Goal: Task Accomplishment & Management: Manage account settings

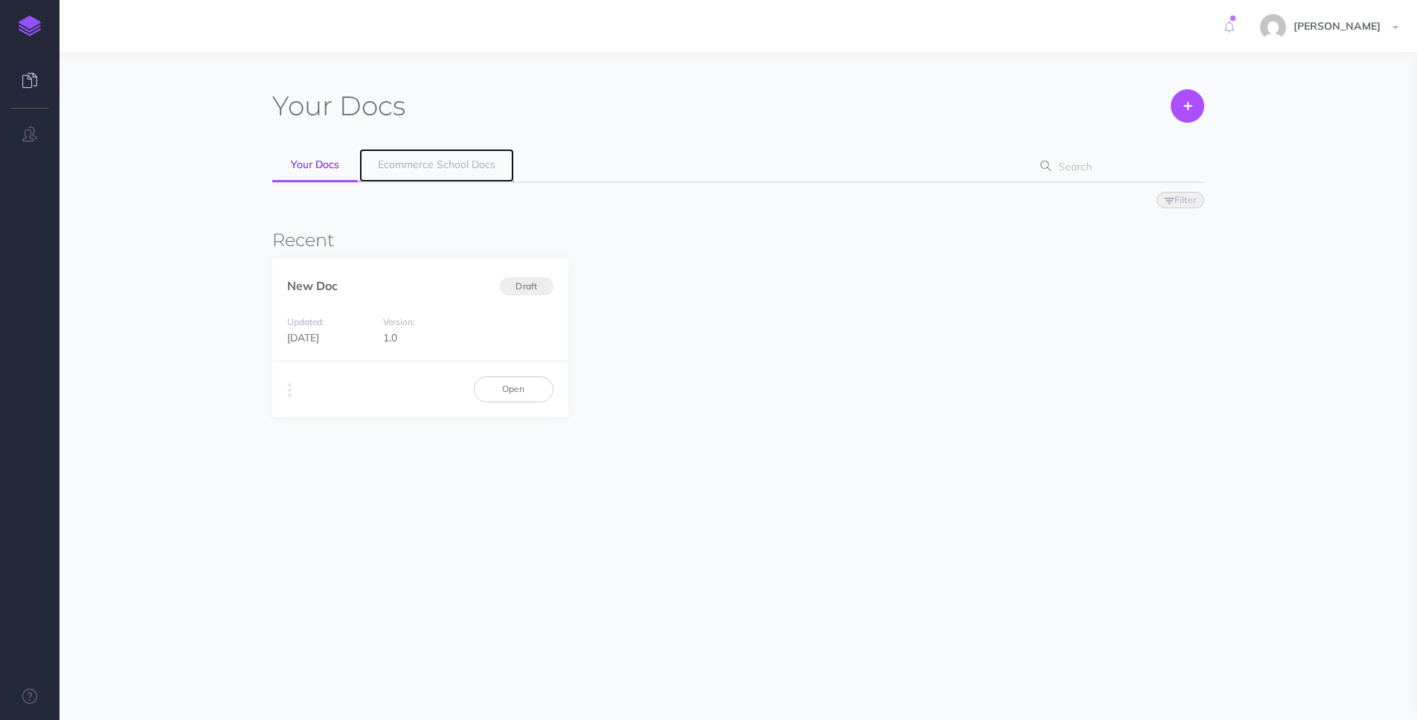
click at [469, 169] on span "Ecommerce School Docs" at bounding box center [437, 164] width 118 height 13
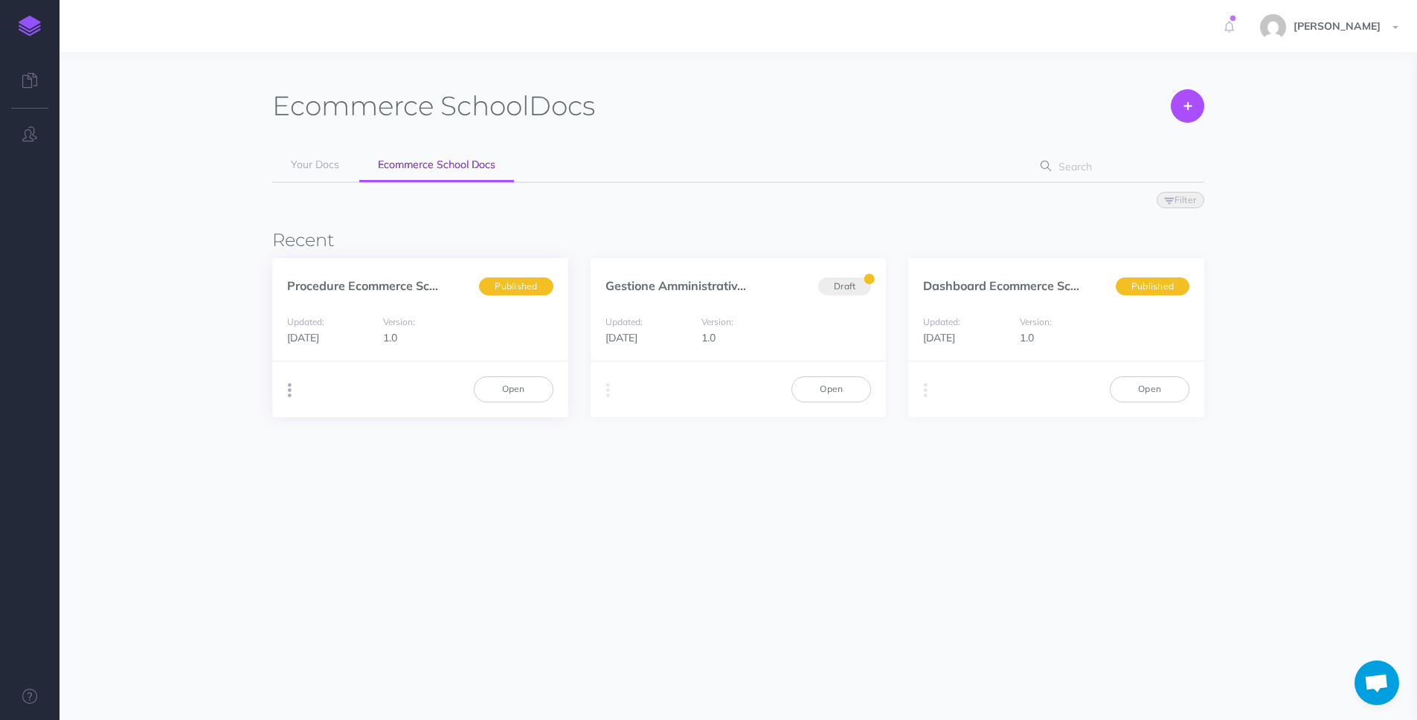
click at [290, 389] on icon "button" at bounding box center [290, 390] width 4 height 21
click at [504, 386] on link "Open" at bounding box center [514, 388] width 80 height 25
click at [39, 132] on button "button" at bounding box center [30, 134] width 60 height 45
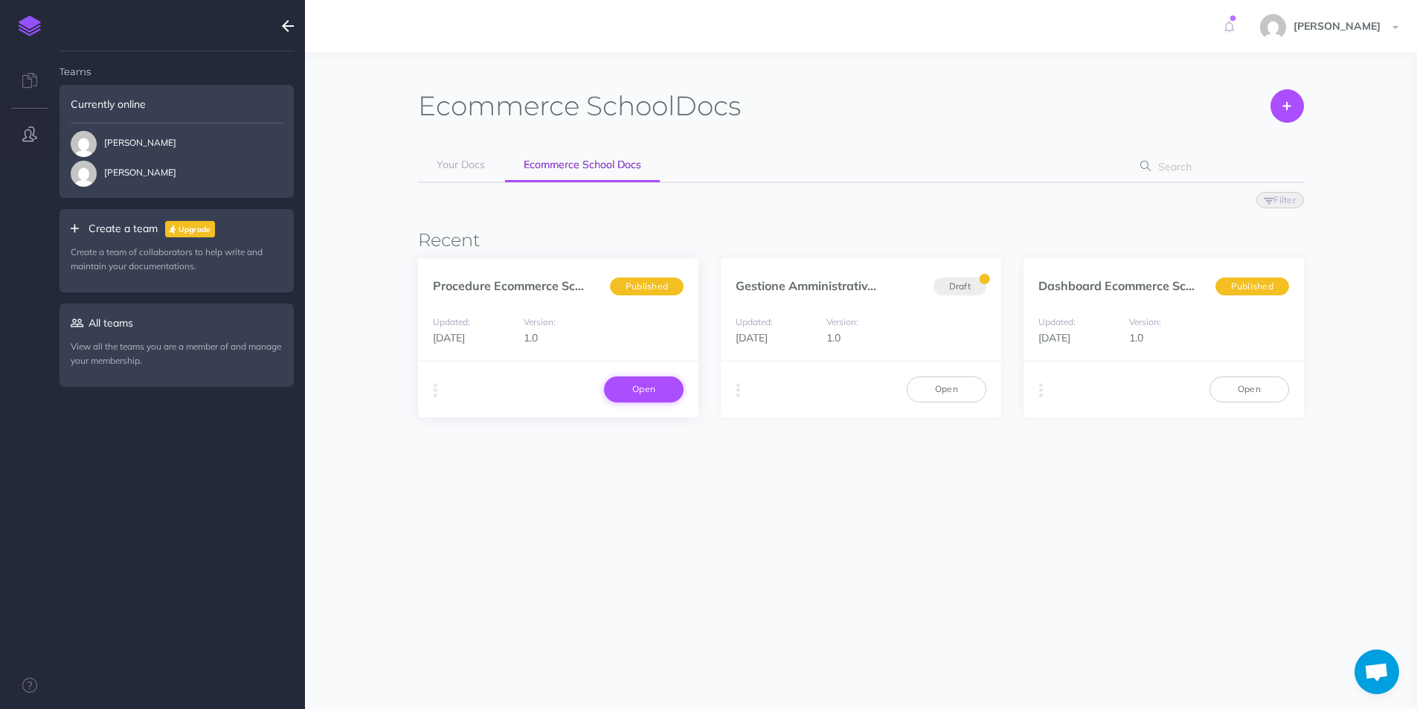
click at [622, 390] on link "Open" at bounding box center [644, 388] width 80 height 25
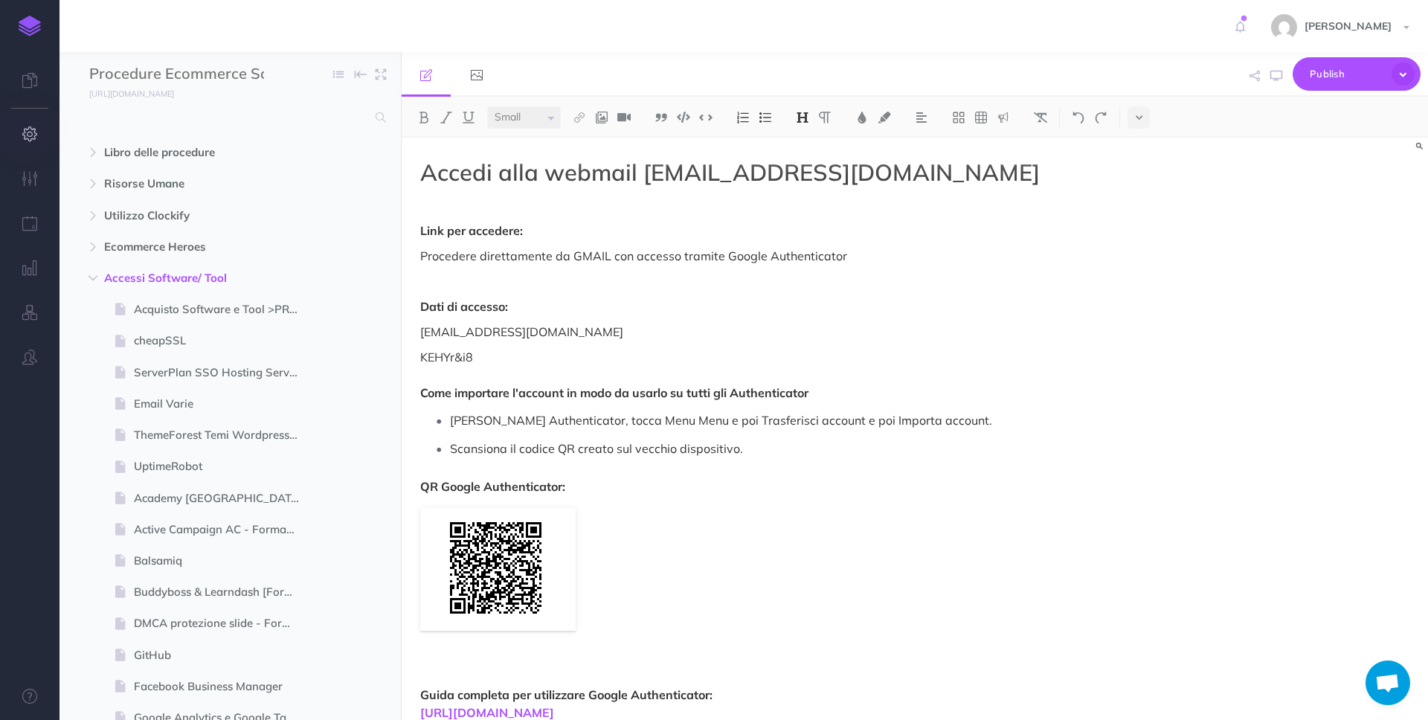
click at [30, 134] on icon "button" at bounding box center [30, 133] width 16 height 15
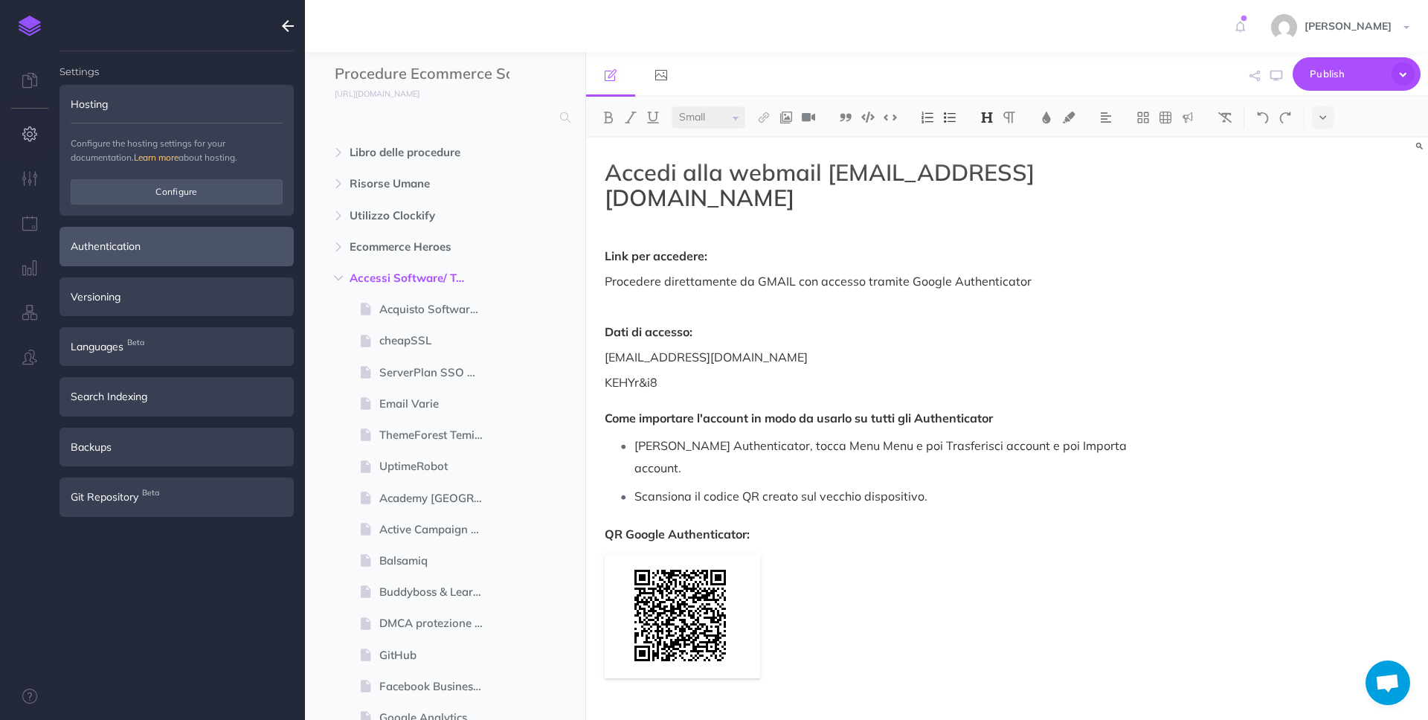
click at [131, 245] on div "Authentication" at bounding box center [177, 246] width 234 height 39
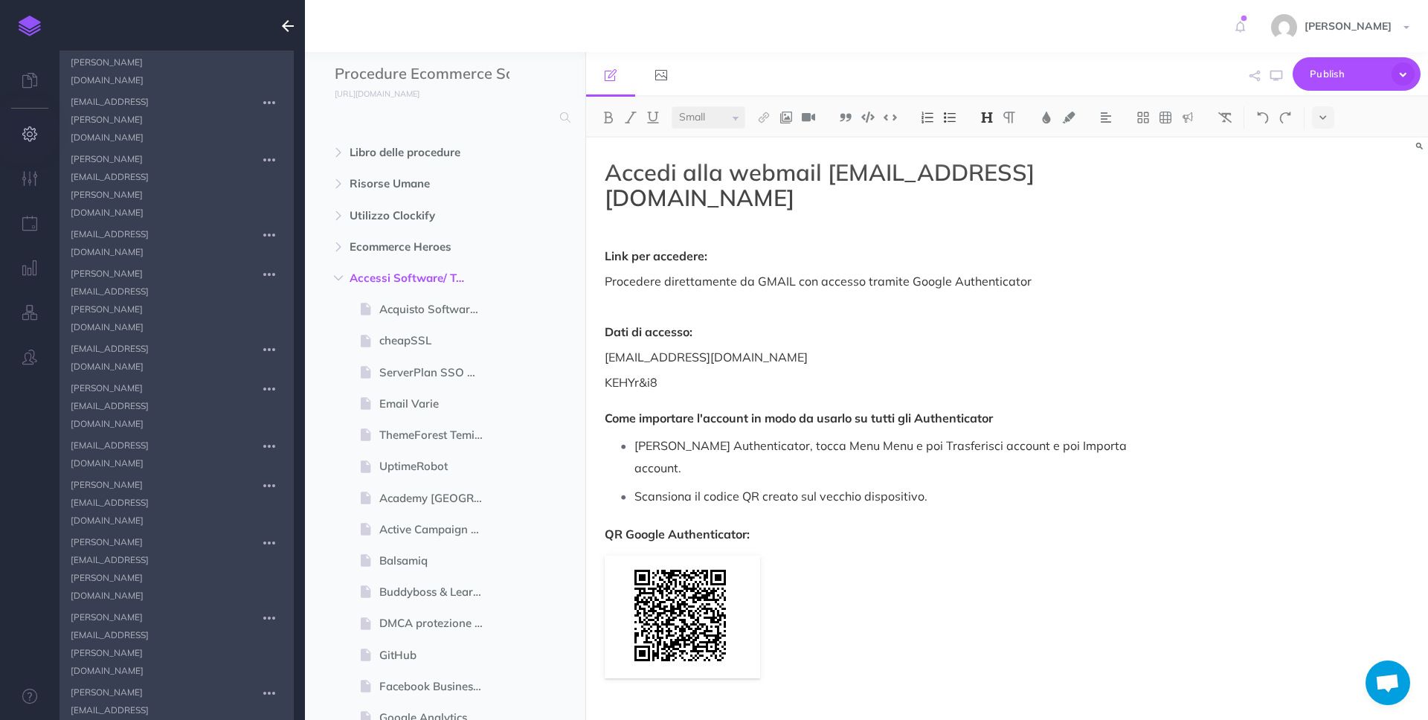
scroll to position [1023, 0]
click at [288, 26] on icon "button" at bounding box center [288, 26] width 12 height 18
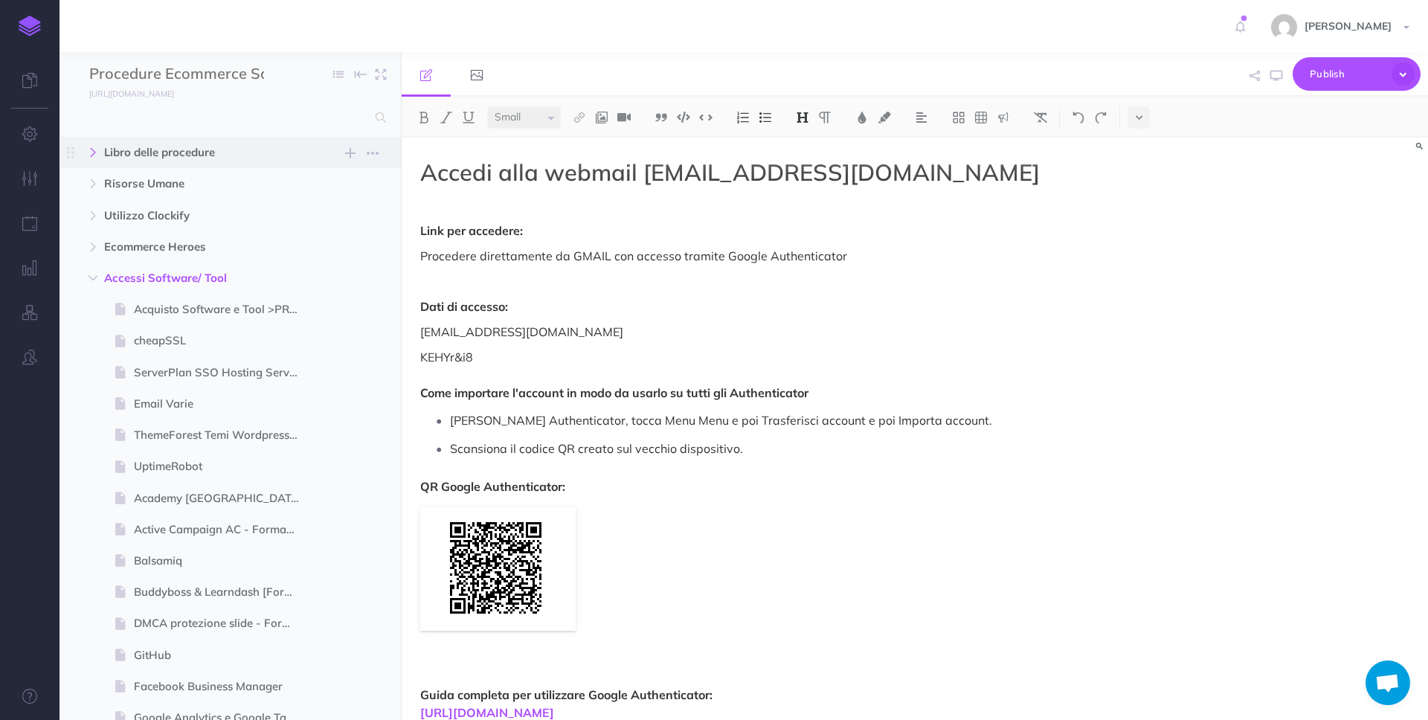
click at [90, 147] on button "button" at bounding box center [93, 153] width 27 height 18
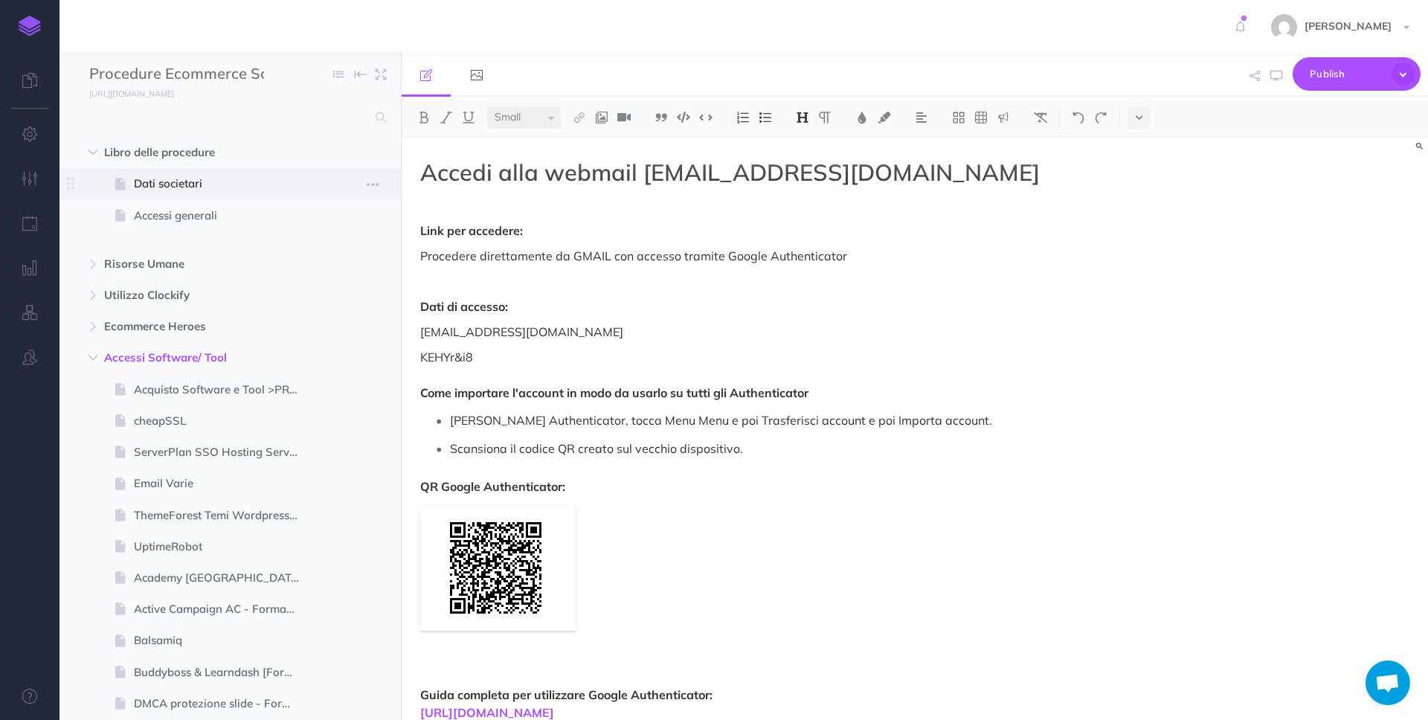
click at [128, 170] on span at bounding box center [230, 183] width 341 height 31
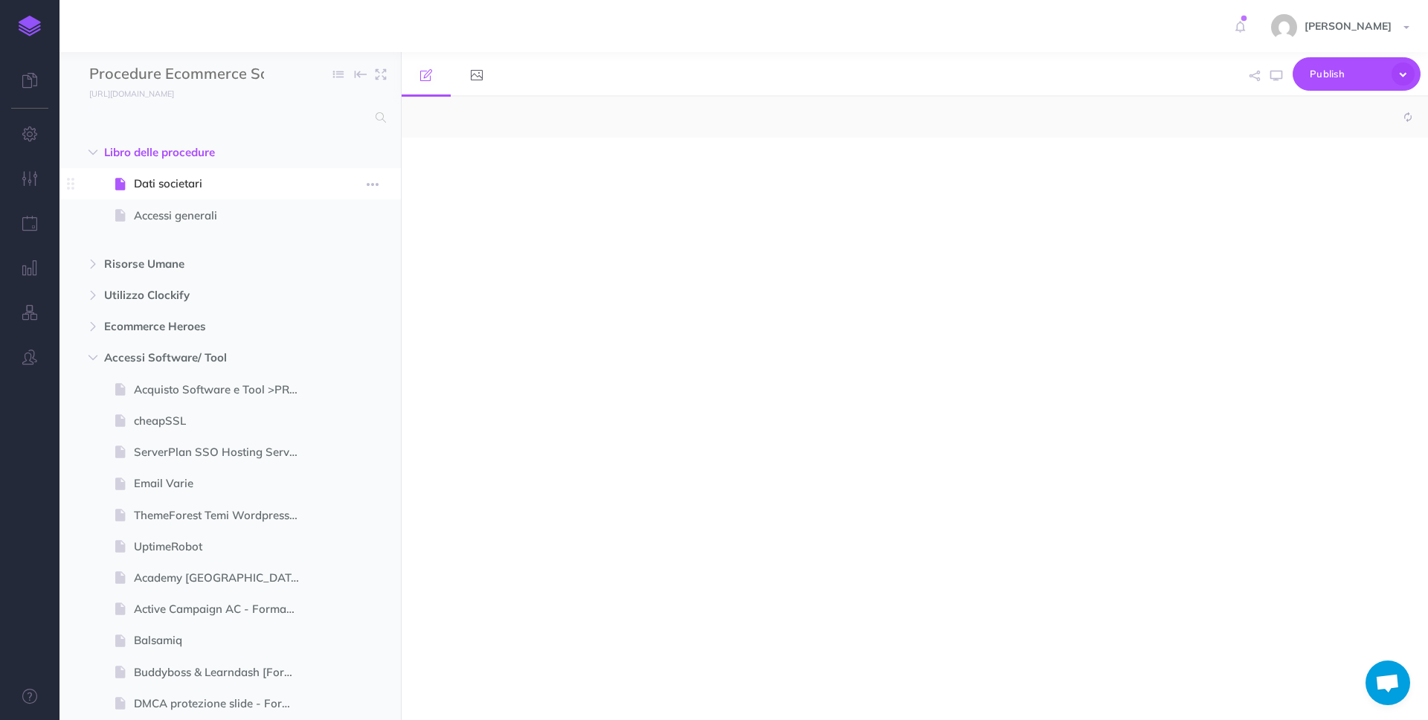
select select "null"
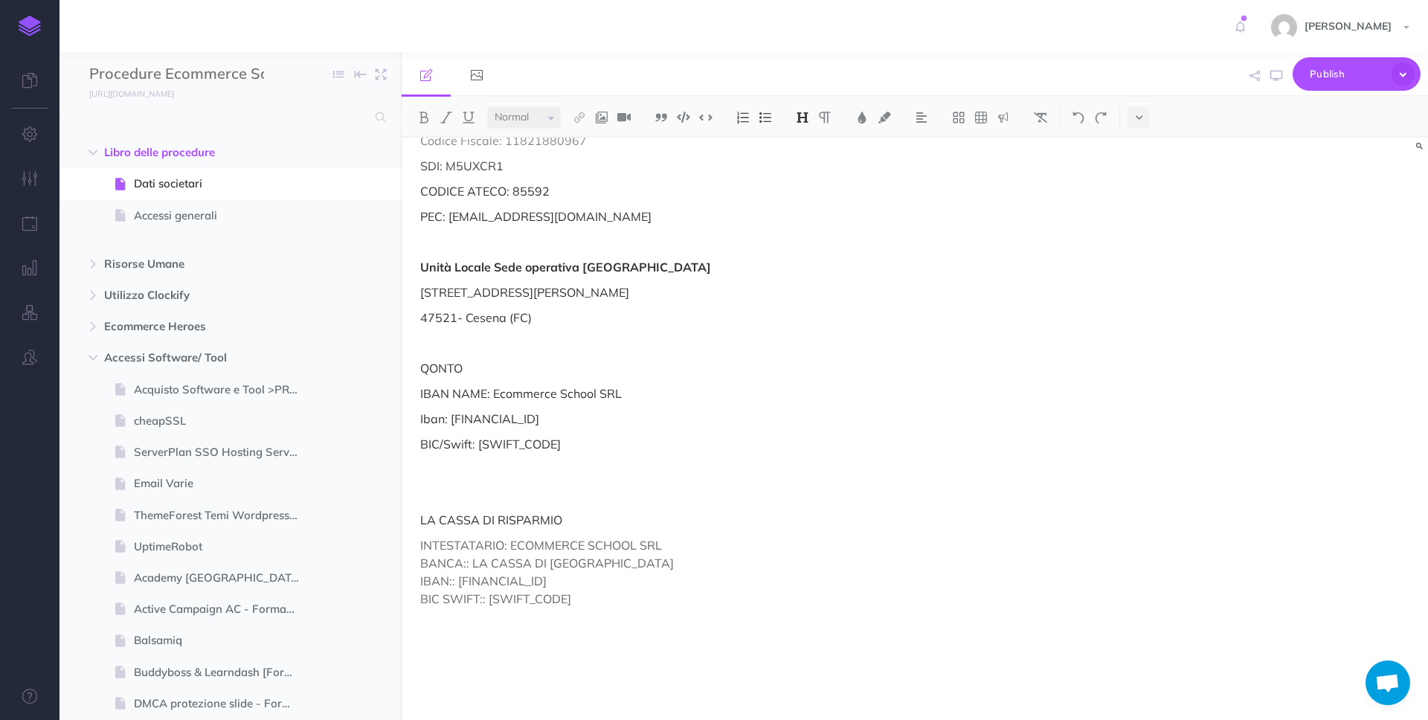
scroll to position [194, 0]
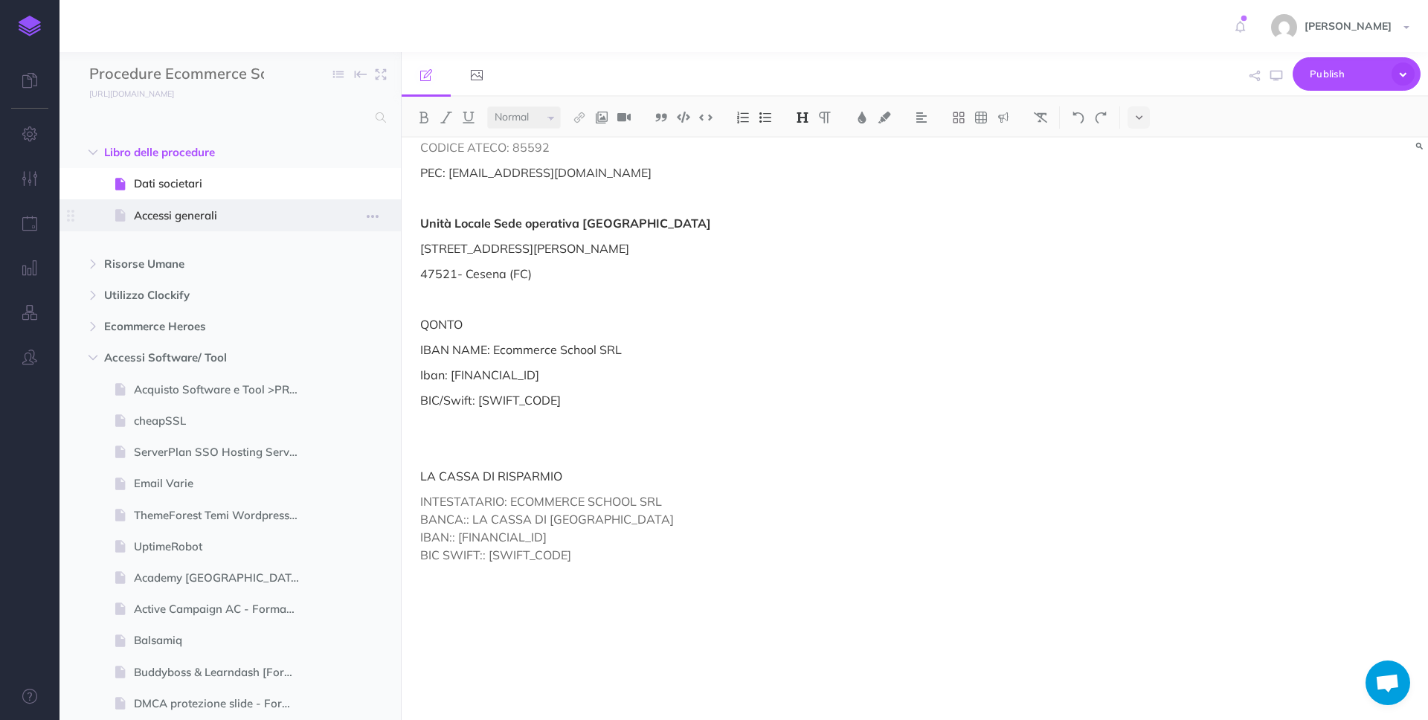
click at [210, 223] on span "Accessi generali" at bounding box center [223, 216] width 178 height 18
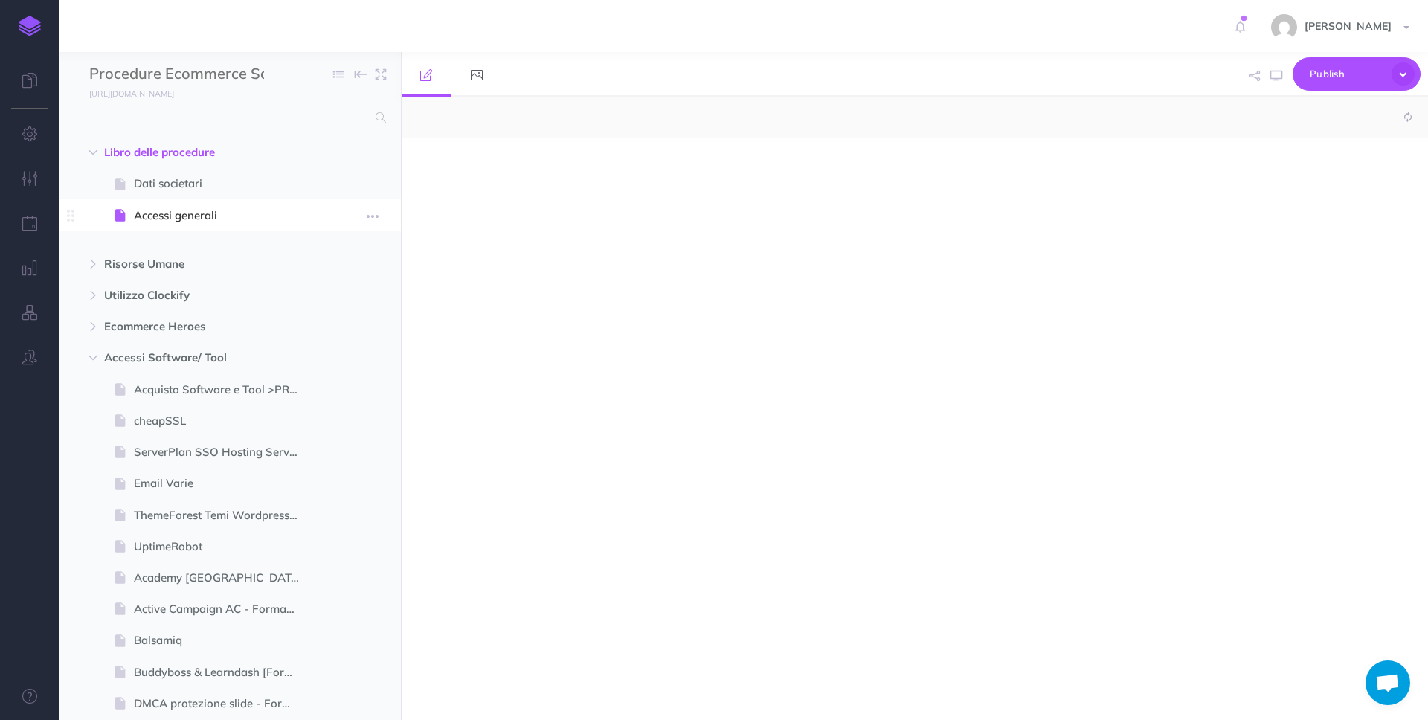
select select "null"
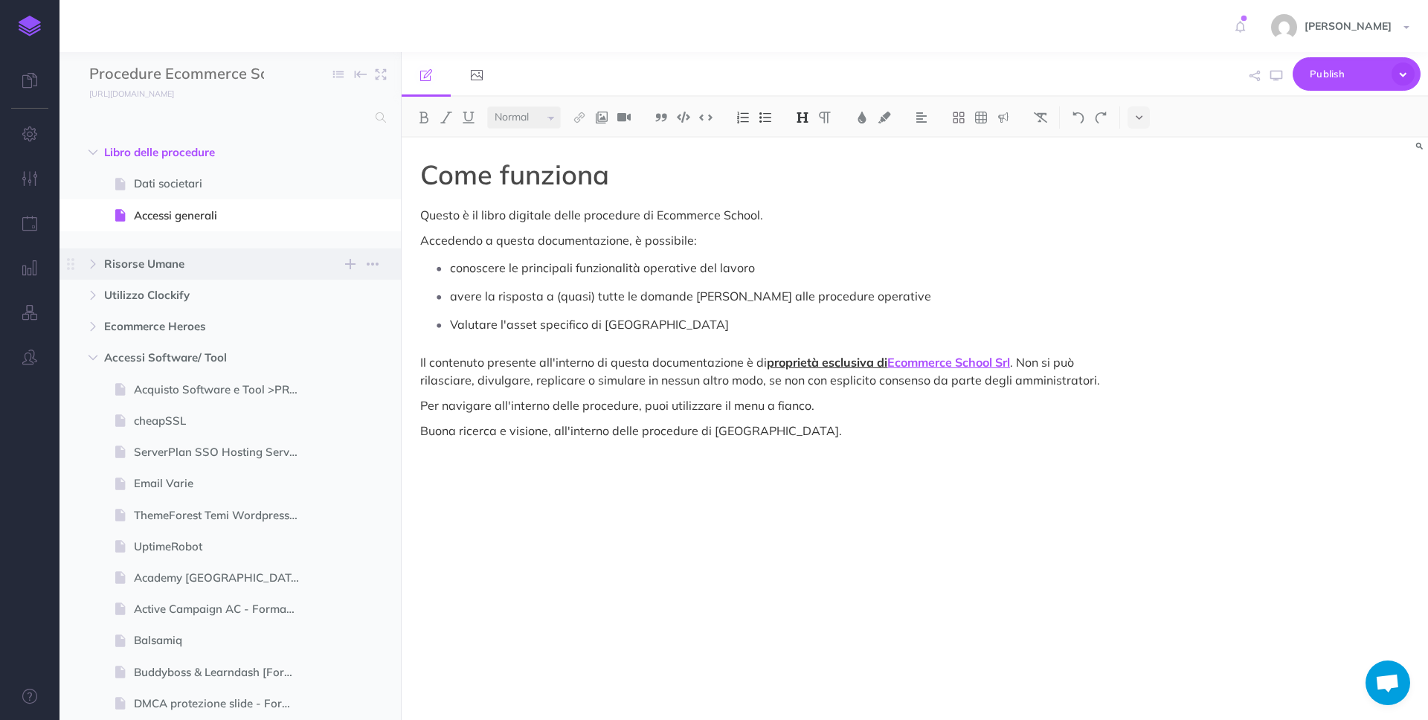
click at [127, 270] on span "Risorse Umane" at bounding box center [198, 264] width 189 height 18
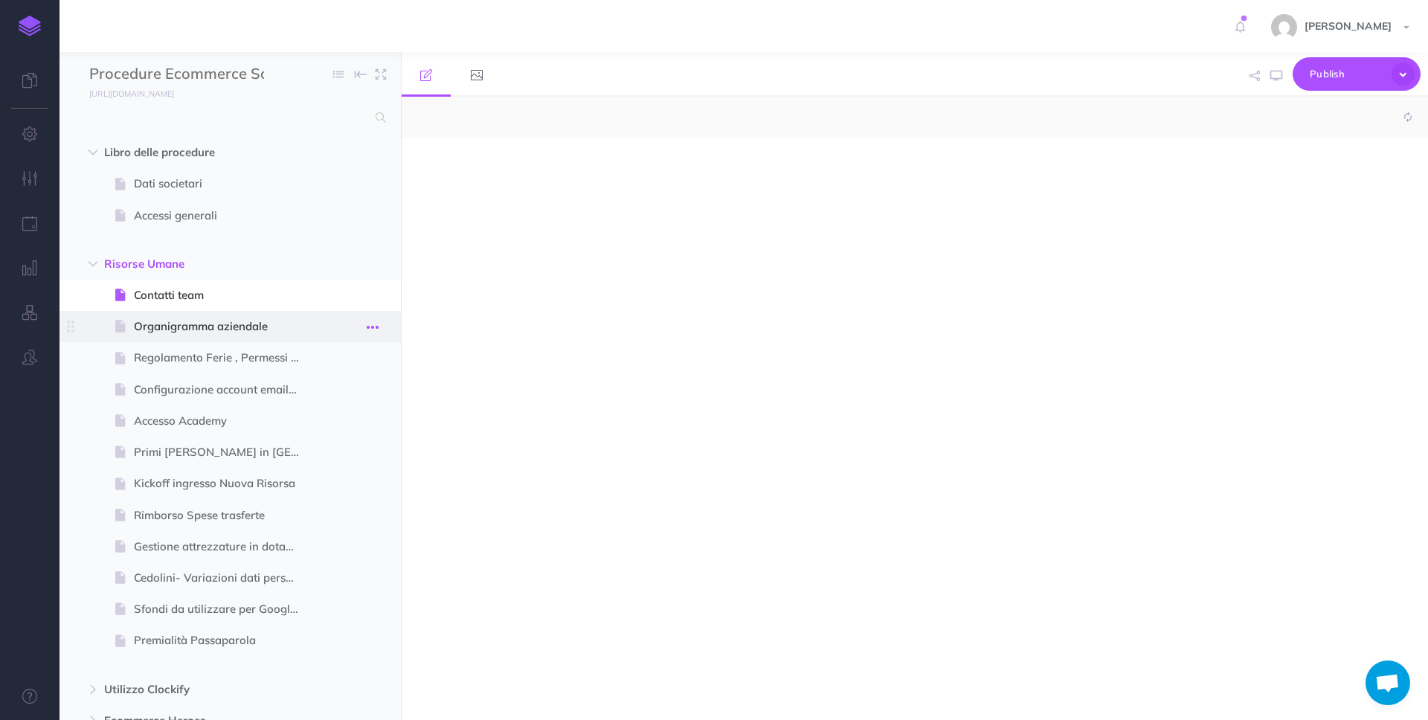
select select "null"
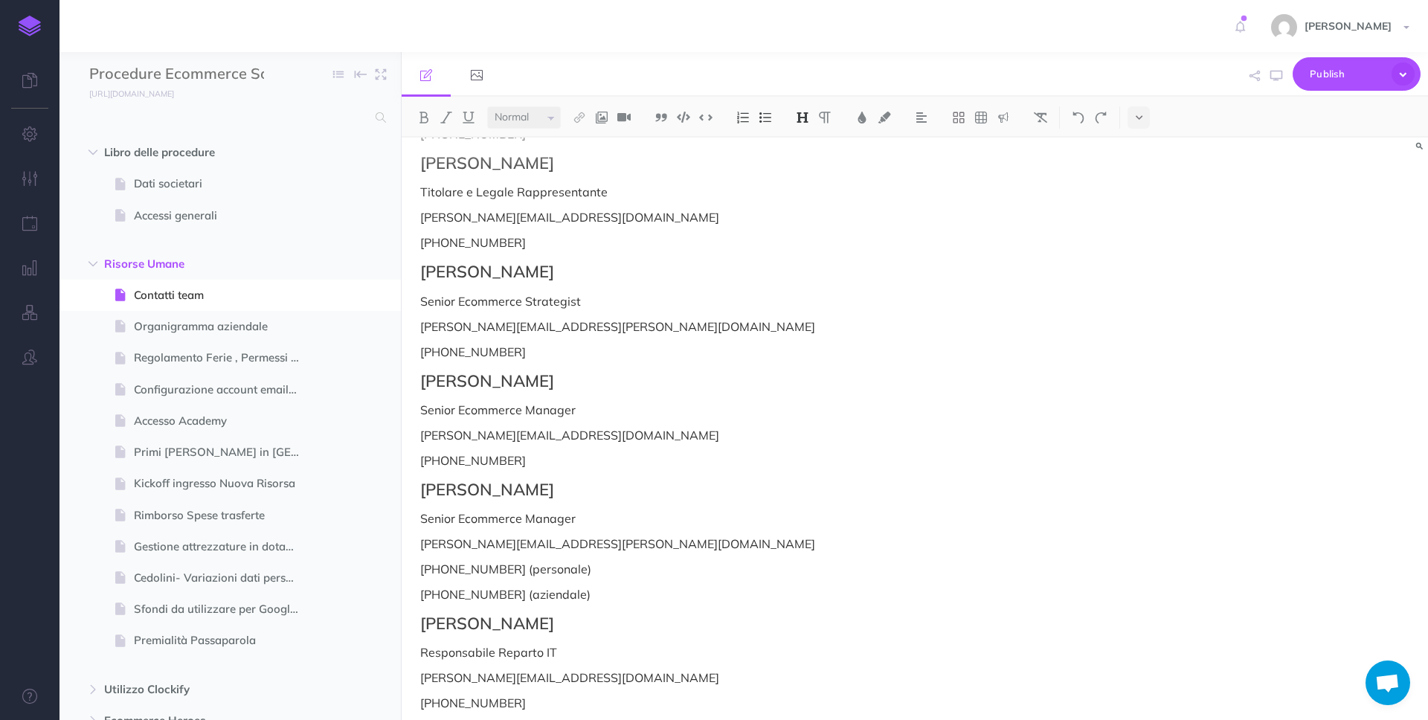
scroll to position [181, 0]
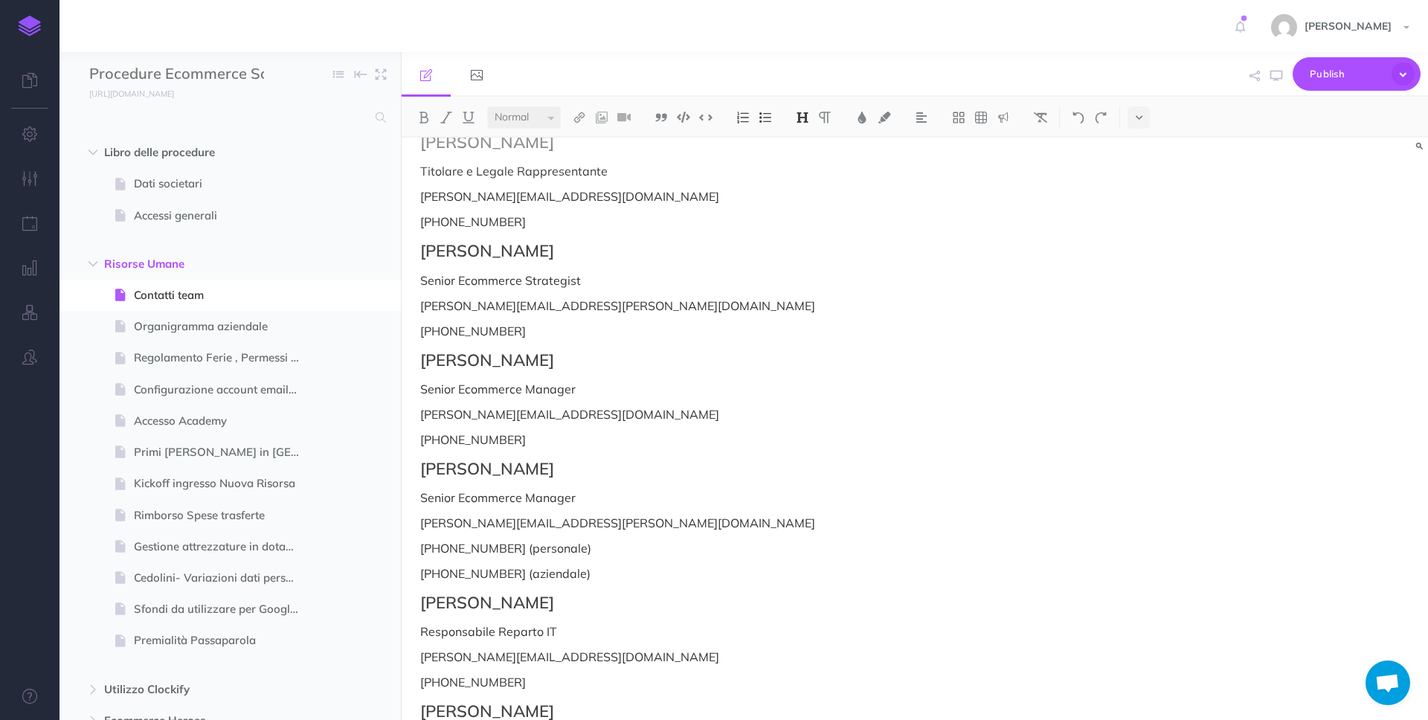
drag, startPoint x: 594, startPoint y: 571, endPoint x: 415, endPoint y: 466, distance: 208.1
click at [415, 466] on div "Contatti Team [PERSON_NAME] Direttore Operativo [EMAIL_ADDRESS][DOMAIN_NAME] [P…" at bounding box center [761, 514] width 718 height 1116
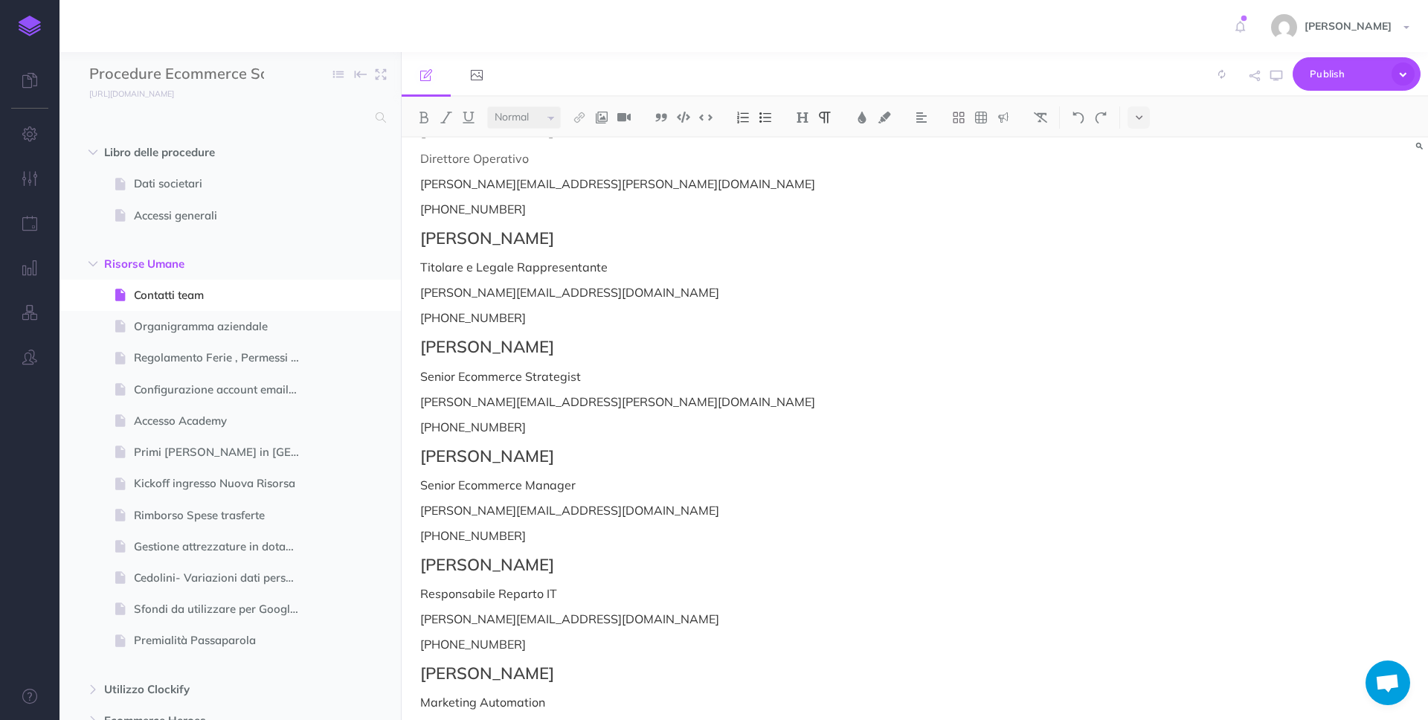
scroll to position [0, 0]
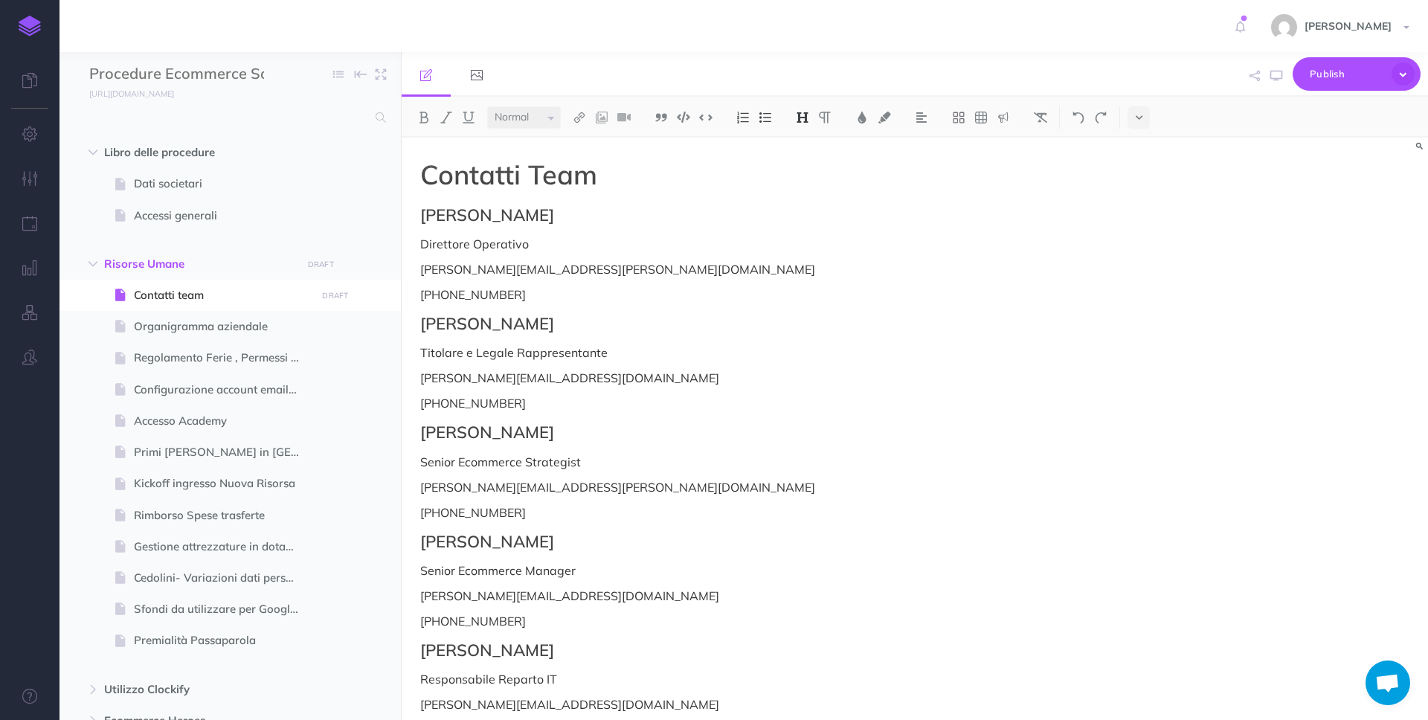
drag, startPoint x: 568, startPoint y: 543, endPoint x: 418, endPoint y: 543, distance: 150.2
click at [420, 542] on h2 "[PERSON_NAME]" at bounding box center [760, 542] width 681 height 18
drag, startPoint x: 587, startPoint y: 581, endPoint x: 411, endPoint y: 579, distance: 176.3
click at [411, 579] on div "Contatti Team [PERSON_NAME] Direttore Operativo [EMAIL_ADDRESS][DOMAIN_NAME] [P…" at bounding box center [761, 629] width 718 height 983
click at [608, 571] on p "Senior Ecommerce Manager" at bounding box center [760, 571] width 681 height 18
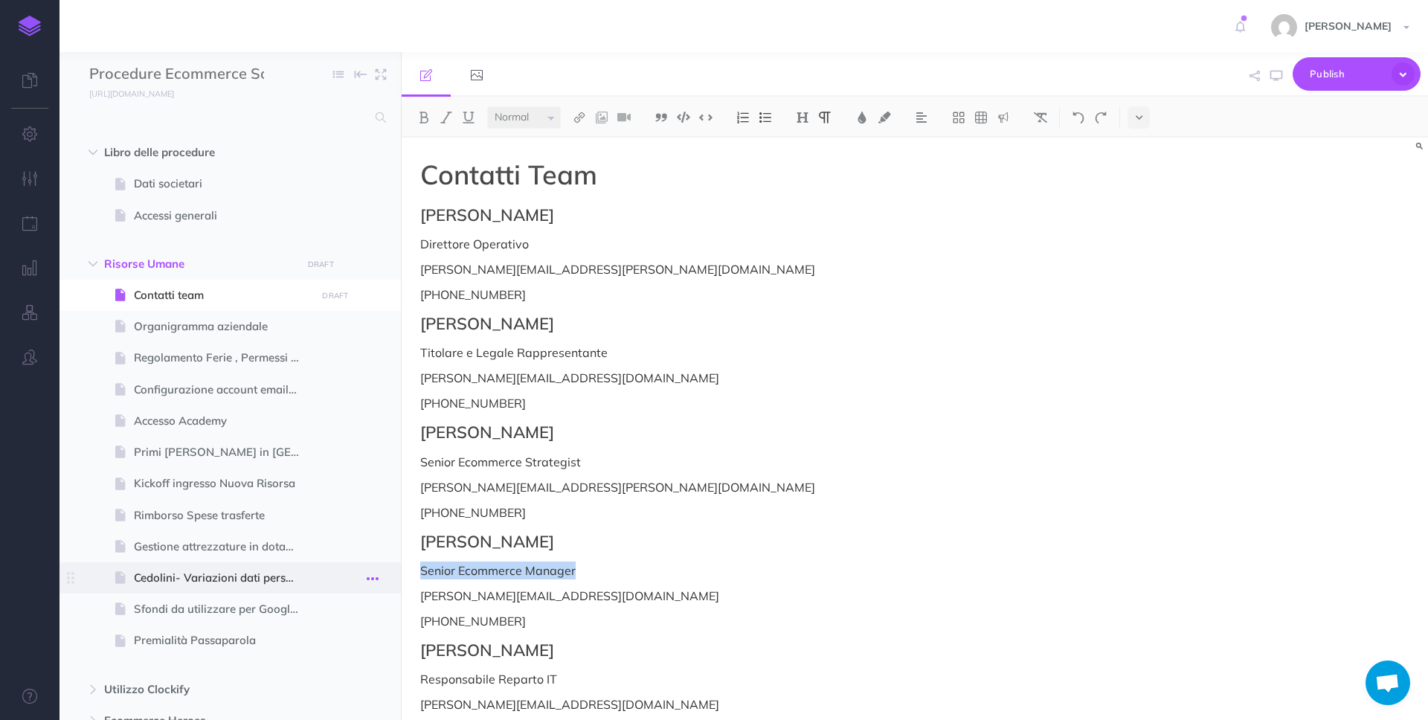
drag, startPoint x: 608, startPoint y: 571, endPoint x: 385, endPoint y: 573, distance: 222.4
click at [385, 573] on div "Procedure Ecommerce School Collapse all Expand all Expand to root folders [URL]…" at bounding box center [744, 386] width 1369 height 668
drag, startPoint x: 465, startPoint y: 599, endPoint x: 416, endPoint y: 599, distance: 49.1
click at [416, 599] on div "Contatti Team [PERSON_NAME] Direttore Operativo [EMAIL_ADDRESS][DOMAIN_NAME] [P…" at bounding box center [761, 629] width 718 height 983
drag, startPoint x: 541, startPoint y: 620, endPoint x: 446, endPoint y: 619, distance: 95.2
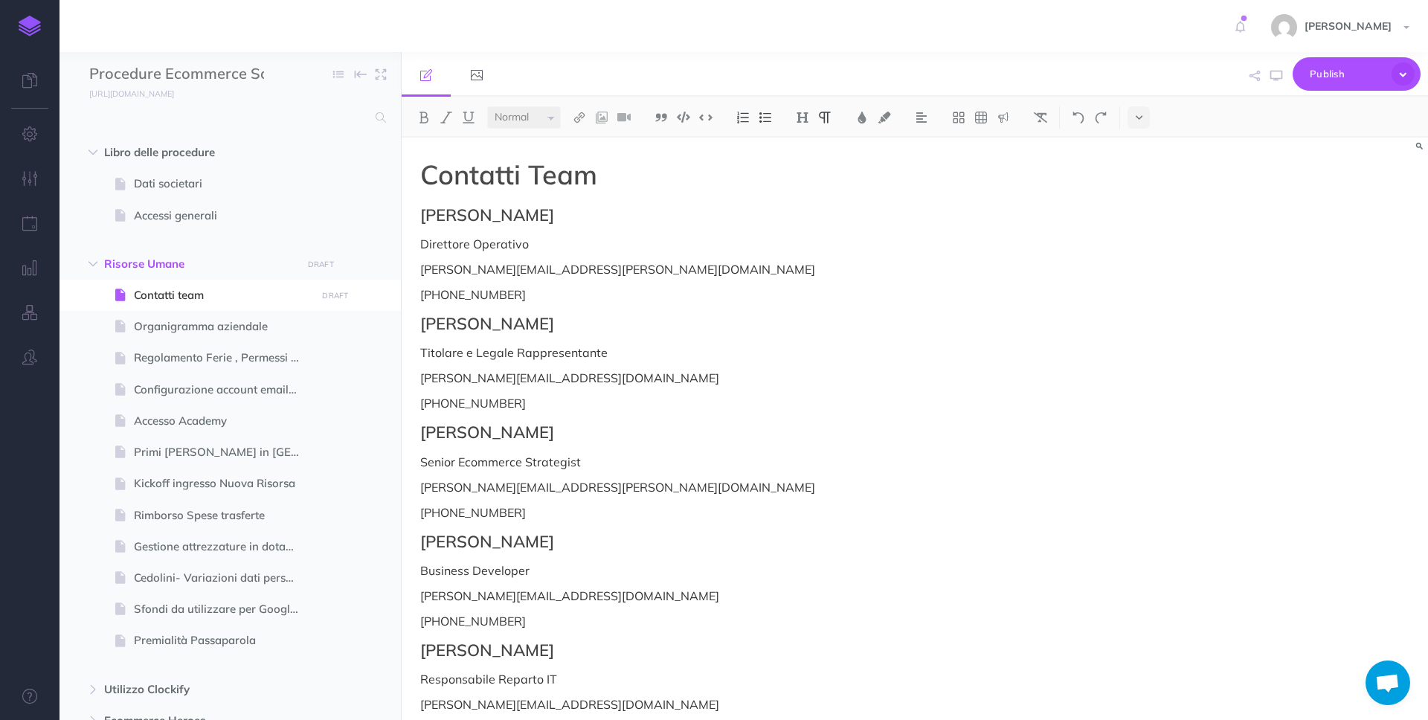
click at [446, 619] on p "[PHONE_NUMBER]" at bounding box center [760, 621] width 681 height 18
click at [469, 620] on p "[PHONE_NUMBER]" at bounding box center [760, 621] width 681 height 18
click at [486, 620] on p "[PHONE_NUMBER]" at bounding box center [760, 621] width 681 height 18
click at [502, 621] on p "+39 342 8121.038" at bounding box center [760, 621] width 681 height 18
click at [493, 622] on p "[PHONE_NUMBER]" at bounding box center [760, 621] width 681 height 18
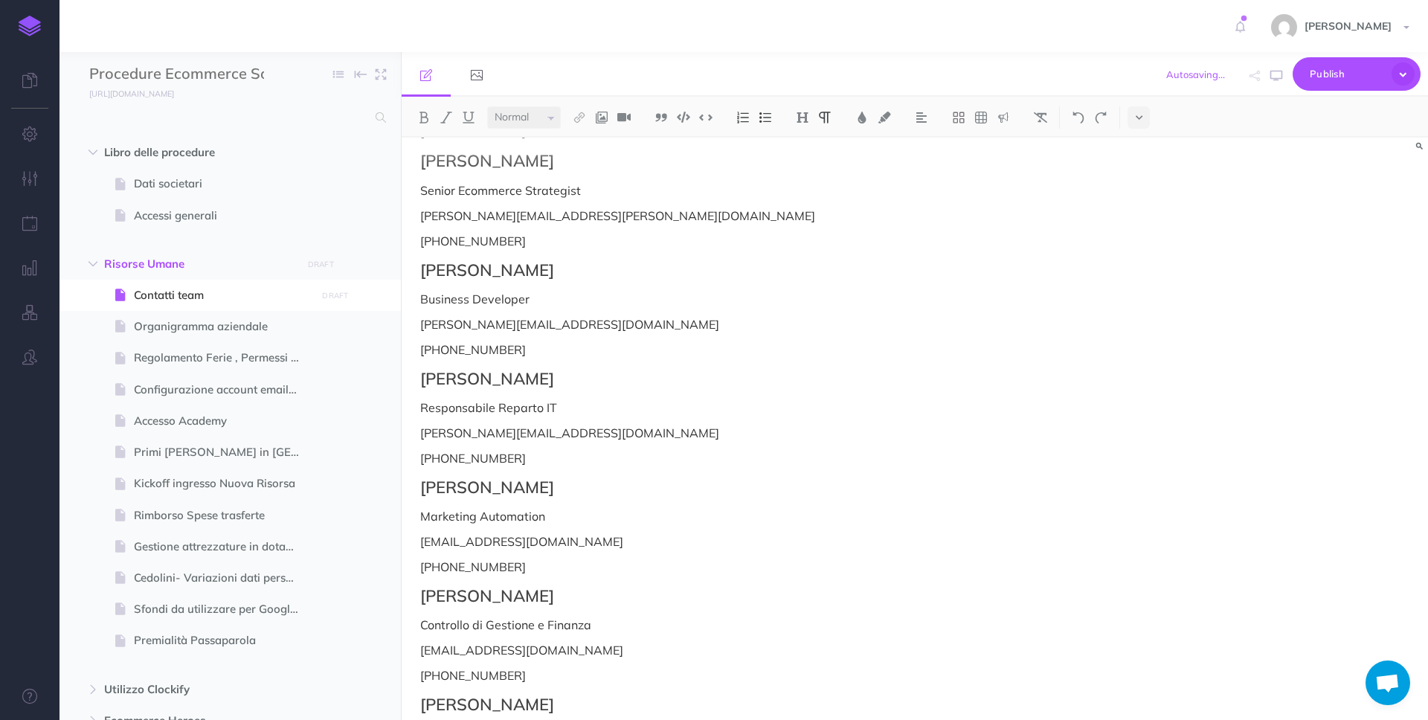
scroll to position [385, 0]
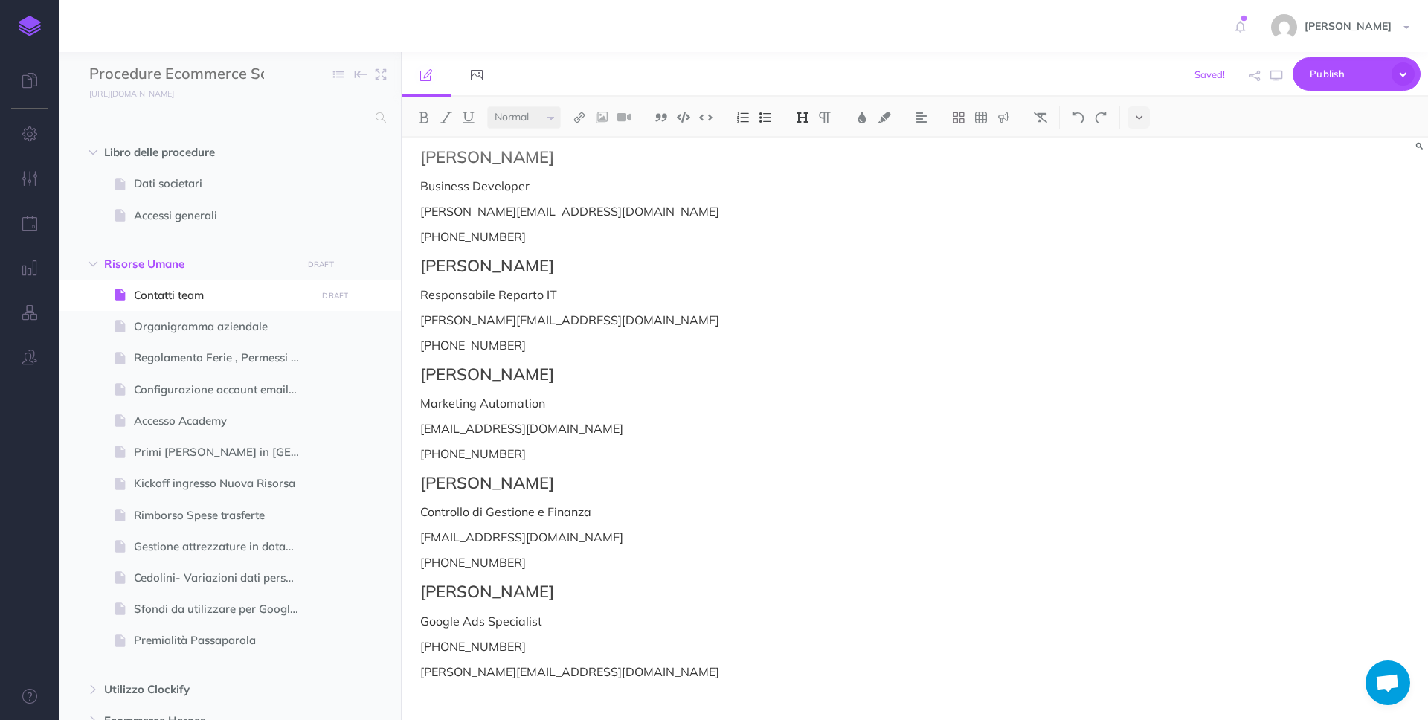
drag, startPoint x: 419, startPoint y: 374, endPoint x: 555, endPoint y: 447, distance: 153.7
click at [555, 447] on div "Contatti Team [PERSON_NAME] Direttore Operativo [EMAIL_ADDRESS][DOMAIN_NAME] [P…" at bounding box center [761, 244] width 718 height 983
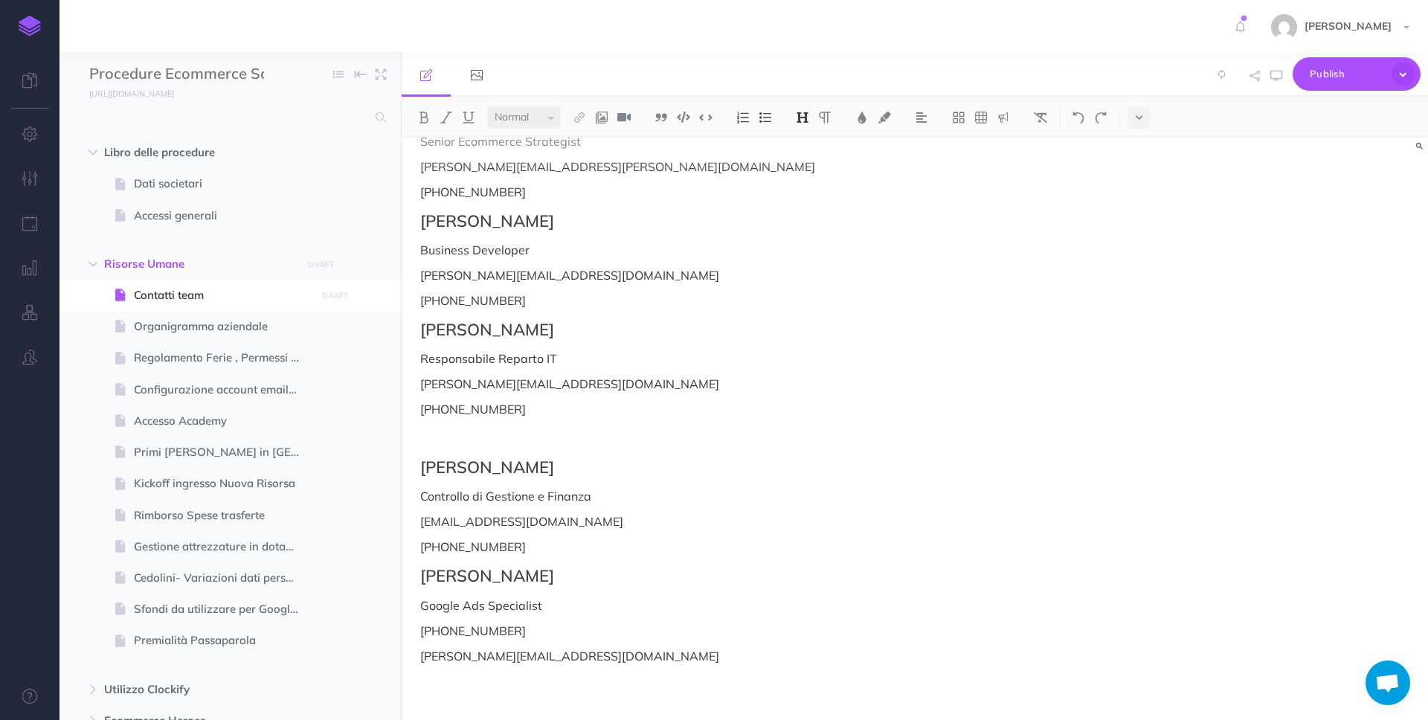
scroll to position [291, 0]
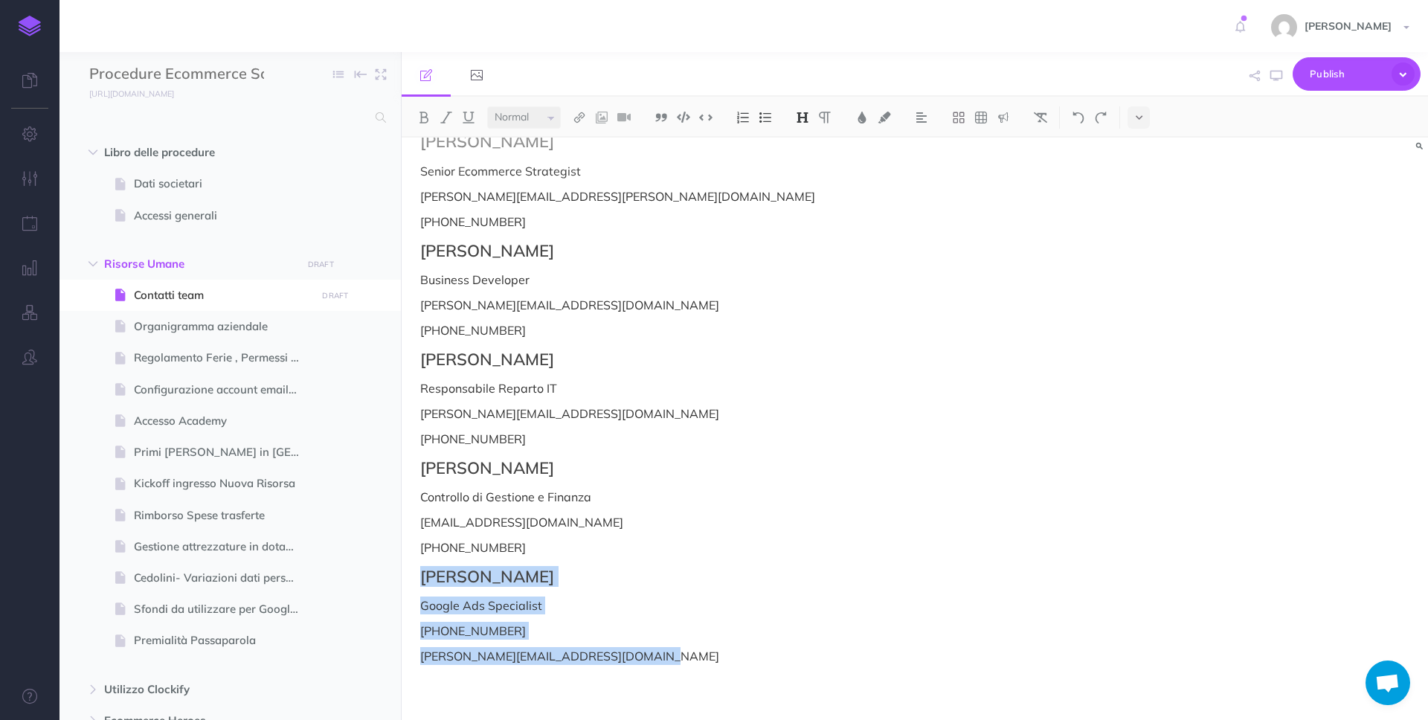
drag, startPoint x: 666, startPoint y: 663, endPoint x: 420, endPoint y: 574, distance: 261.2
click at [420, 574] on div "Contatti Team [PERSON_NAME] Direttore Operativo [EMAIL_ADDRESS][DOMAIN_NAME] [P…" at bounding box center [761, 283] width 718 height 873
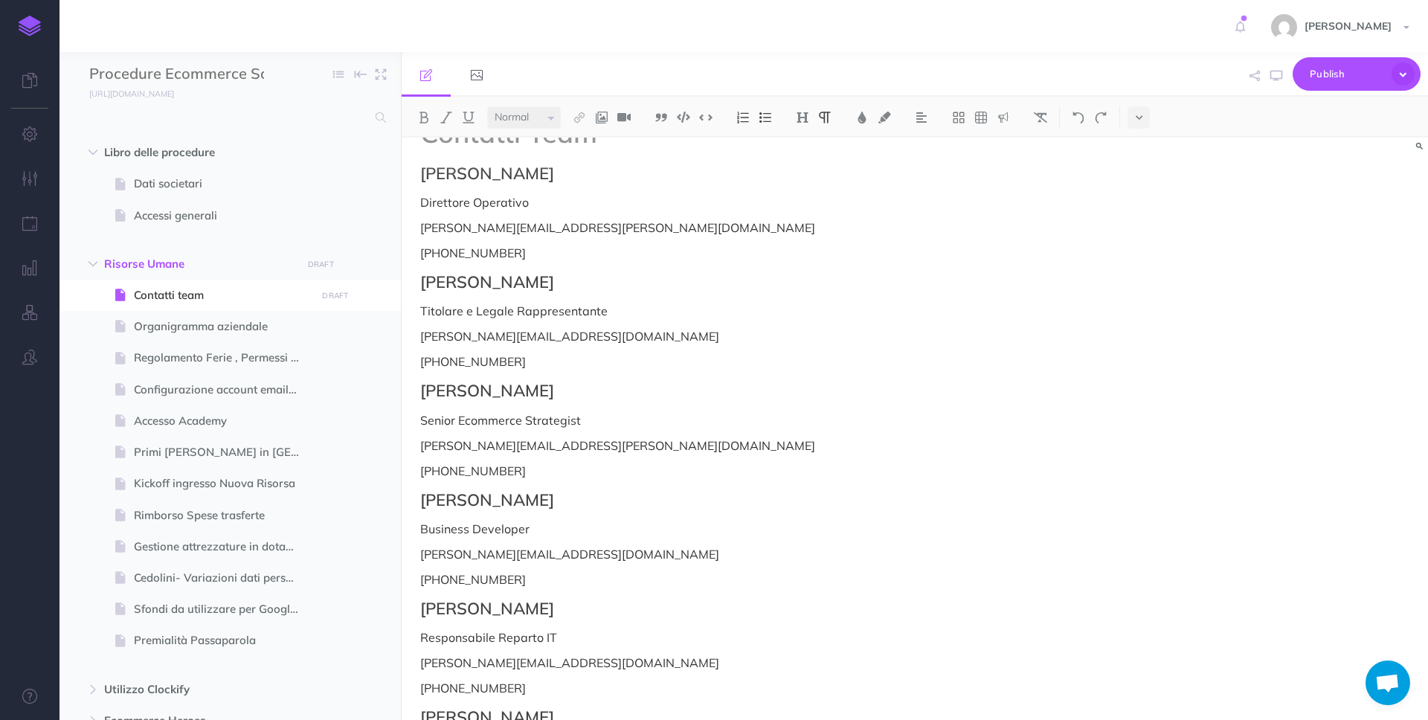
scroll to position [0, 0]
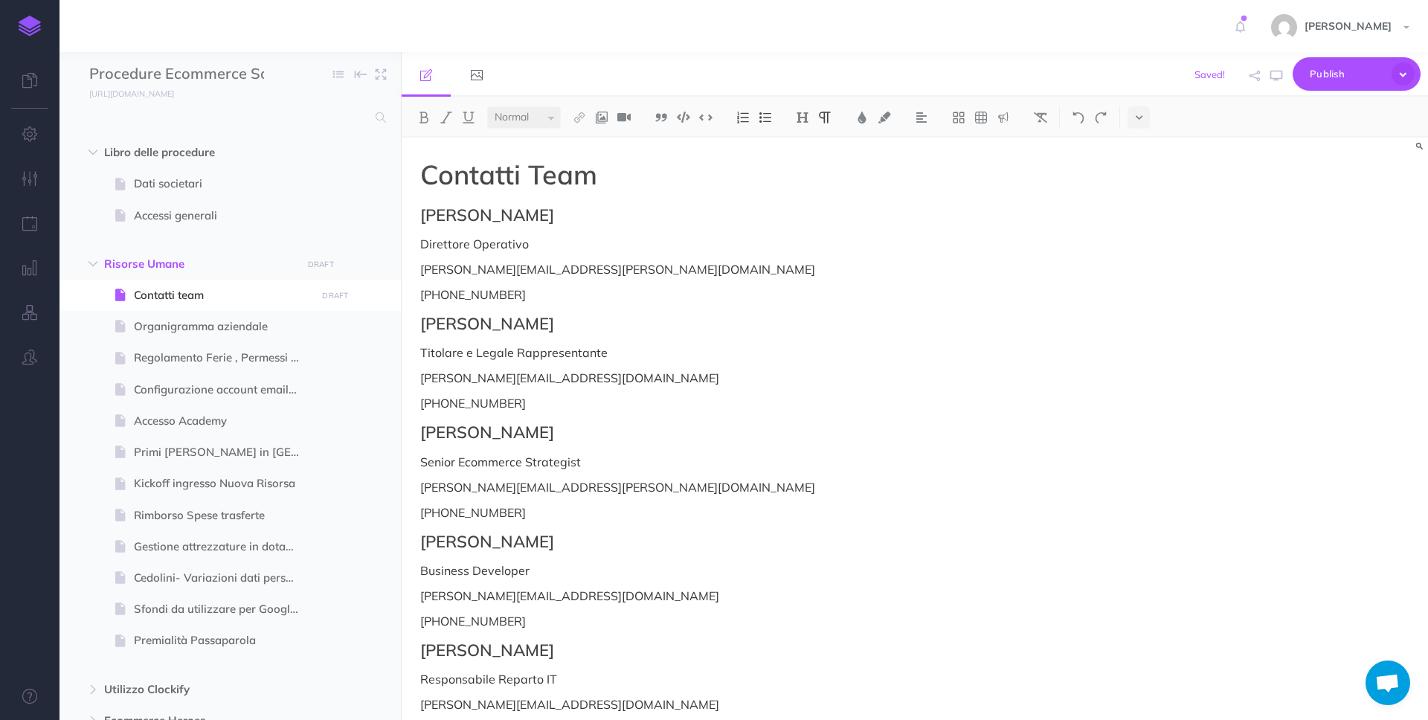
click at [617, 166] on h1 "Contatti Team" at bounding box center [760, 175] width 681 height 30
drag, startPoint x: 610, startPoint y: 168, endPoint x: 533, endPoint y: 172, distance: 77.4
click at [533, 172] on h1 "Contatti Team" at bounding box center [760, 175] width 681 height 30
click at [381, 296] on button "button" at bounding box center [372, 295] width 27 height 19
click at [353, 397] on link "Settings" at bounding box center [330, 396] width 112 height 25
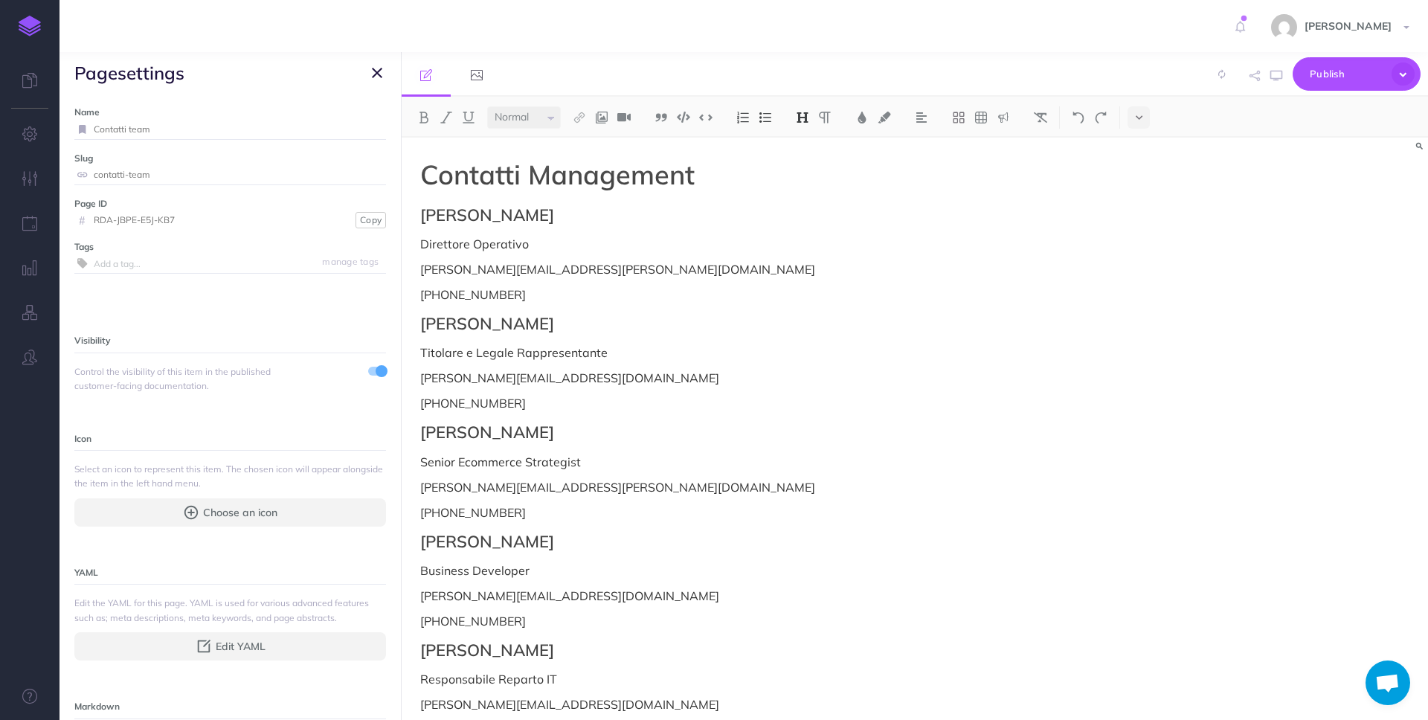
click at [222, 132] on input "Contatti team" at bounding box center [240, 129] width 292 height 19
type input "Contatti management"
click at [359, 132] on small "Save" at bounding box center [368, 128] width 19 height 11
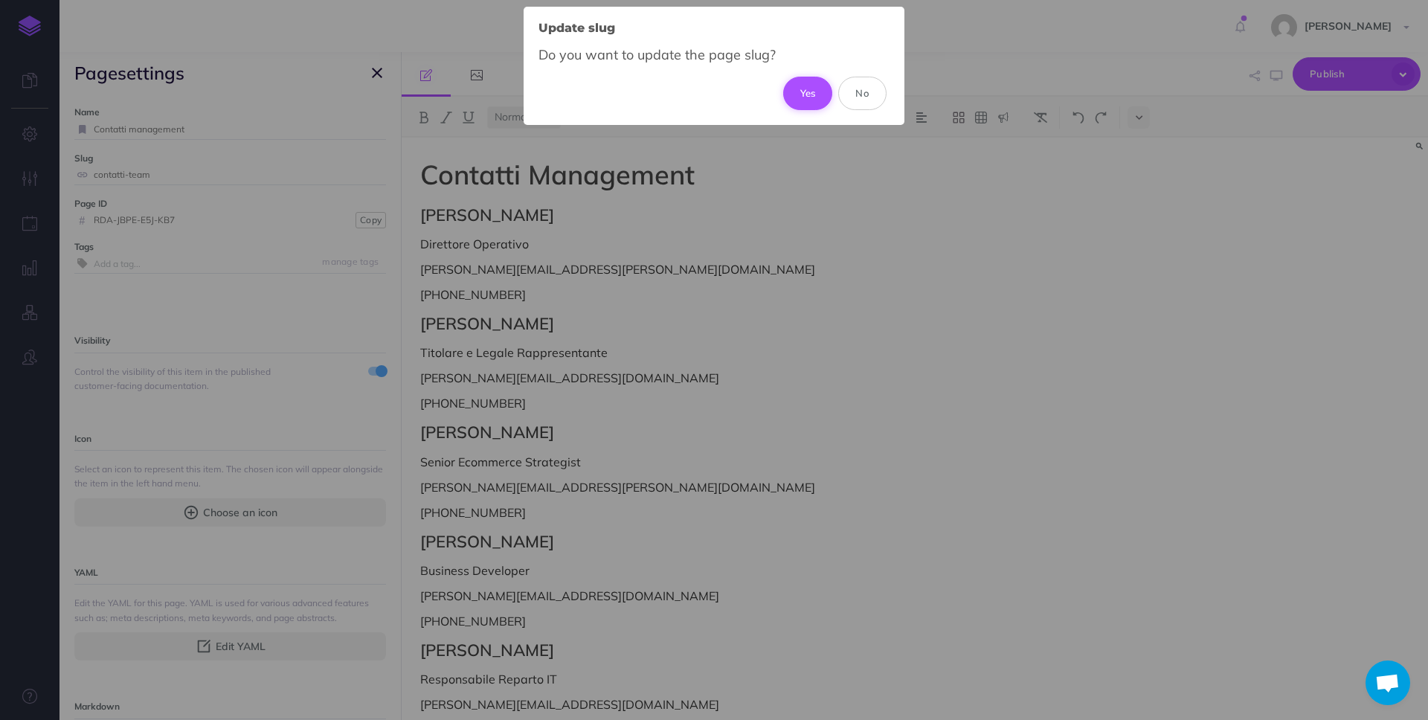
click at [800, 92] on button "Yes" at bounding box center [808, 93] width 50 height 33
type input "contatti-management"
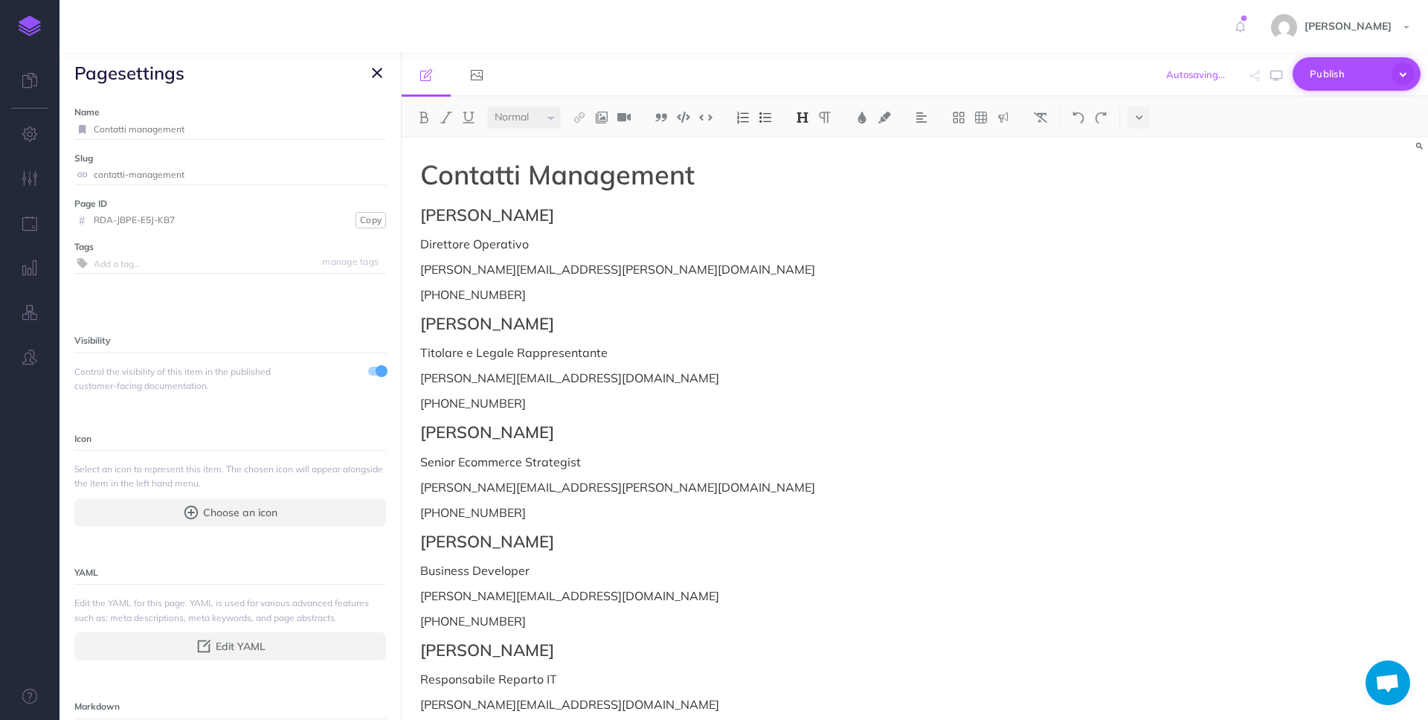
click at [1335, 74] on span "Publish" at bounding box center [1347, 73] width 74 height 23
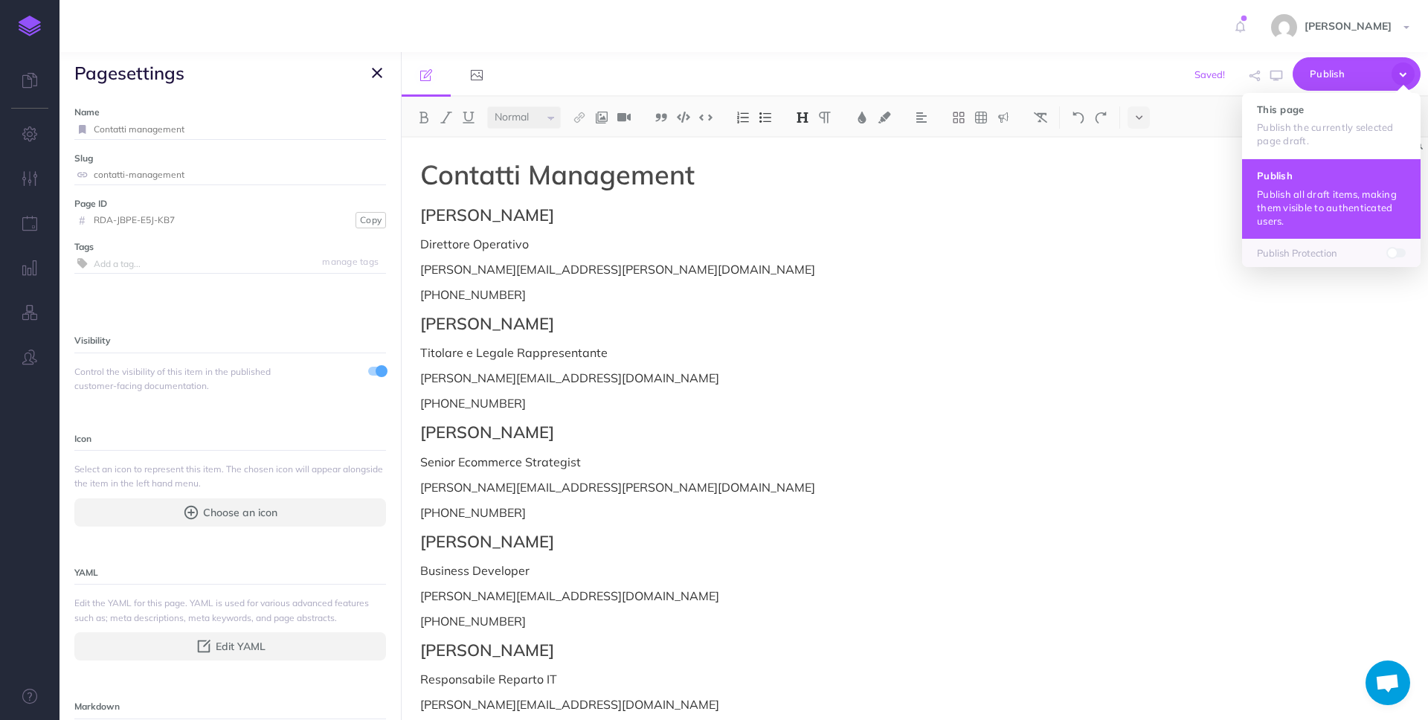
click at [1299, 205] on p "Publish all draft items, making them visible to authenticated users." at bounding box center [1331, 207] width 149 height 40
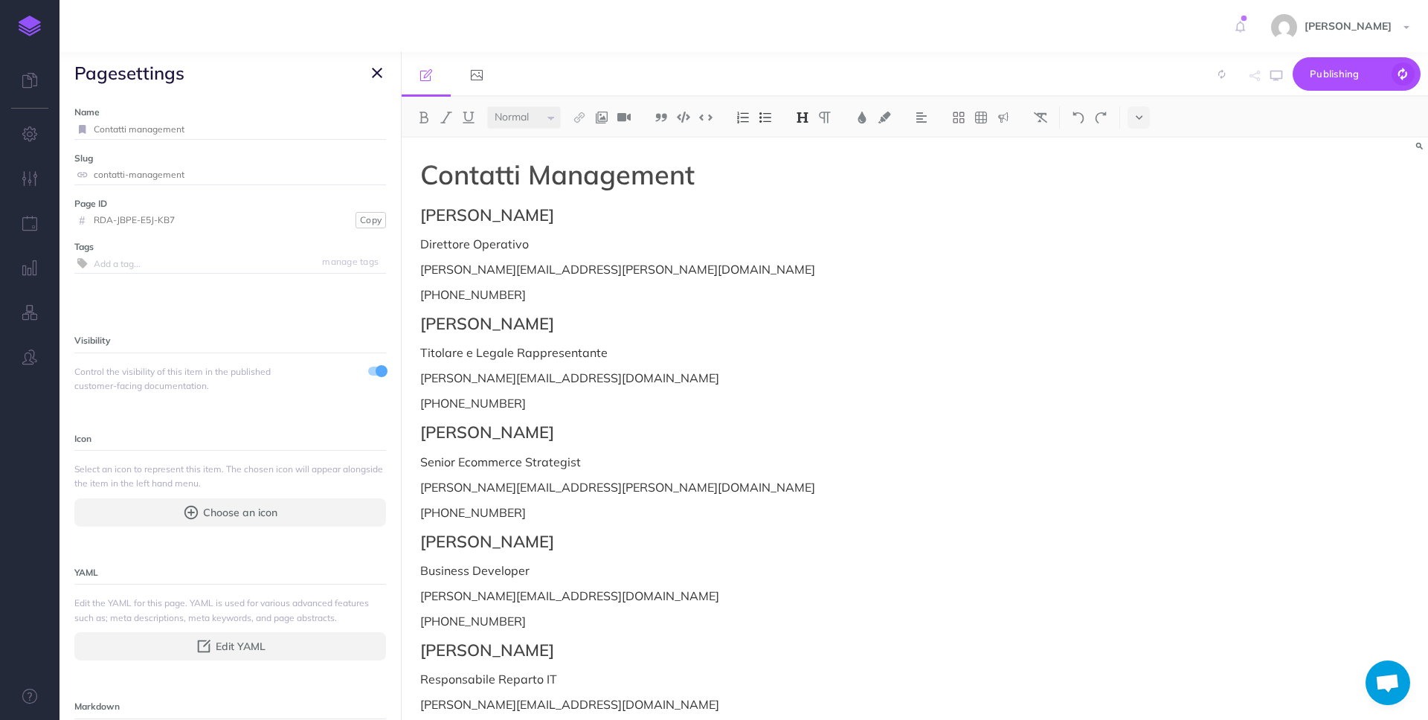
click at [374, 71] on icon "button" at bounding box center [377, 73] width 10 height 18
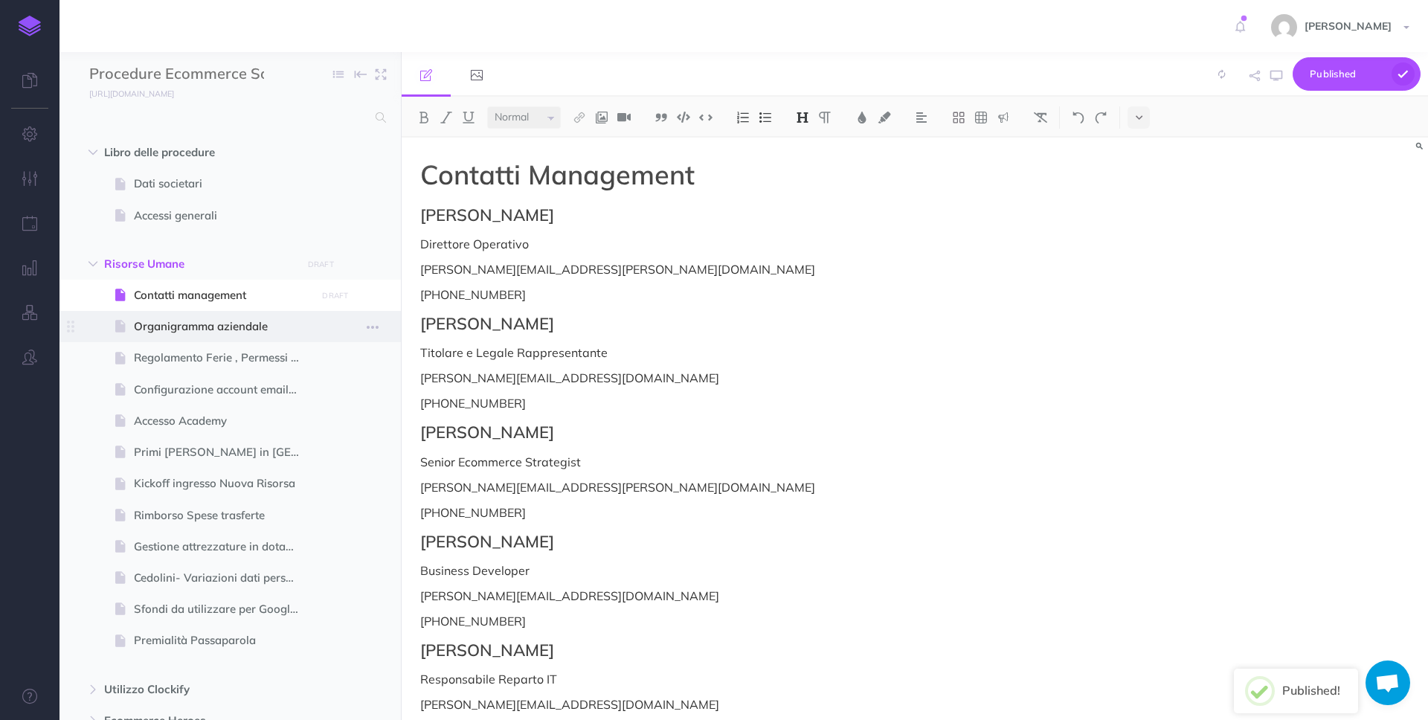
click at [214, 319] on span "Organigramma aziendale" at bounding box center [223, 327] width 178 height 18
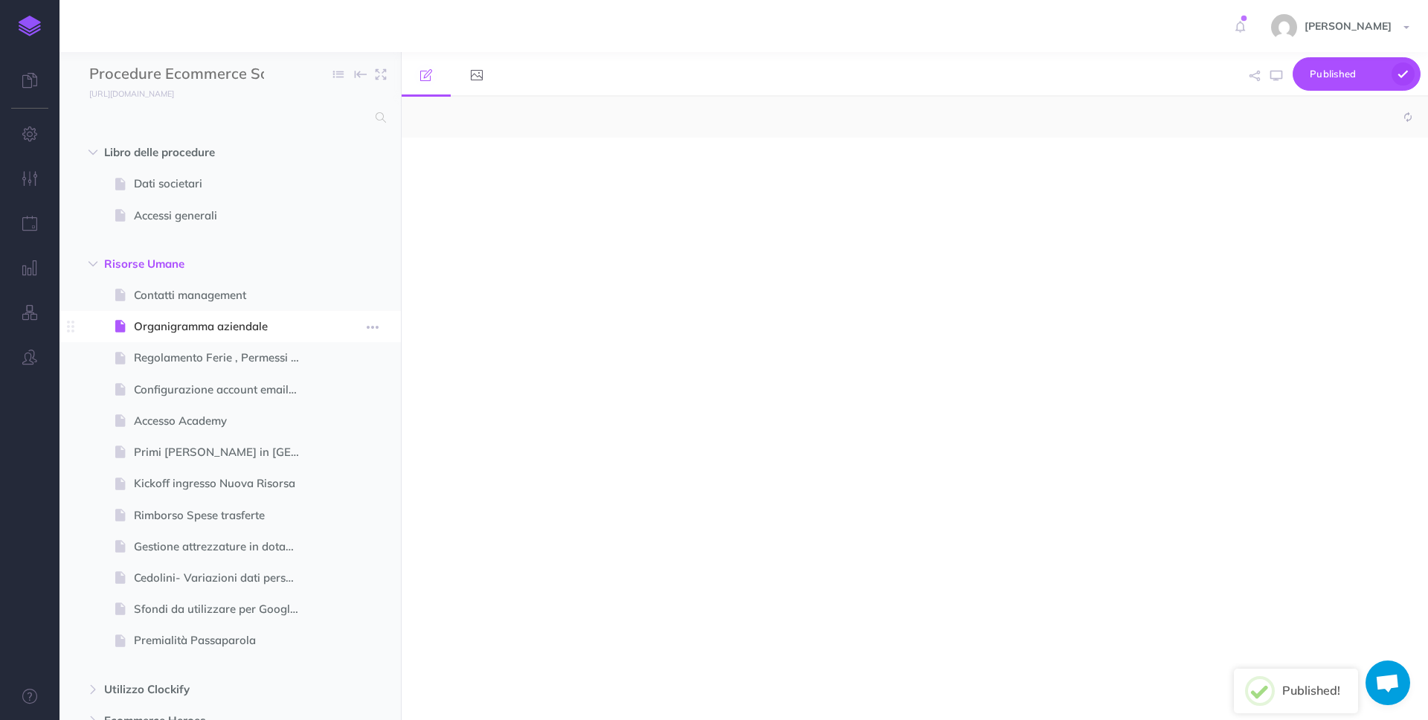
select select "null"
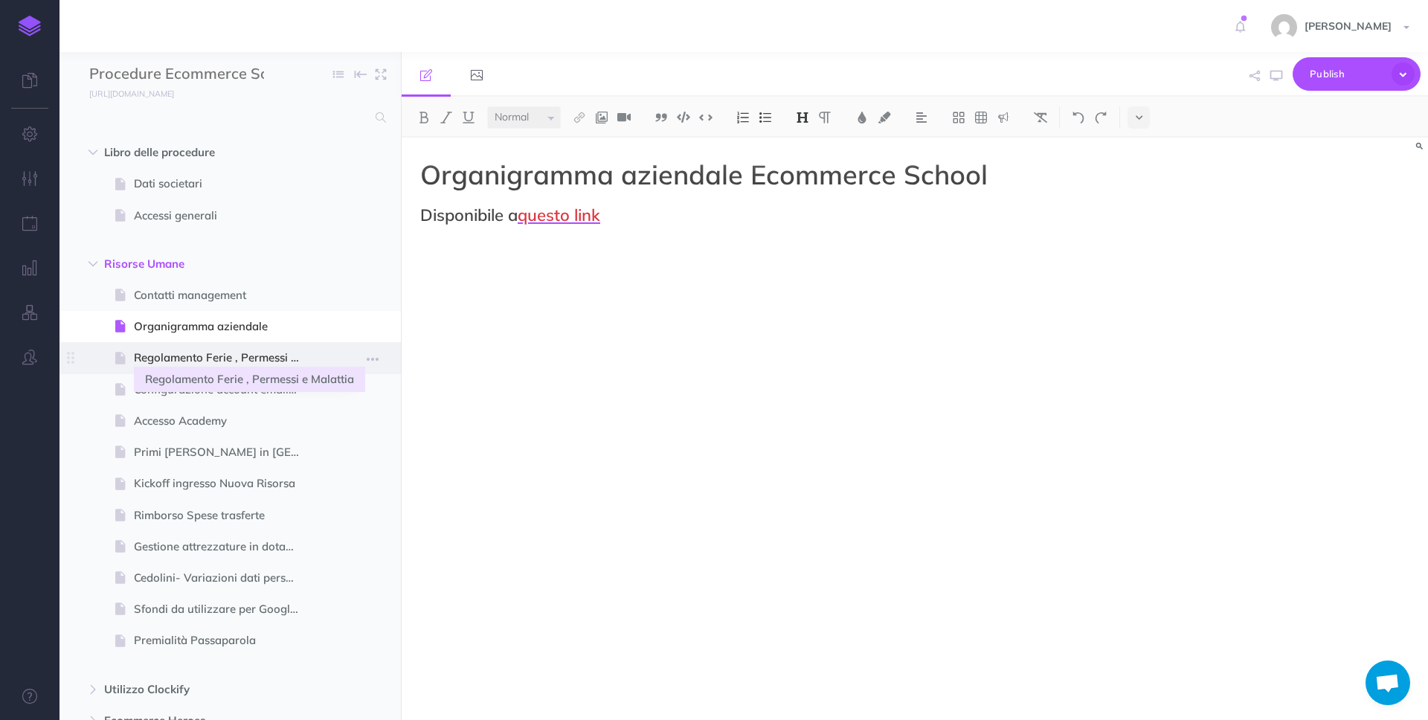
click at [296, 358] on span "Regolamento Ferie , Permessi e Malattia" at bounding box center [223, 358] width 178 height 18
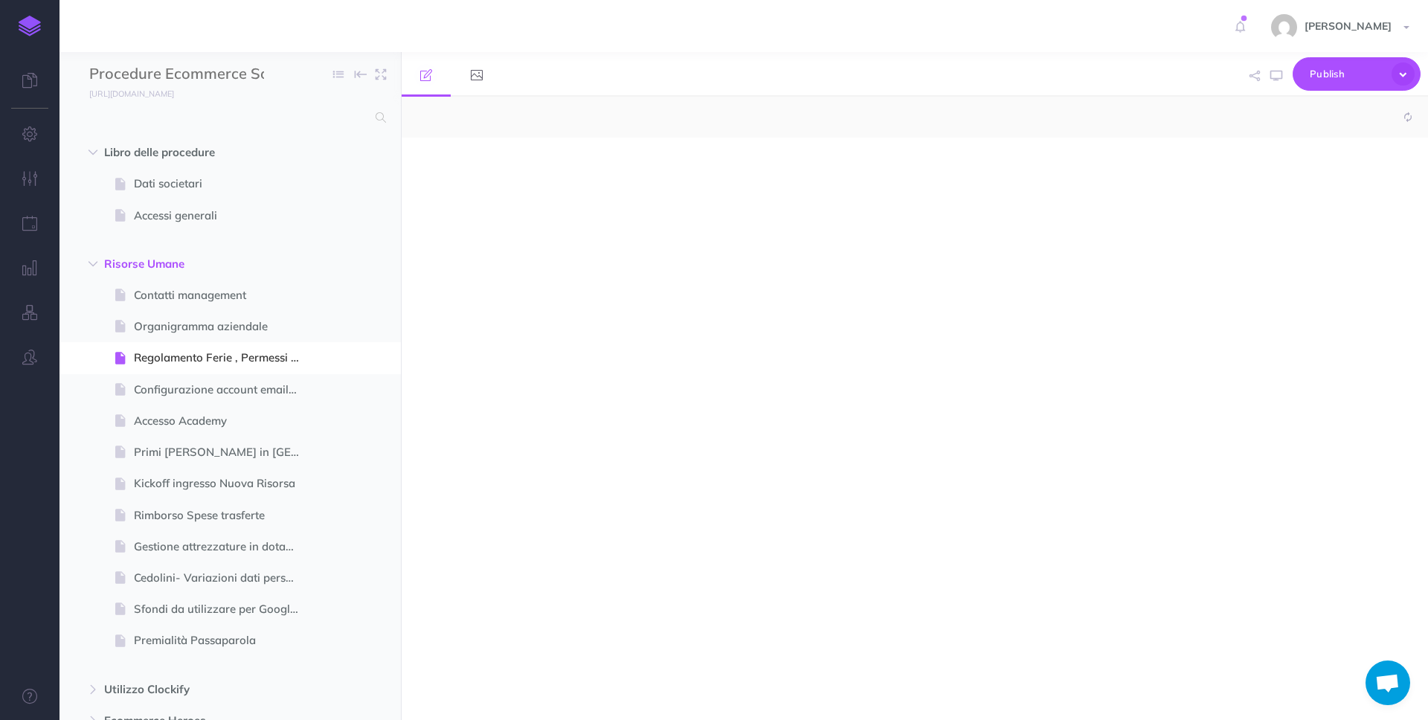
select select "null"
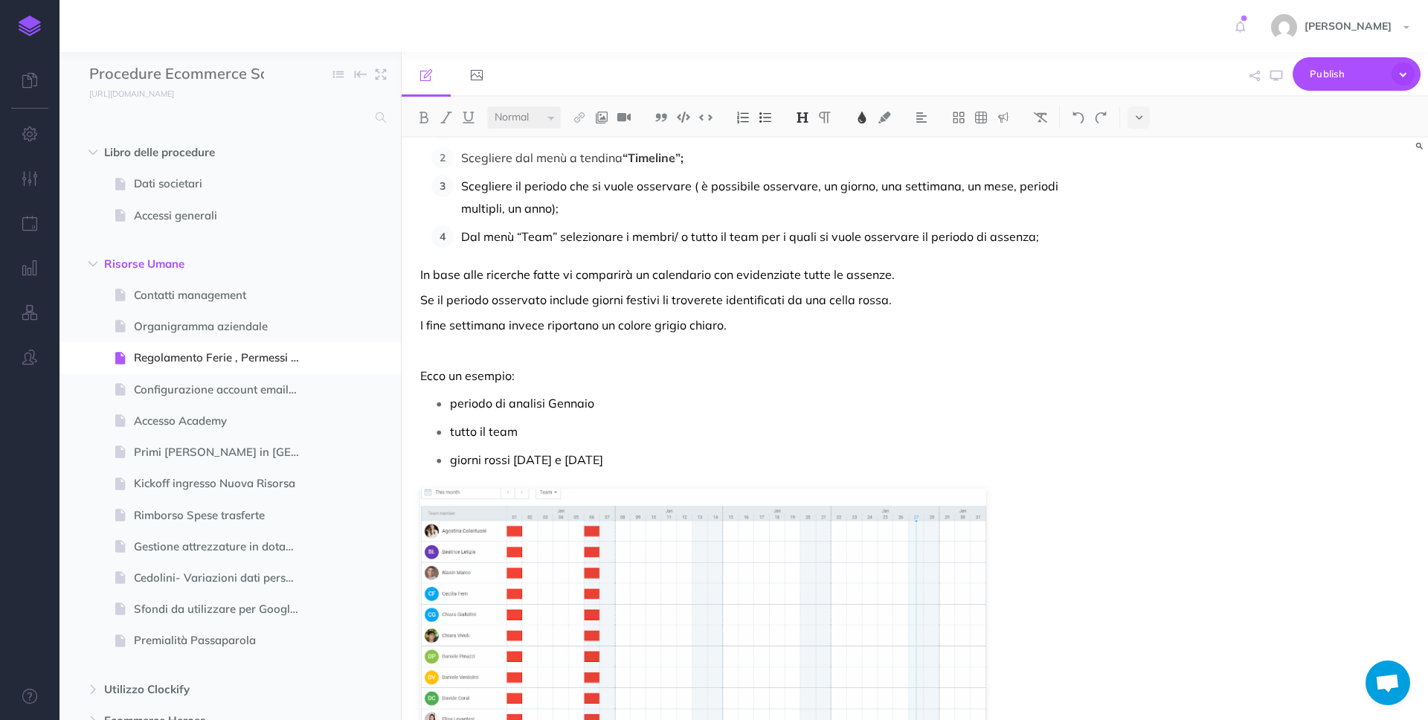
scroll to position [149, 0]
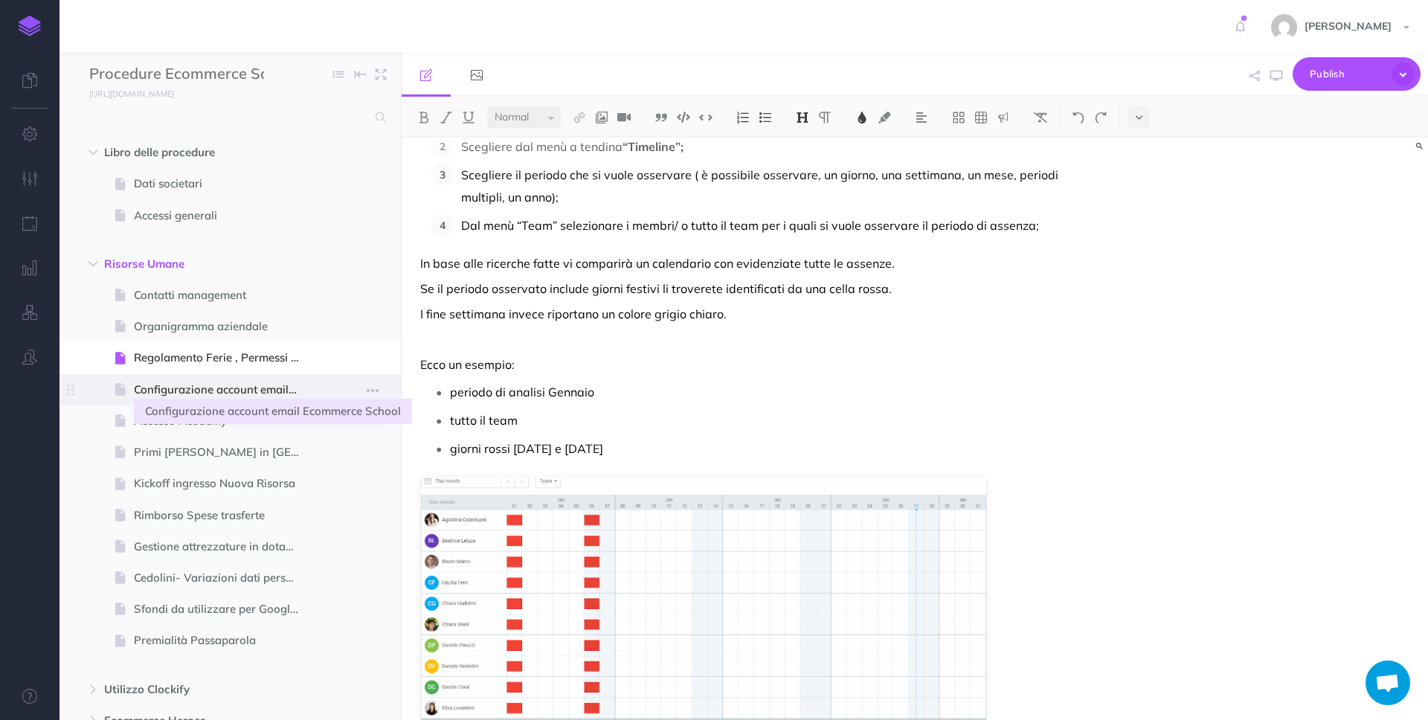
click at [239, 385] on span "Configurazione account email Ecommerce School" at bounding box center [223, 390] width 178 height 18
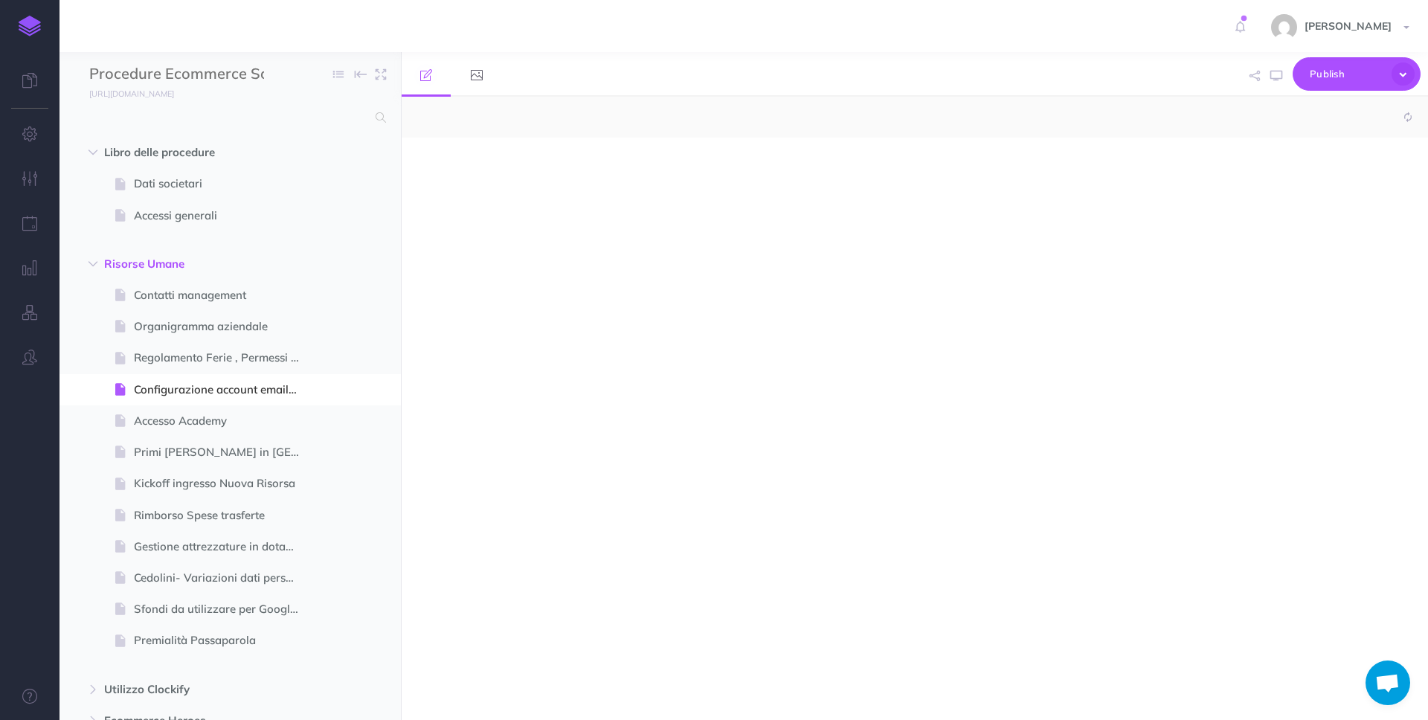
select select "null"
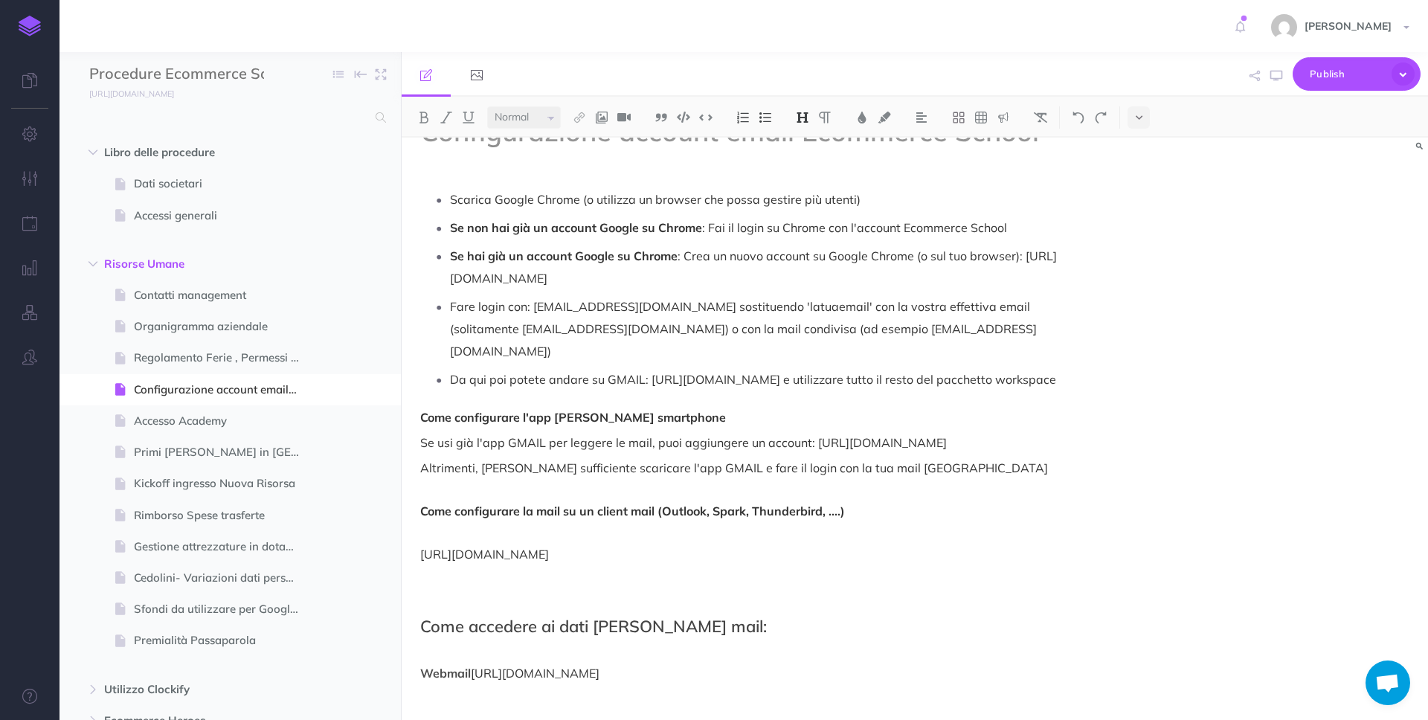
scroll to position [171, 0]
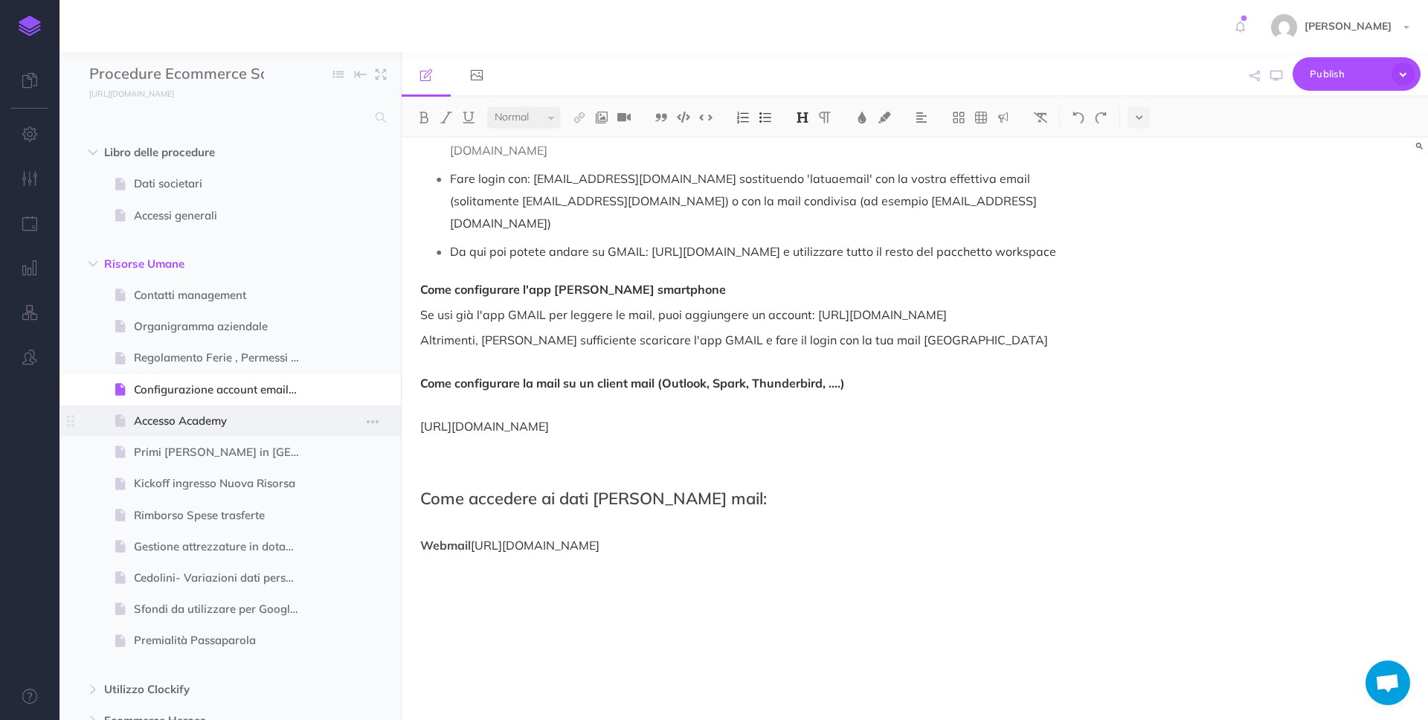
click at [257, 422] on span "Accesso Academy" at bounding box center [223, 421] width 178 height 18
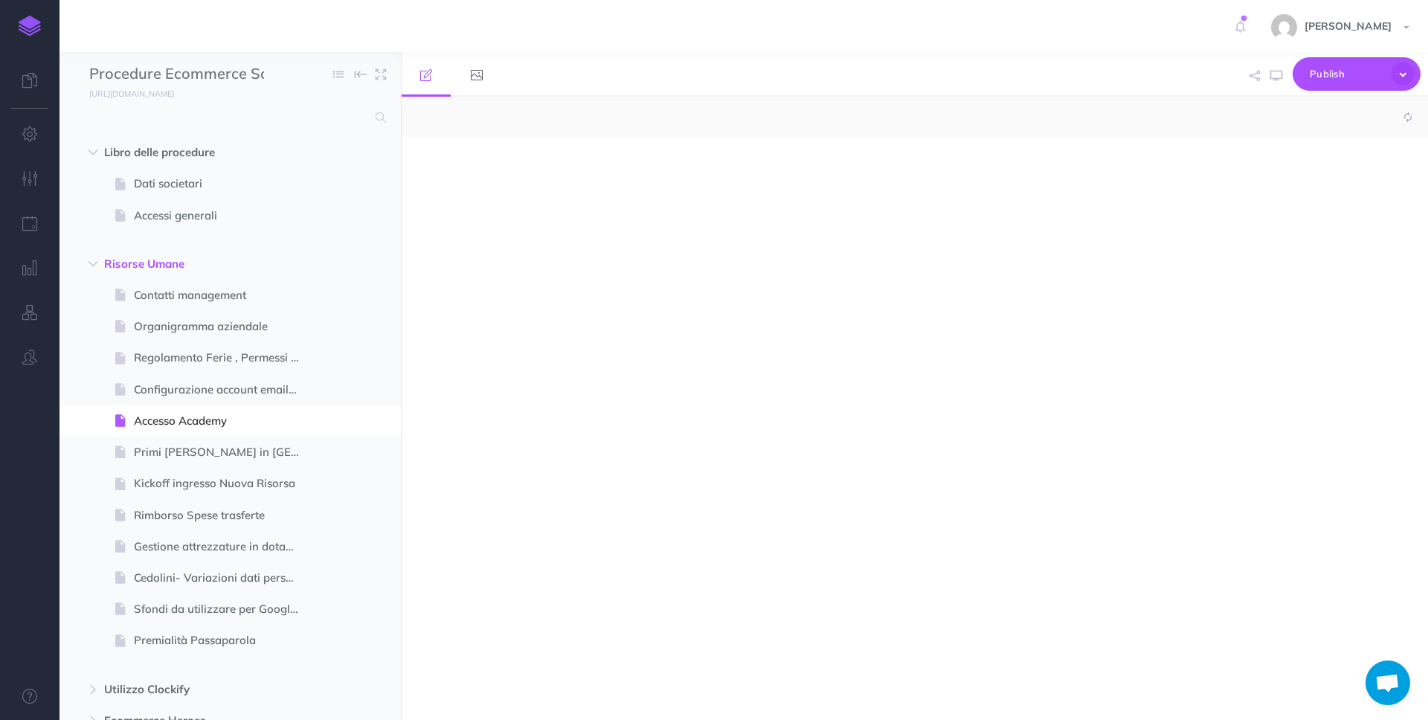
select select "null"
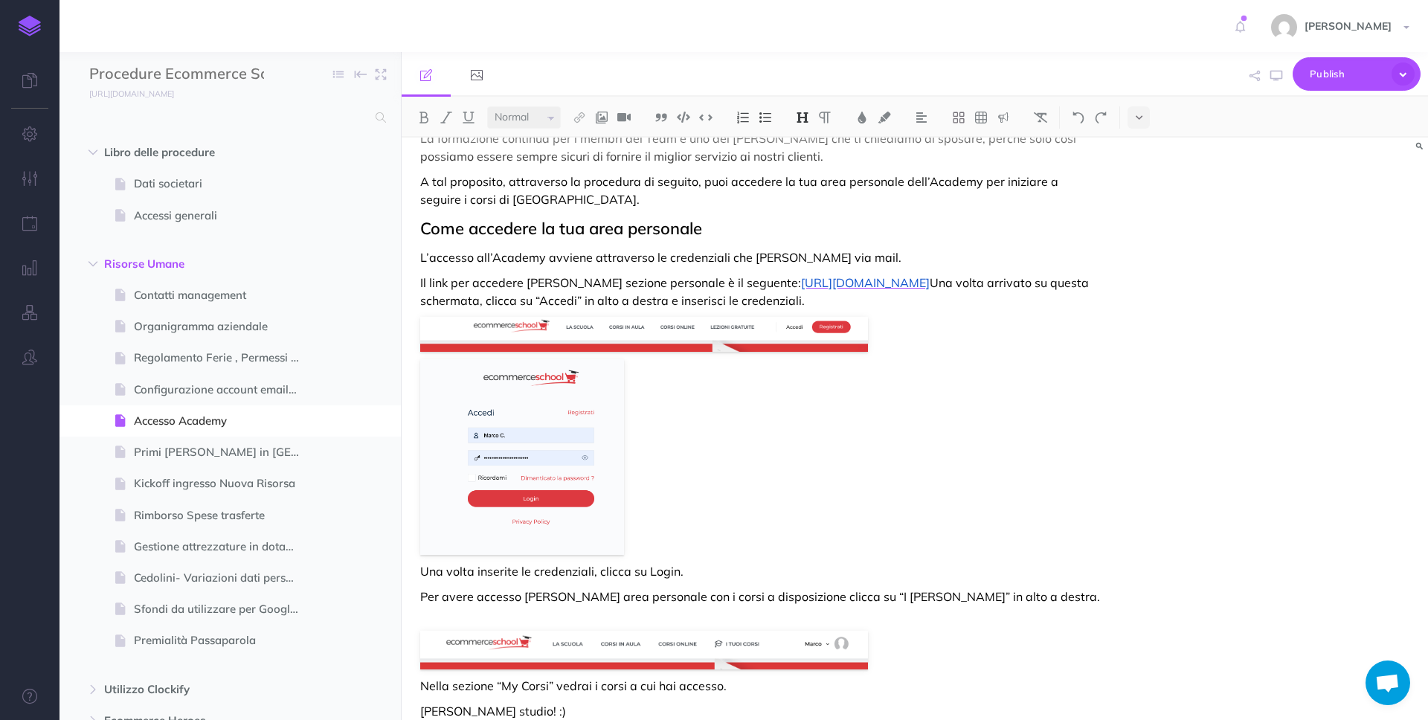
scroll to position [225, 0]
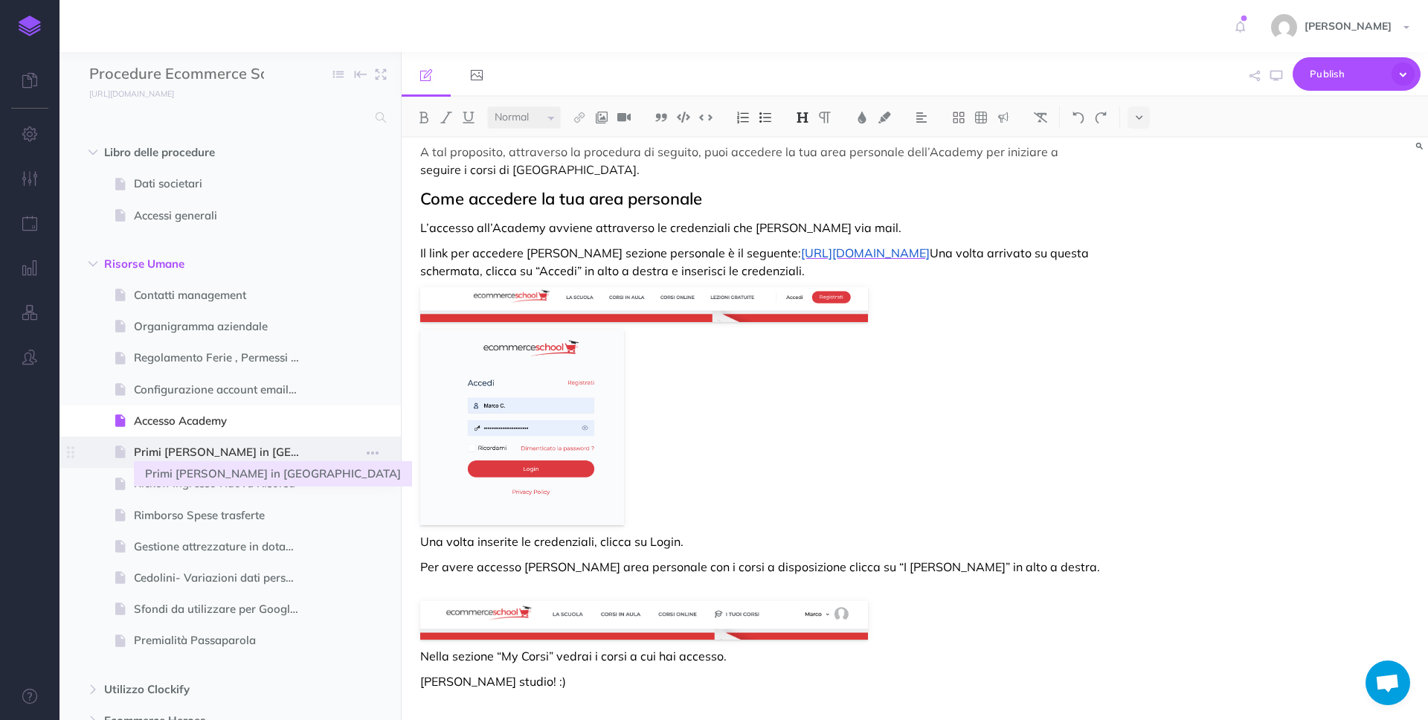
click at [174, 450] on span "Primi [PERSON_NAME] in [GEOGRAPHIC_DATA]" at bounding box center [223, 452] width 178 height 18
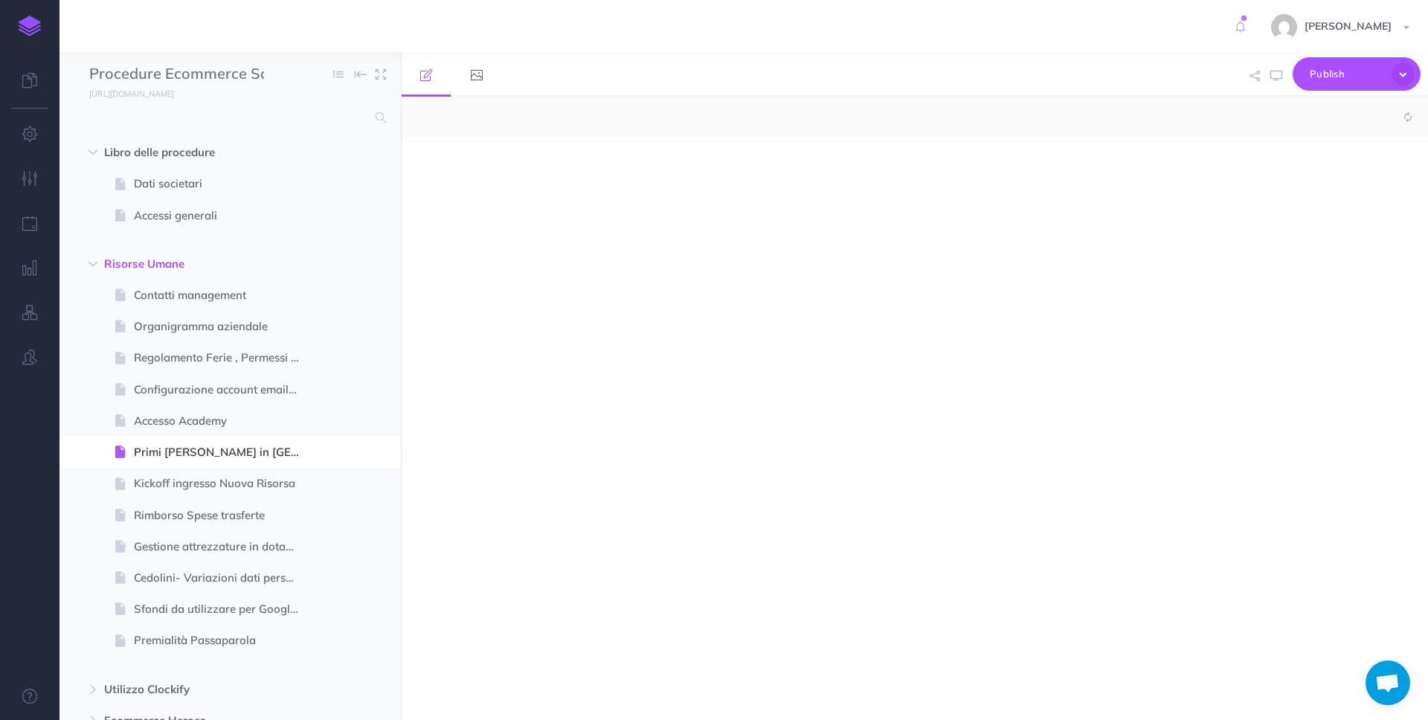
select select "null"
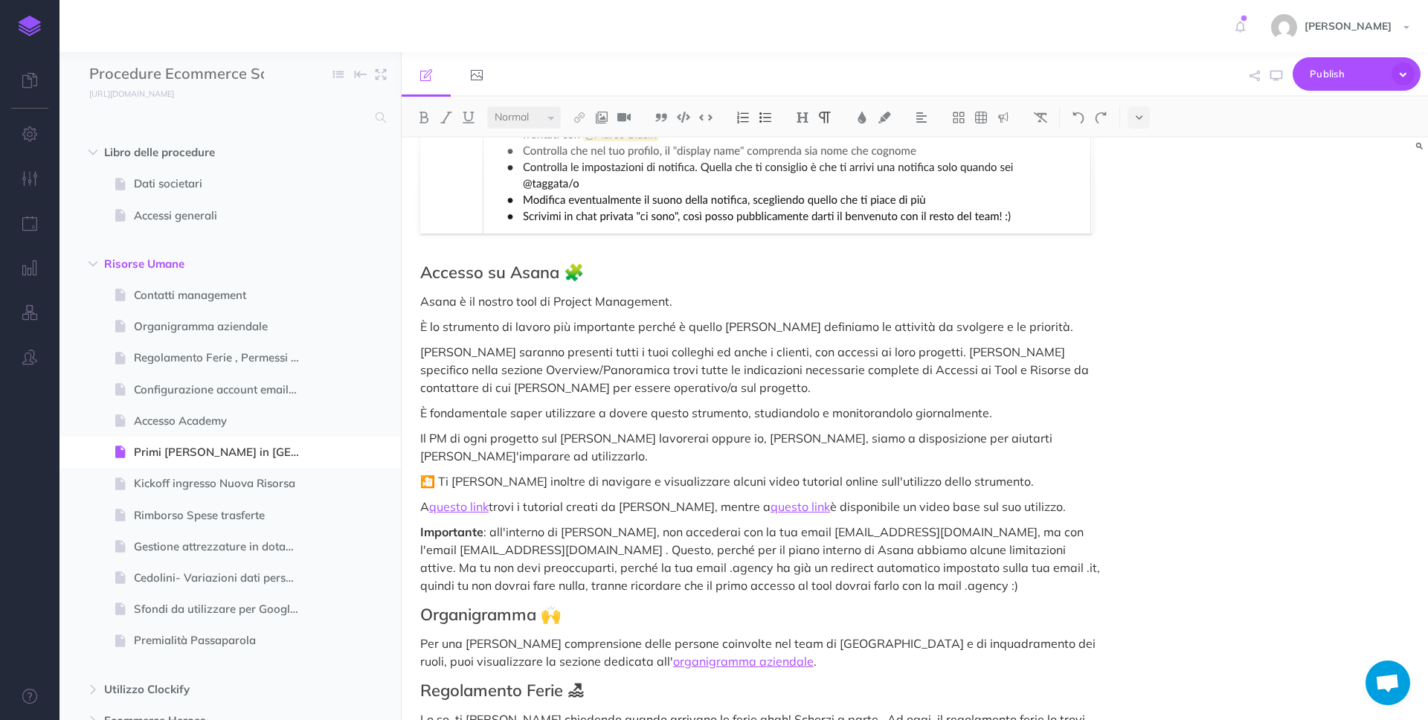
scroll to position [1104, 0]
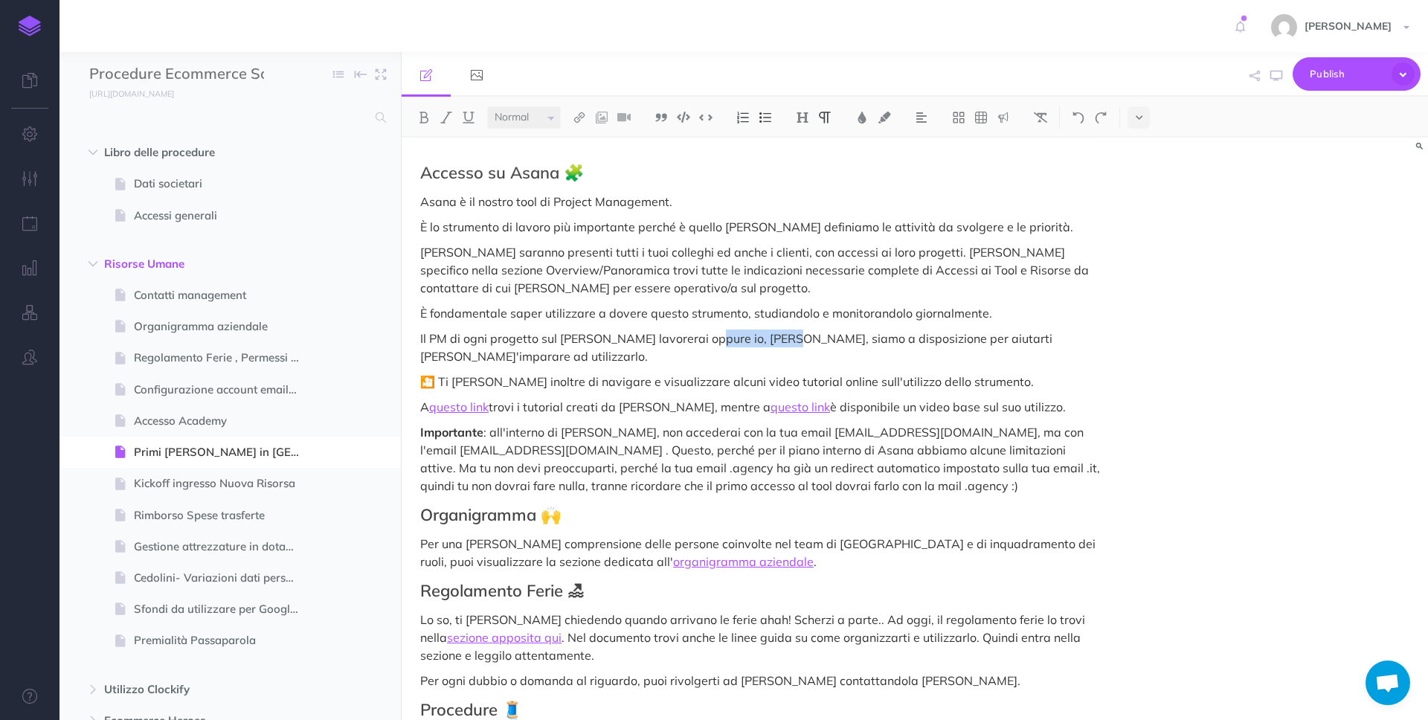
drag, startPoint x: 775, startPoint y: 308, endPoint x: 704, endPoint y: 311, distance: 70.7
click at [696, 329] on p "Il PM di ogni progetto sul [PERSON_NAME] lavorerai oppure io, [PERSON_NAME], si…" at bounding box center [760, 347] width 681 height 36
drag, startPoint x: 808, startPoint y: 311, endPoint x: 642, endPoint y: 312, distance: 166.6
click at [642, 329] on p "Il PM di ogni progetto sul [PERSON_NAME] lavorerai oppure io, [PERSON_NAME], si…" at bounding box center [760, 347] width 681 height 36
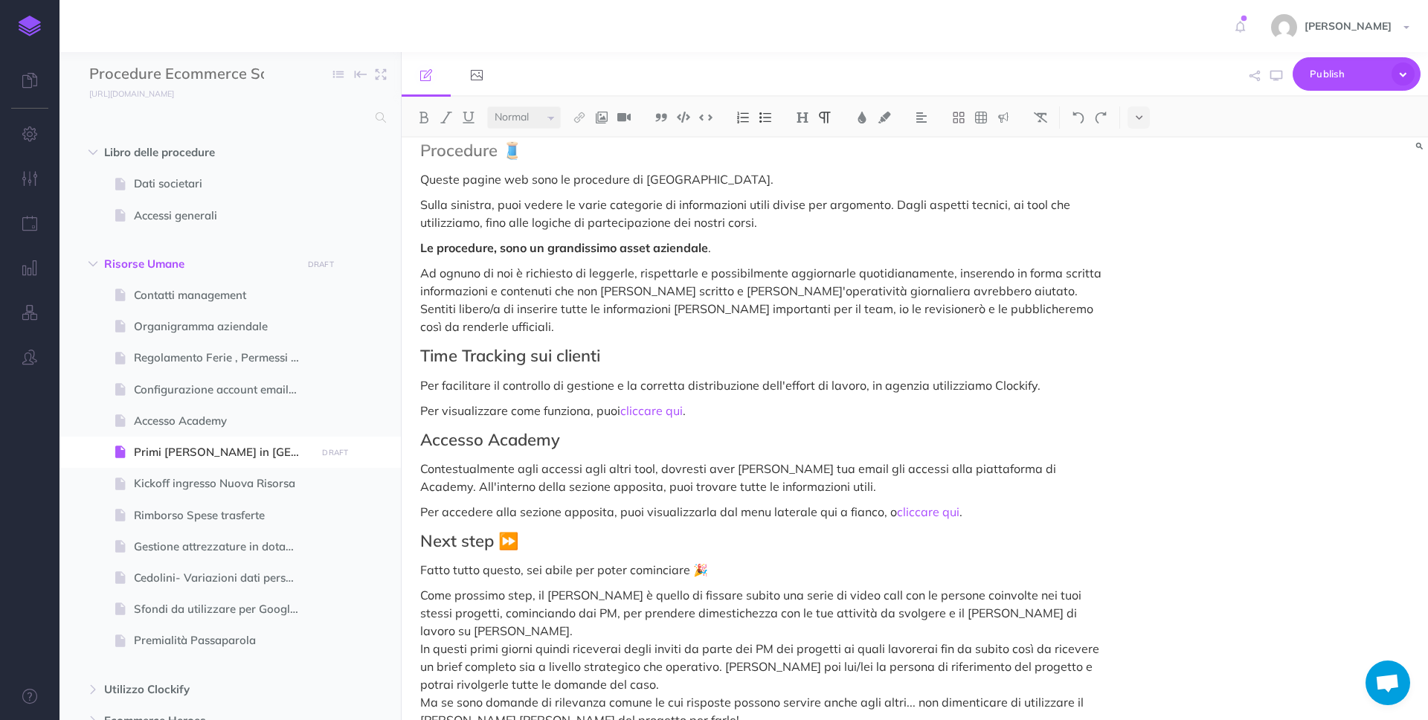
scroll to position [1712, 0]
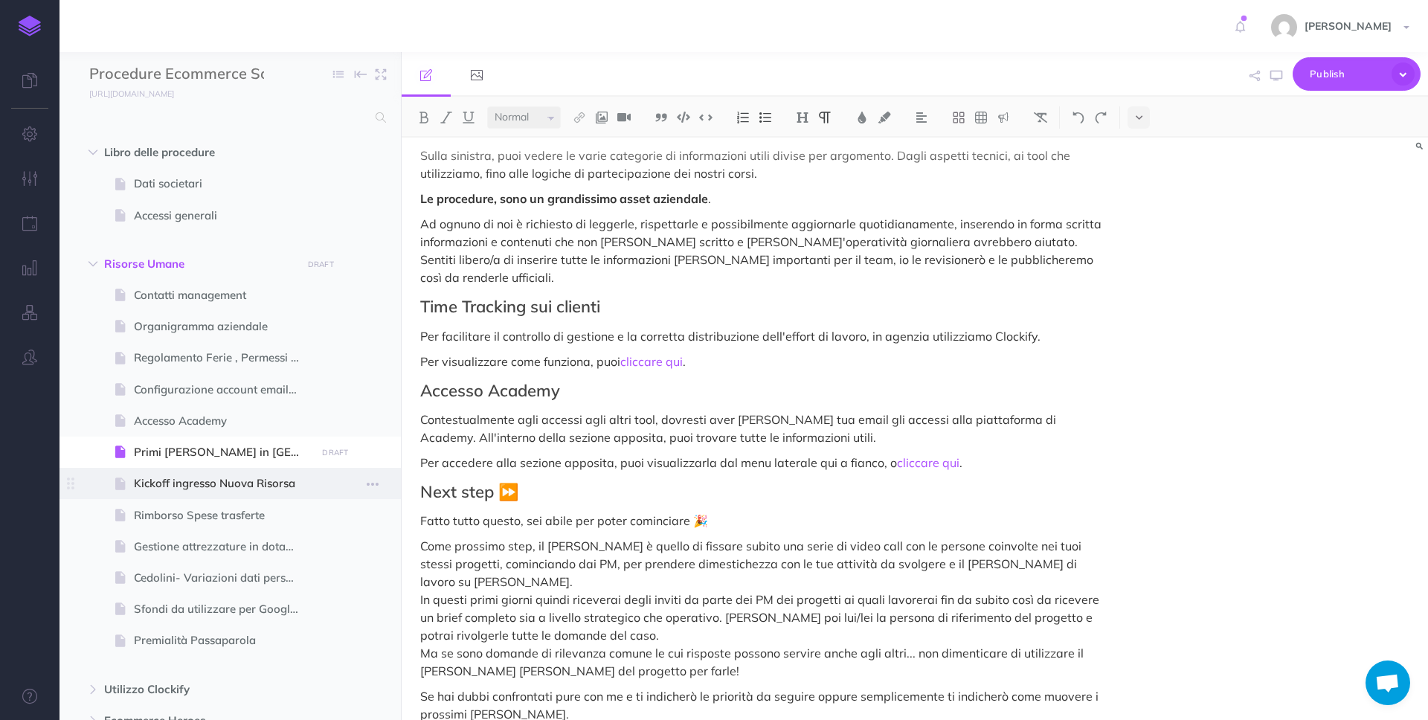
click at [219, 476] on span "Kickoff ingresso Nuova Risorsa" at bounding box center [223, 484] width 178 height 18
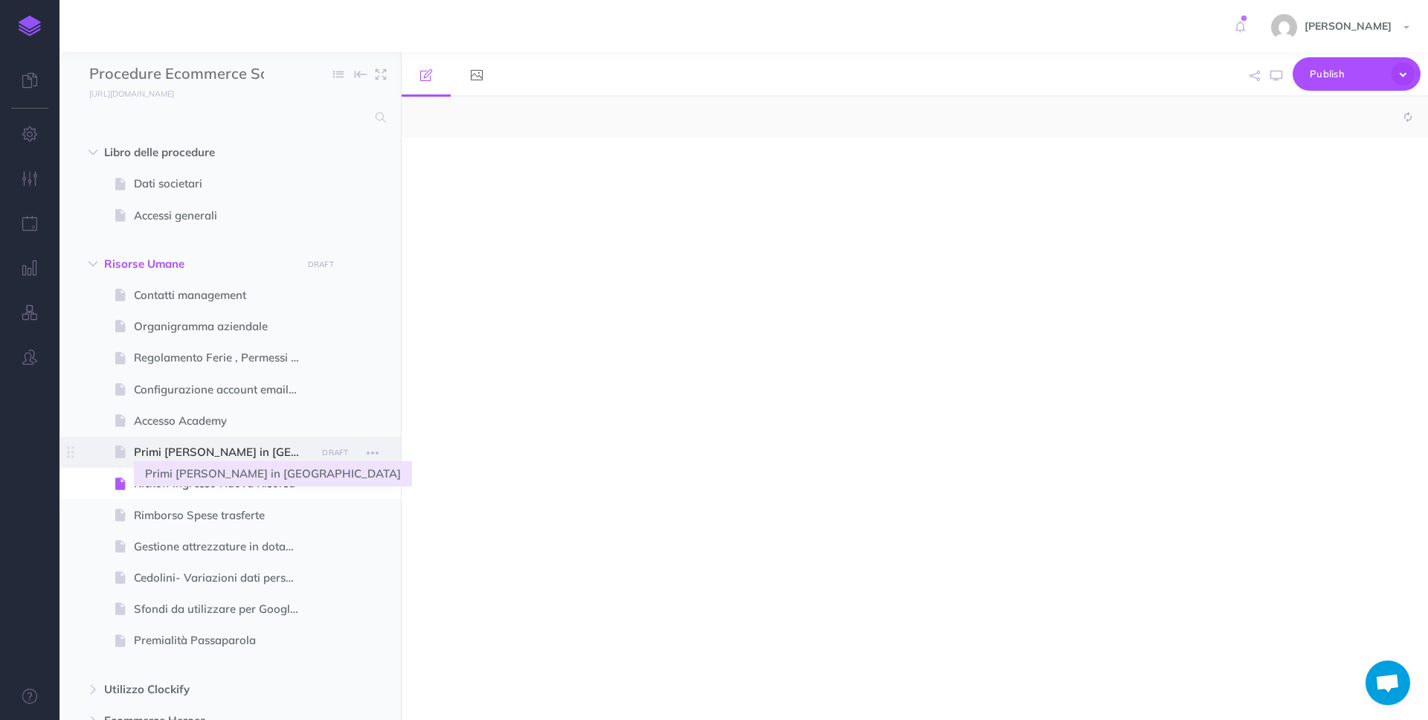
select select "null"
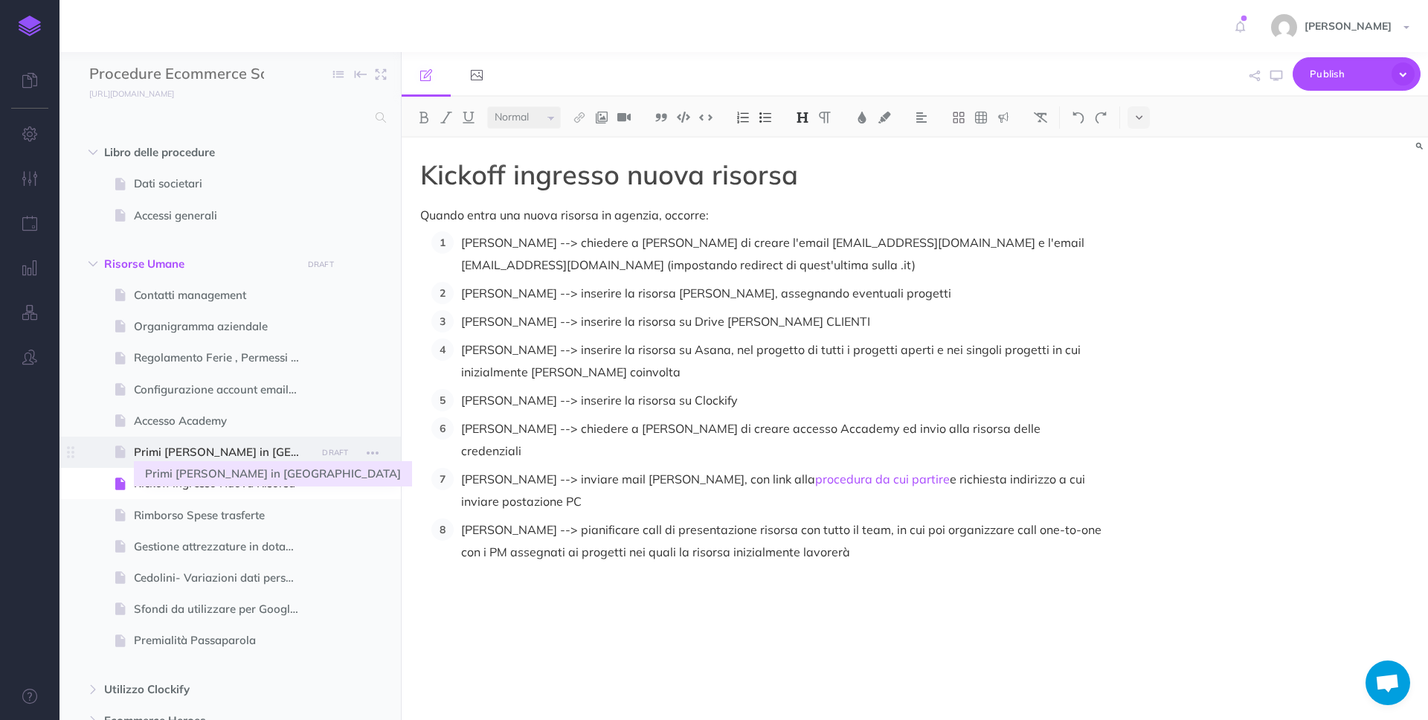
click at [223, 458] on span "Primi [PERSON_NAME] in [GEOGRAPHIC_DATA]" at bounding box center [223, 452] width 178 height 18
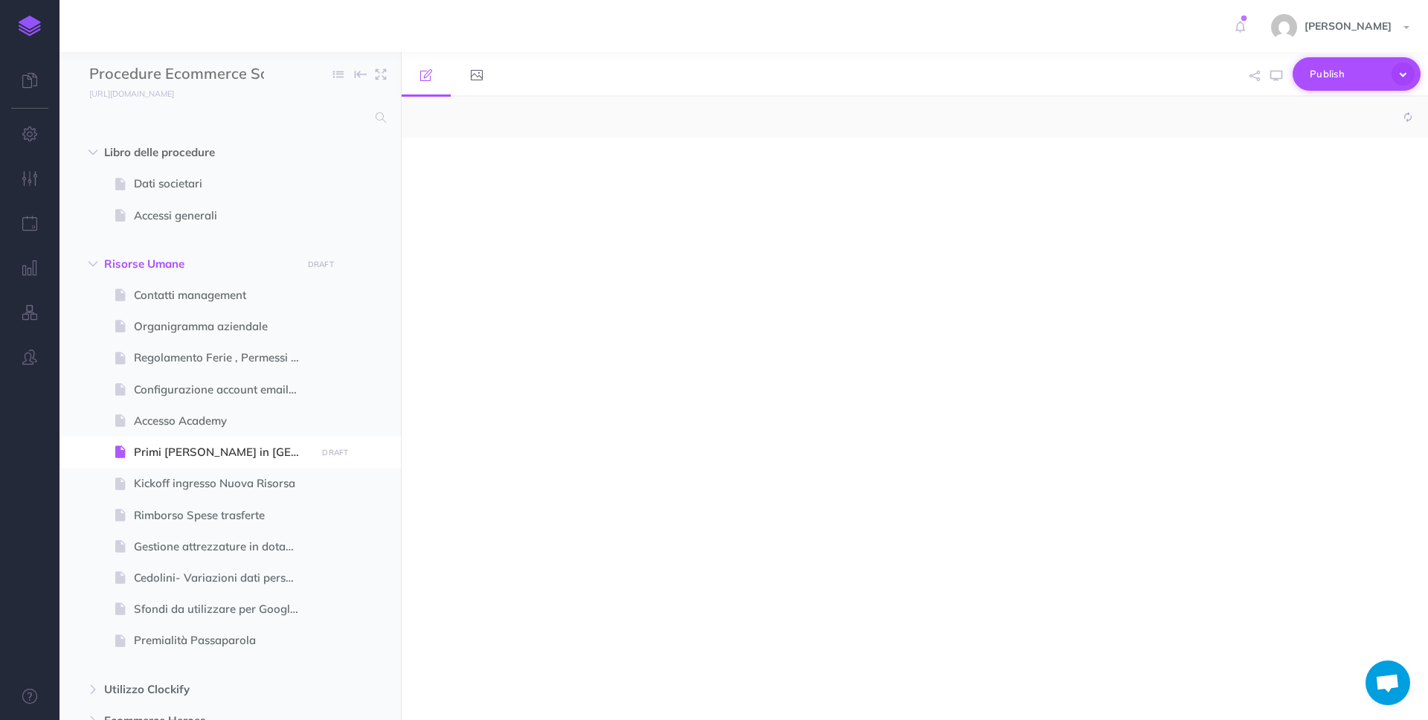
click at [1347, 74] on span "Publish" at bounding box center [1347, 73] width 74 height 23
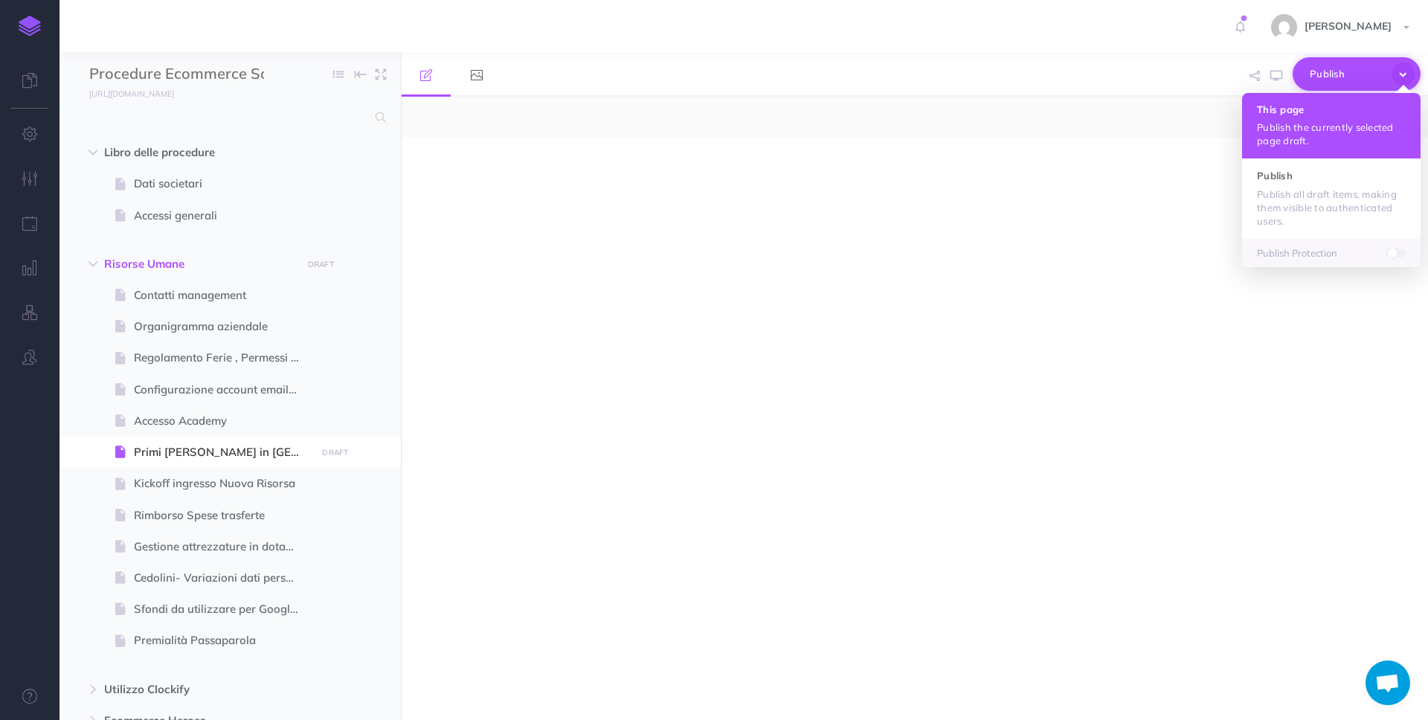
select select "null"
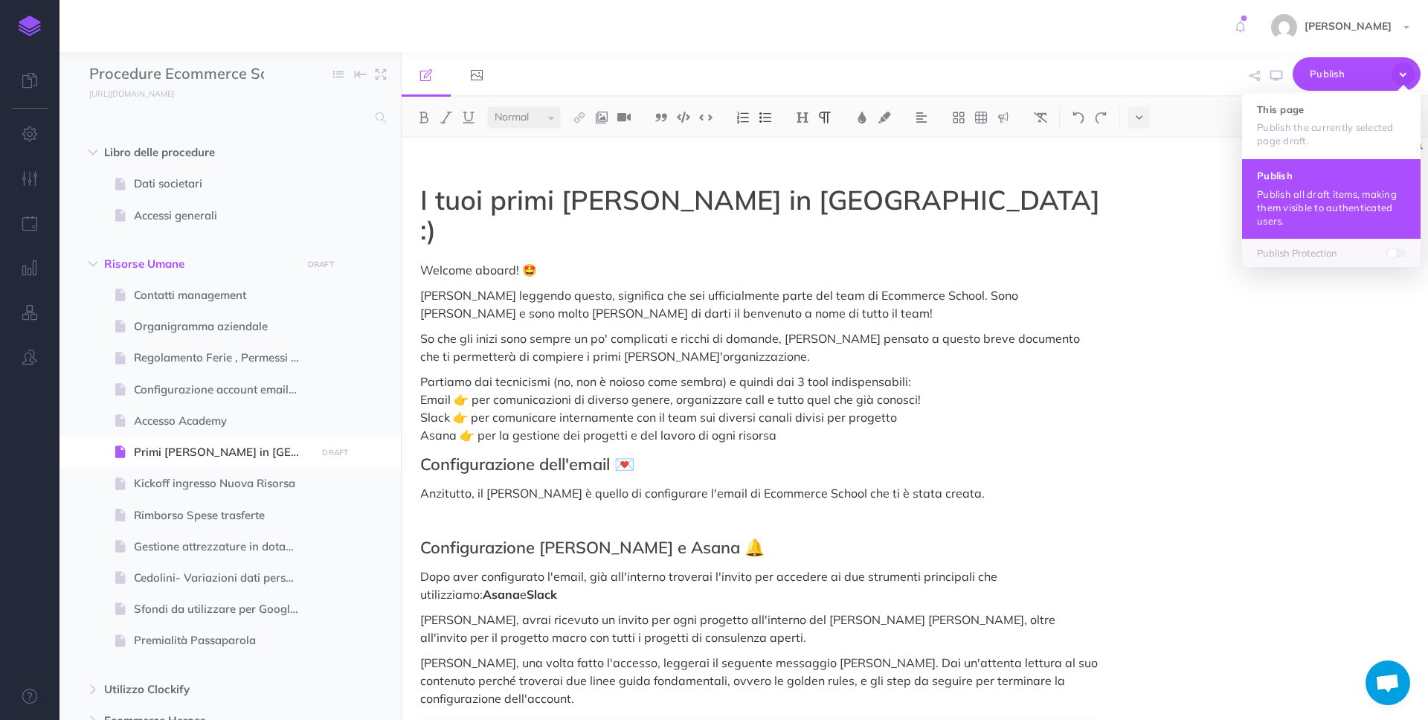
click at [1319, 186] on button "Publish Publish all draft items, making them visible to authenticated users." at bounding box center [1331, 198] width 179 height 80
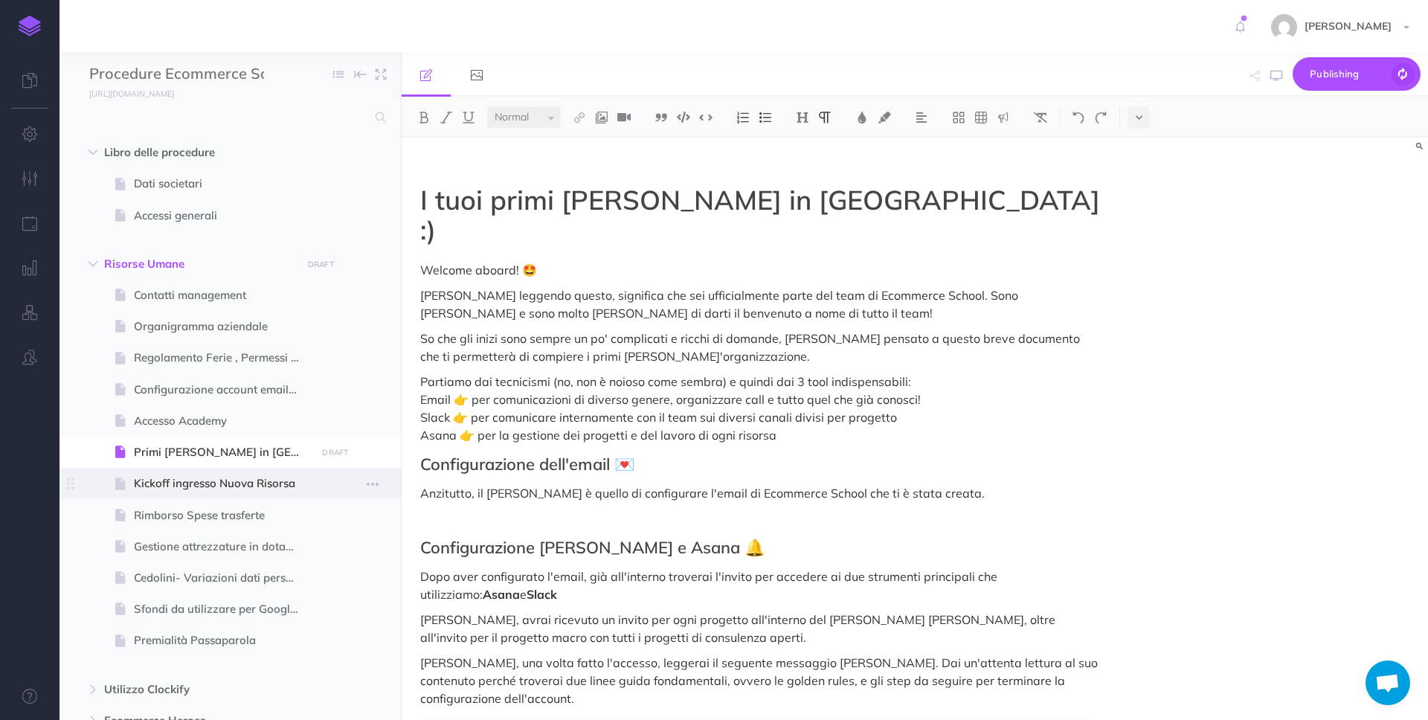
click at [232, 481] on span "Kickoff ingresso Nuova Risorsa" at bounding box center [223, 484] width 178 height 18
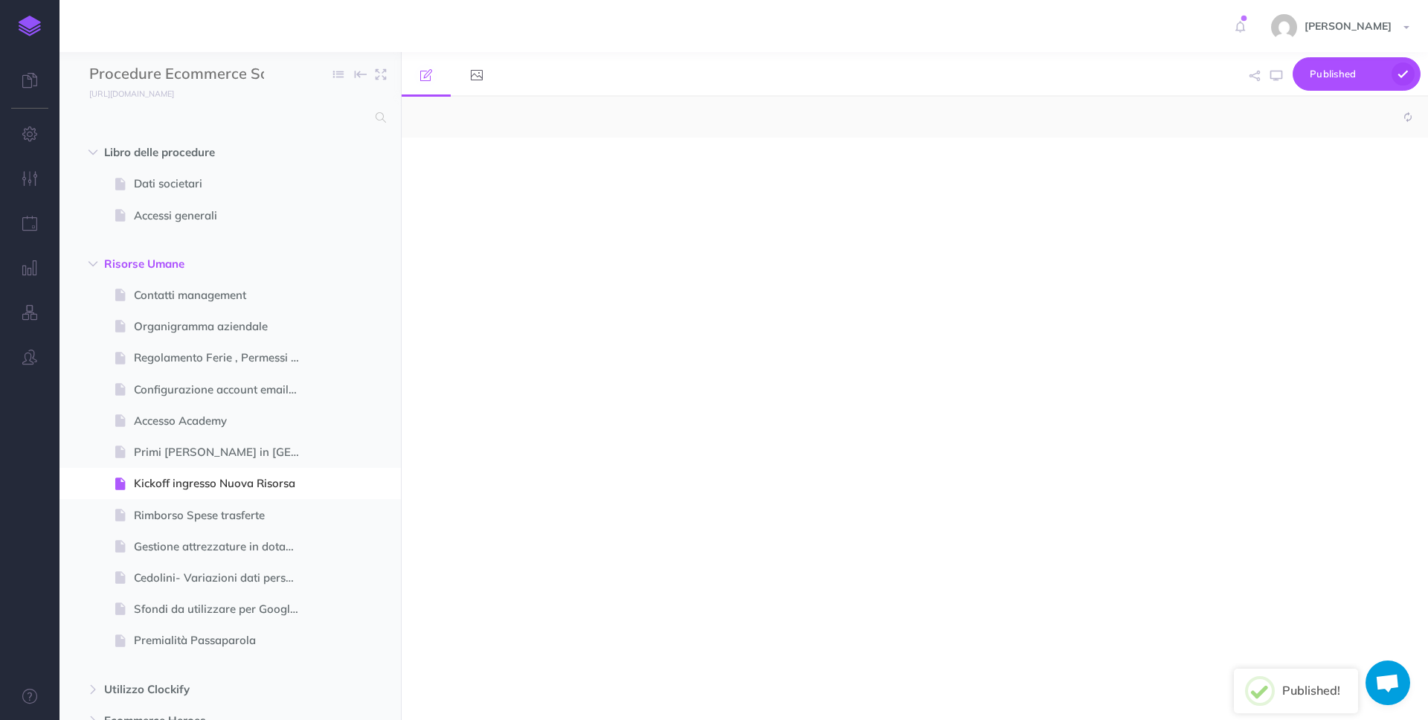
select select "null"
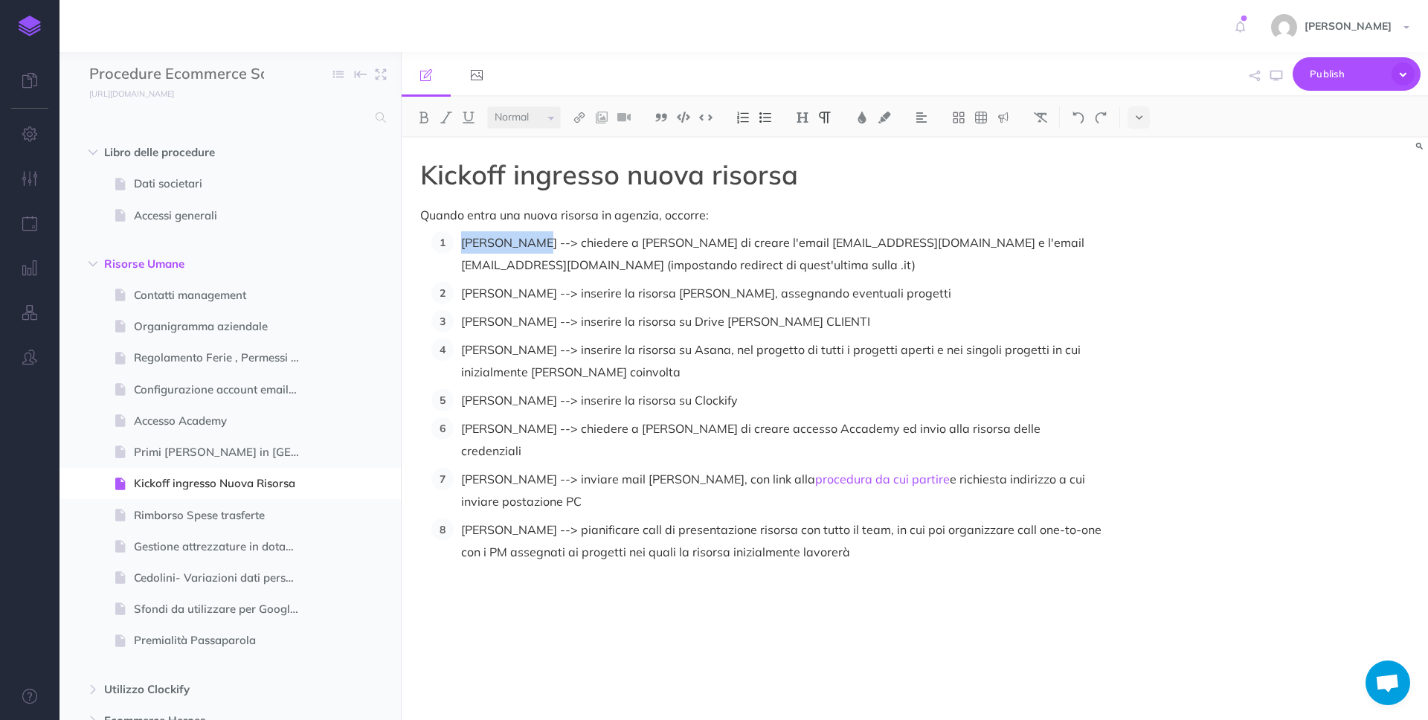
drag, startPoint x: 533, startPoint y: 245, endPoint x: 462, endPoint y: 245, distance: 70.7
click at [462, 245] on p "[PERSON_NAME] --> chiedere a [PERSON_NAME] di creare l'email [EMAIL_ADDRESS][DO…" at bounding box center [781, 253] width 640 height 45
drag, startPoint x: 497, startPoint y: 245, endPoint x: 457, endPoint y: 245, distance: 39.4
click at [457, 245] on li "[PERSON_NAME] --> chiedere a [PERSON_NAME] di creare l'email [EMAIL_ADDRESS][DO…" at bounding box center [778, 253] width 648 height 45
copy p "[PERSON_NAME]"
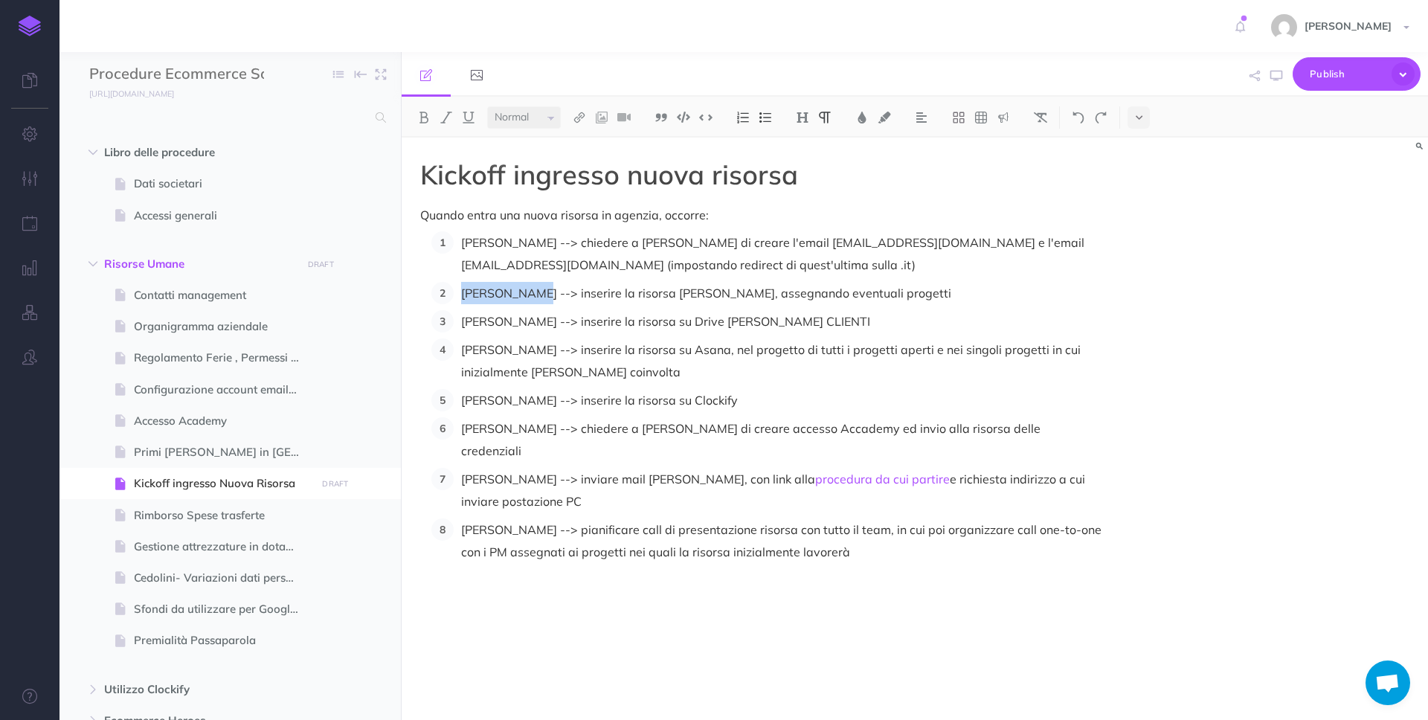
drag, startPoint x: 533, startPoint y: 296, endPoint x: 453, endPoint y: 294, distance: 80.4
click at [454, 294] on li "[PERSON_NAME] --> inserire la risorsa [PERSON_NAME], assegnando eventuali proge…" at bounding box center [778, 293] width 648 height 22
drag, startPoint x: 530, startPoint y: 324, endPoint x: 463, endPoint y: 320, distance: 67.0
click at [463, 320] on p "[PERSON_NAME] --> inserire la risorsa su Drive [PERSON_NAME] CLIENTI" at bounding box center [781, 321] width 640 height 22
drag, startPoint x: 530, startPoint y: 351, endPoint x: 457, endPoint y: 350, distance: 73.6
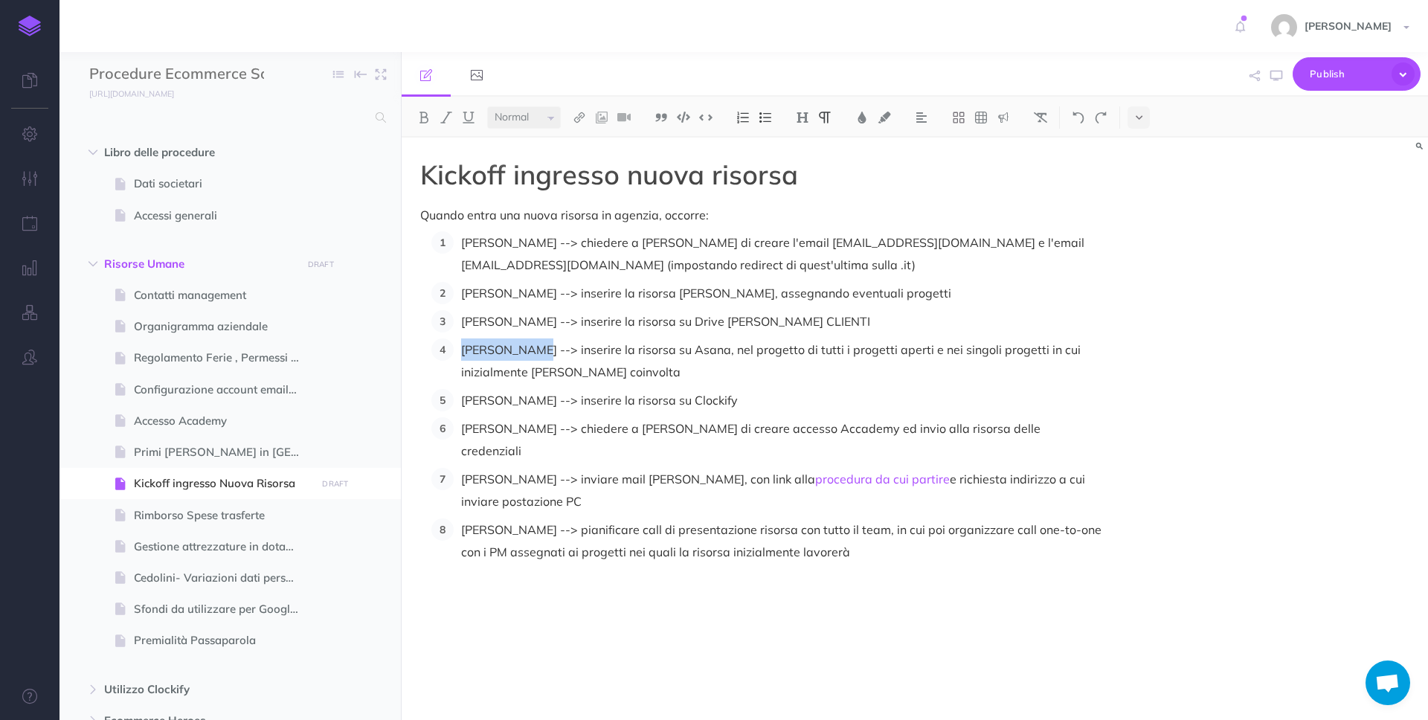
click at [457, 350] on li "[PERSON_NAME] --> inserire la risorsa su Asana, nel progetto di tutti i progett…" at bounding box center [778, 360] width 648 height 45
drag, startPoint x: 516, startPoint y: 400, endPoint x: 455, endPoint y: 402, distance: 61.0
click at [455, 402] on li "[PERSON_NAME] --> inserire la risorsa su Clockify" at bounding box center [778, 400] width 648 height 22
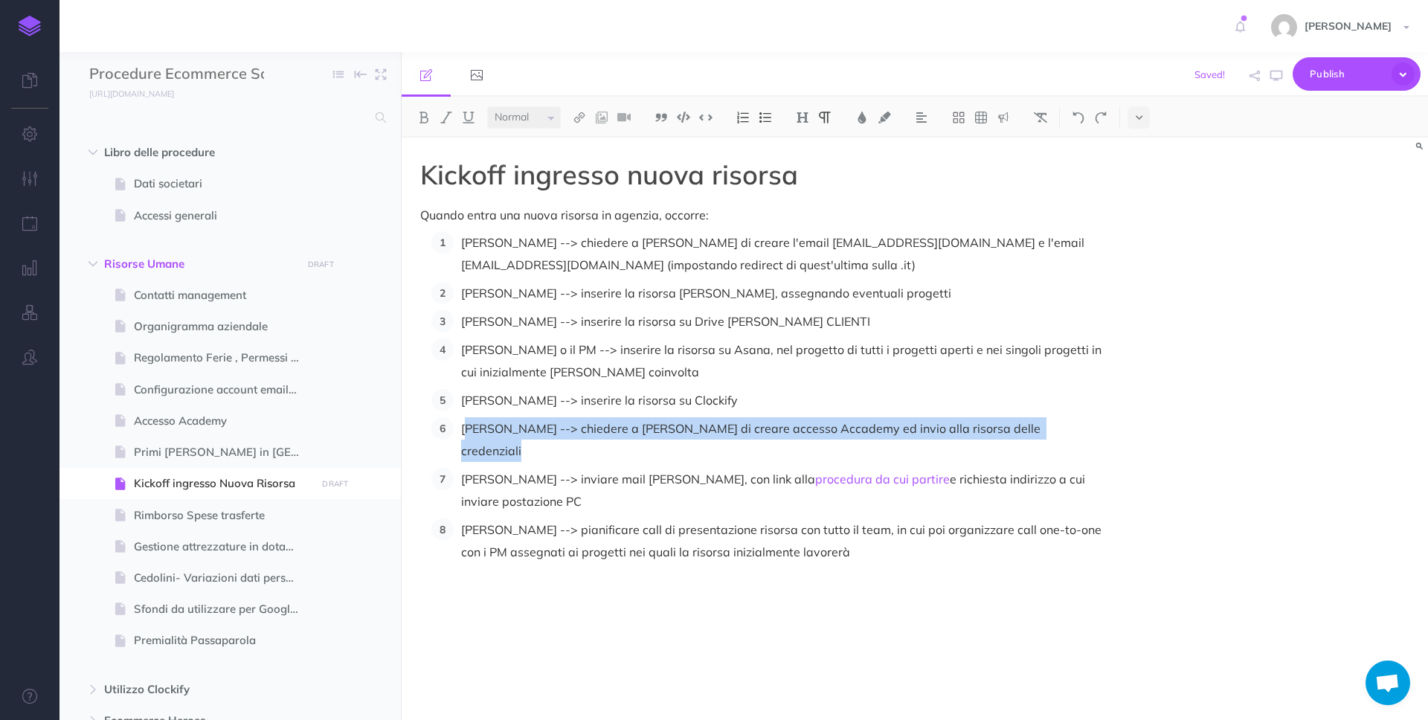
drag, startPoint x: 1084, startPoint y: 428, endPoint x: 469, endPoint y: 435, distance: 615.9
click at [469, 435] on p "[PERSON_NAME] --> chiedere a [PERSON_NAME] di creare accesso Accademy ed invio …" at bounding box center [781, 439] width 640 height 45
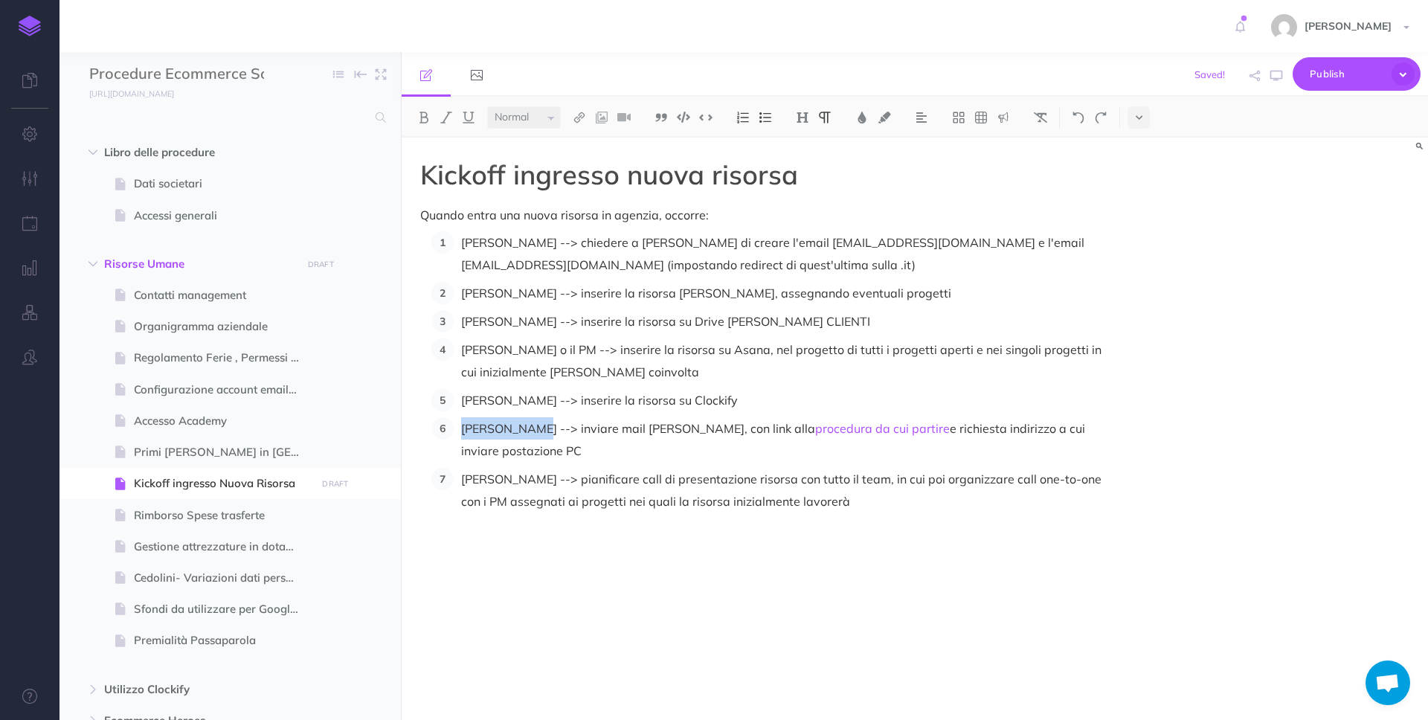
drag, startPoint x: 531, startPoint y: 425, endPoint x: 450, endPoint y: 425, distance: 81.1
click at [454, 425] on li "[PERSON_NAME] --> inviare mail [PERSON_NAME], con link alla procedura da cui pa…" at bounding box center [778, 439] width 648 height 45
drag, startPoint x: 532, startPoint y: 480, endPoint x: 452, endPoint y: 479, distance: 79.6
click at [454, 479] on li "[PERSON_NAME] --> pianificare call di presentazione risorsa con tutto il team, …" at bounding box center [778, 490] width 648 height 45
click at [1323, 70] on span "Publish" at bounding box center [1347, 73] width 74 height 23
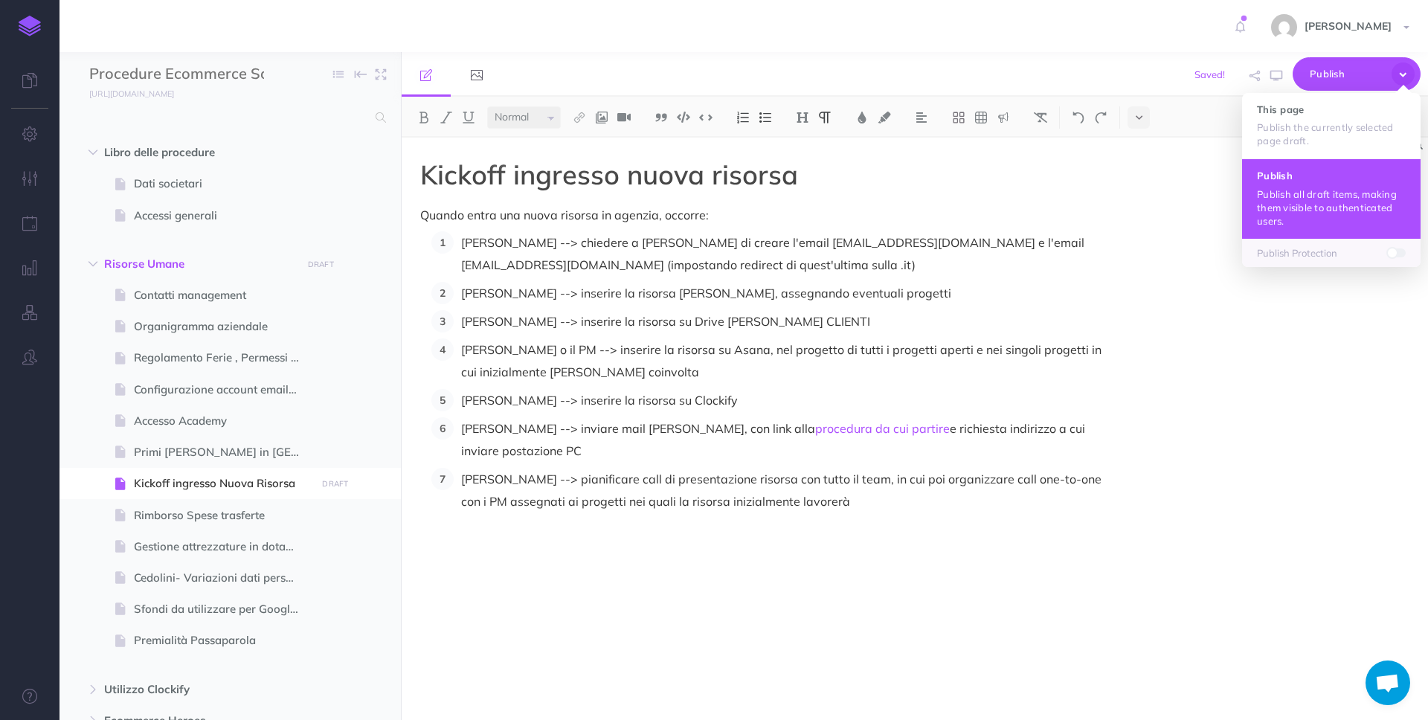
click at [1312, 199] on p "Publish all draft items, making them visible to authenticated users." at bounding box center [1331, 207] width 149 height 40
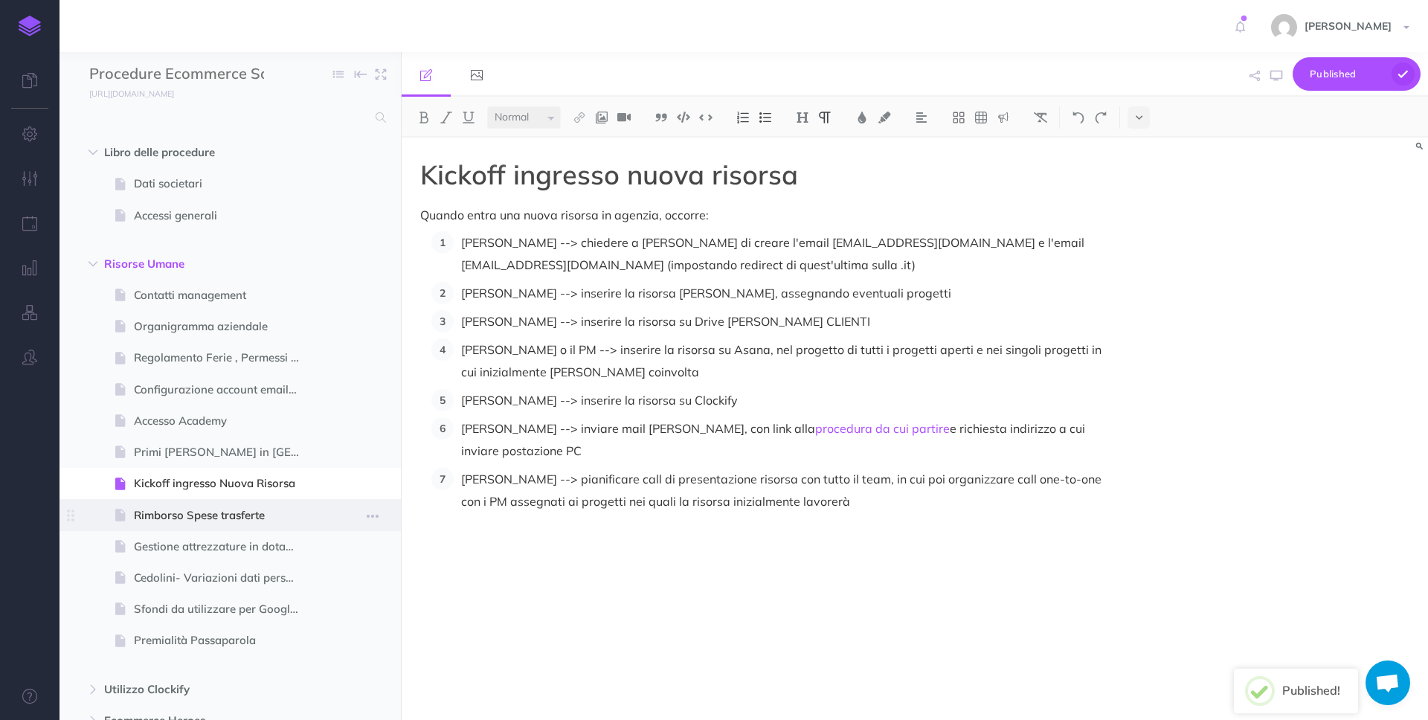
click at [245, 514] on span "Rimborso Spese trasferte" at bounding box center [223, 516] width 178 height 18
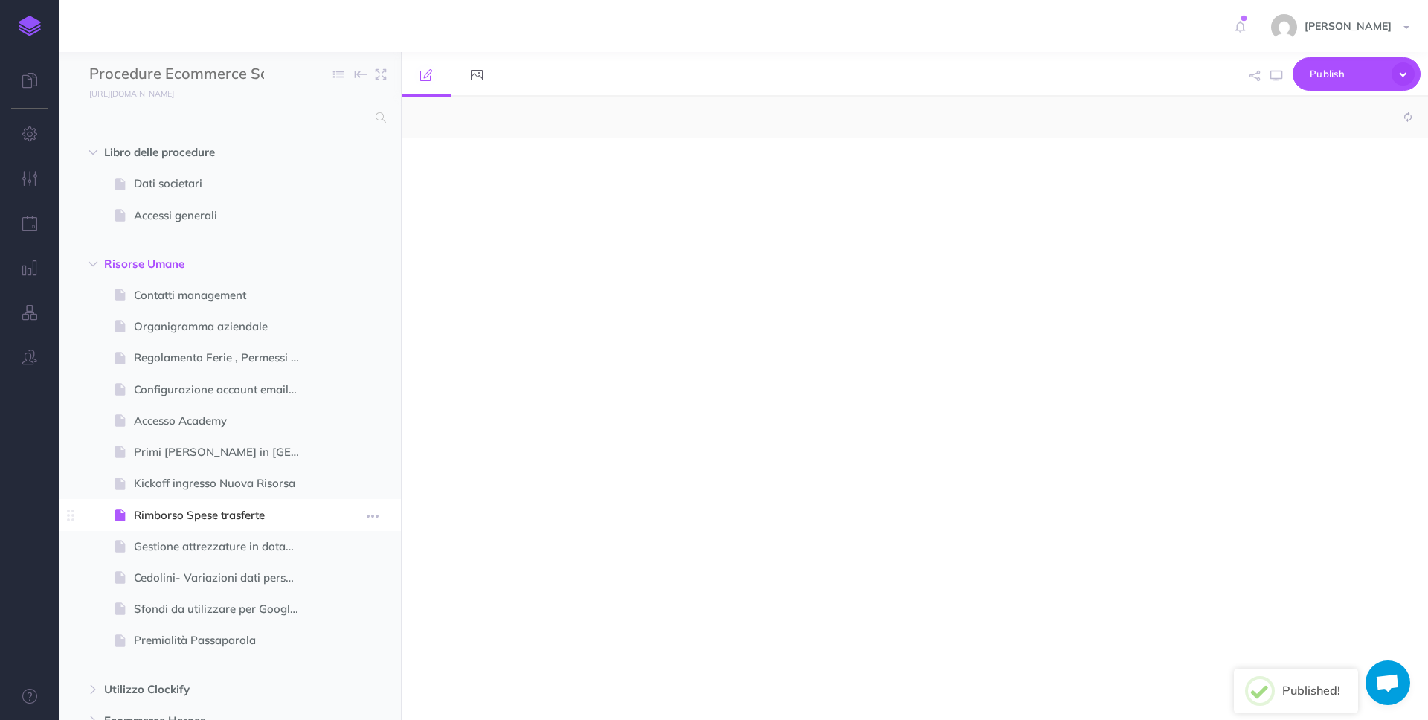
select select "null"
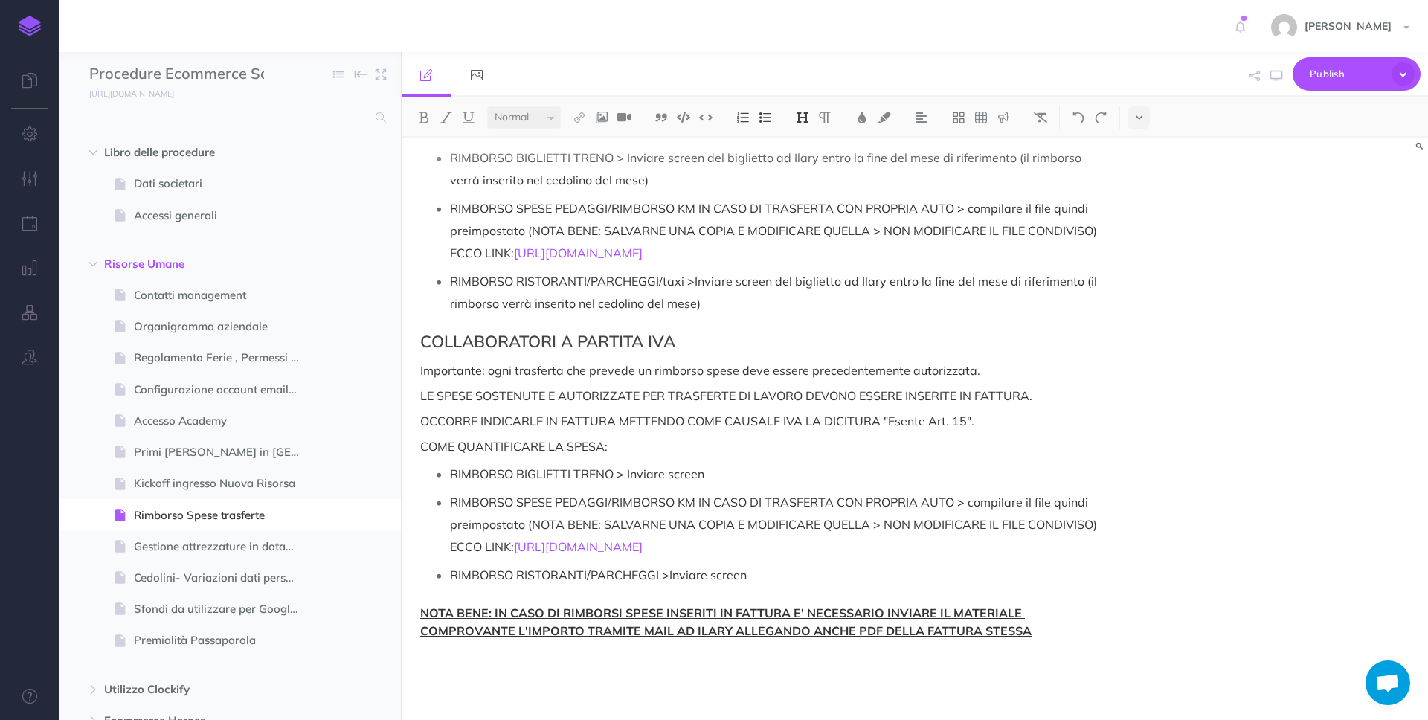
scroll to position [211, 0]
click at [248, 546] on span "Gestione attrezzature in dotazione" at bounding box center [223, 547] width 178 height 18
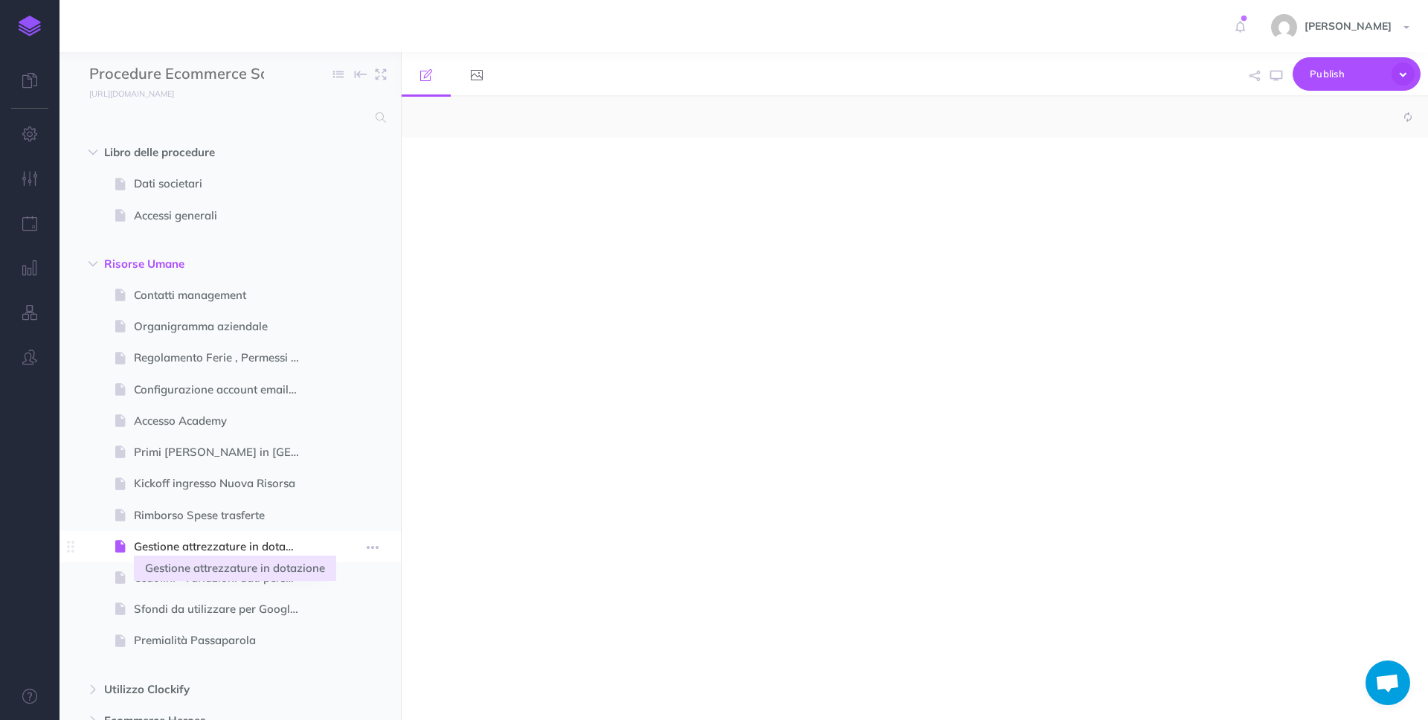
select select "null"
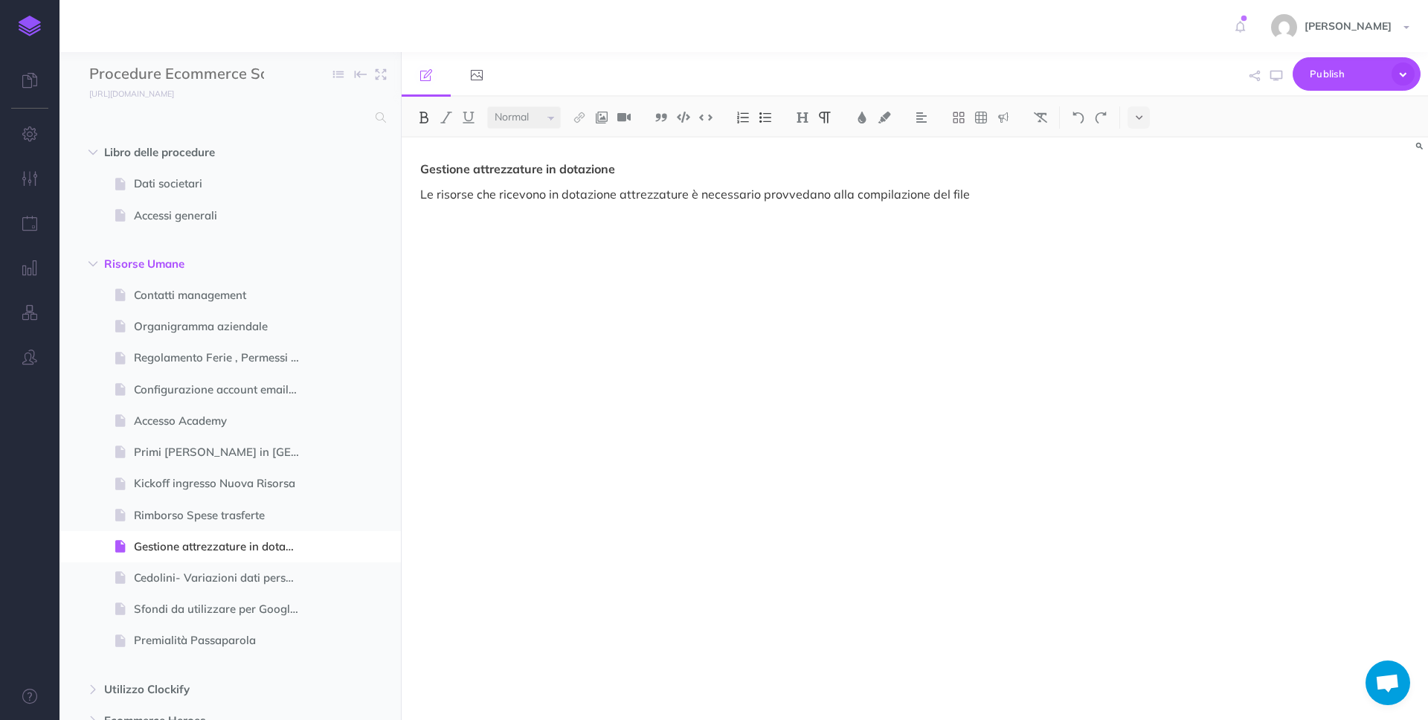
click at [541, 184] on div "Gestione attrezzature in dotazione Le risorse che ricevono in dotazione attrezz…" at bounding box center [761, 422] width 718 height 568
click at [576, 193] on p "Le risorse che ricevono in dotazione attrezzature è necessario provvedano alla …" at bounding box center [760, 194] width 681 height 18
click at [638, 242] on div "Gestione attrezzature in dotazione Le risorse che ricevono in dotazione attrezz…" at bounding box center [761, 422] width 718 height 568
click at [254, 585] on span "Cedolini- Variazioni dati personali" at bounding box center [223, 578] width 178 height 18
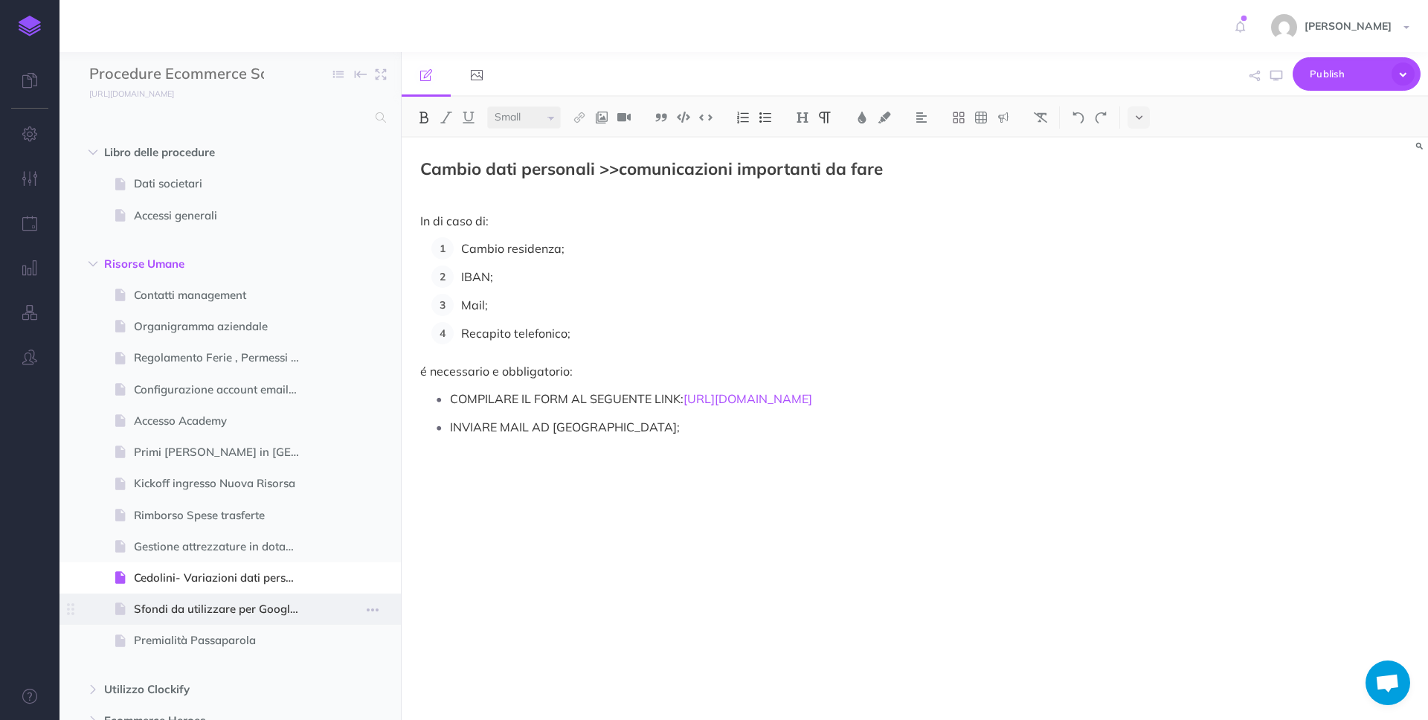
click at [254, 621] on span at bounding box center [230, 609] width 341 height 31
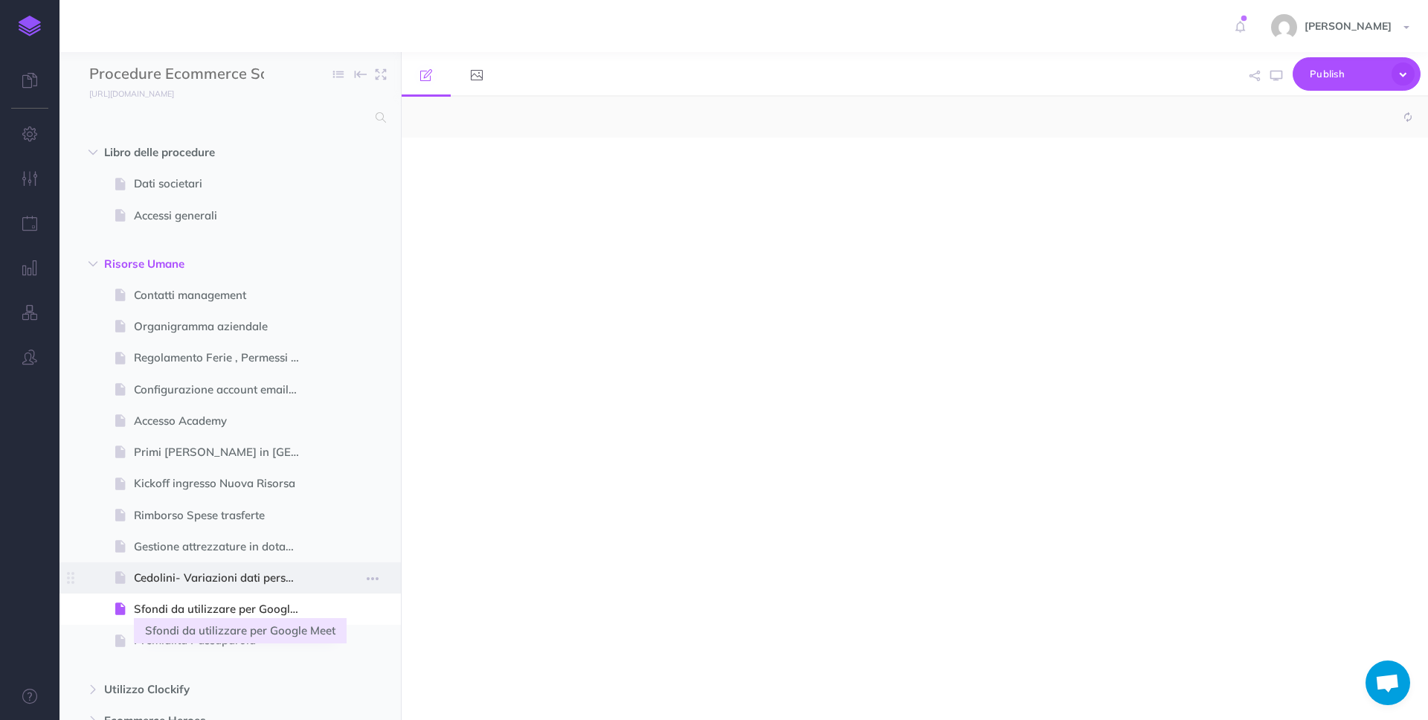
select select "null"
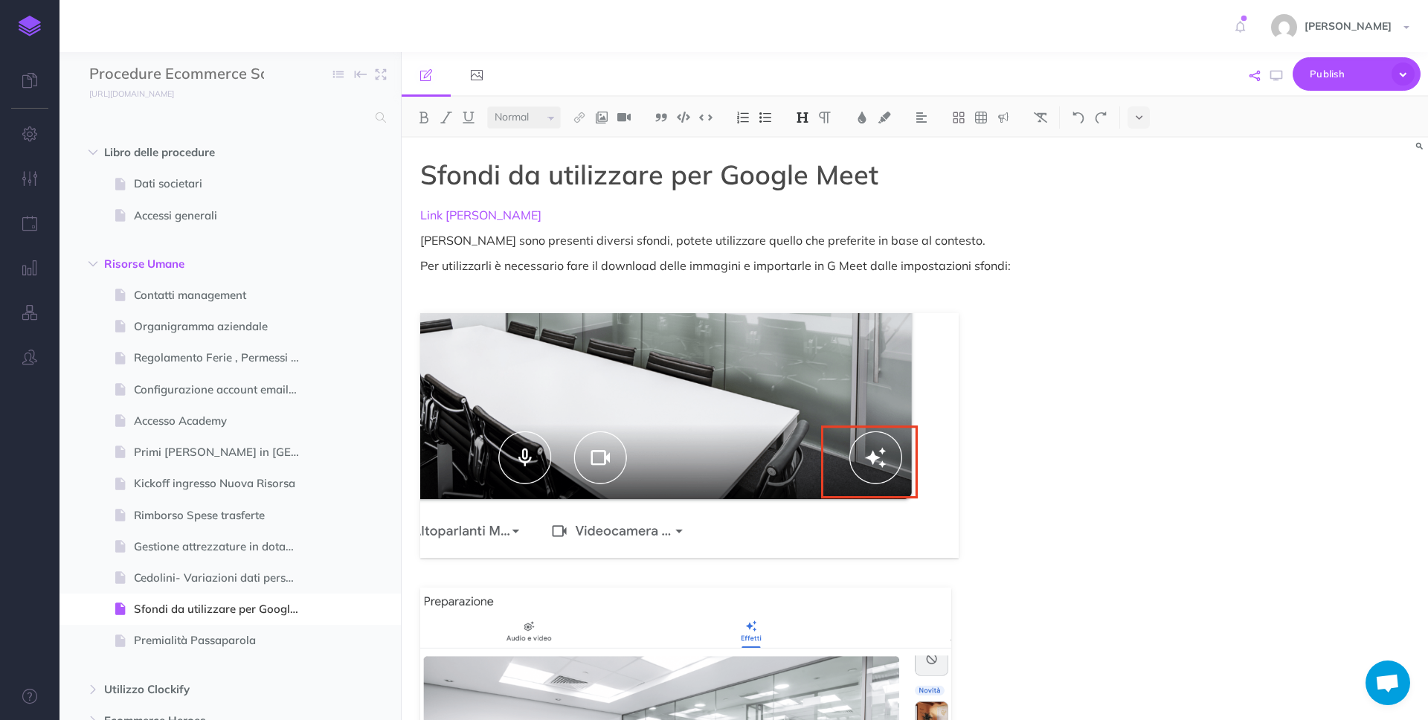
click at [1258, 74] on icon "button" at bounding box center [1255, 76] width 10 height 10
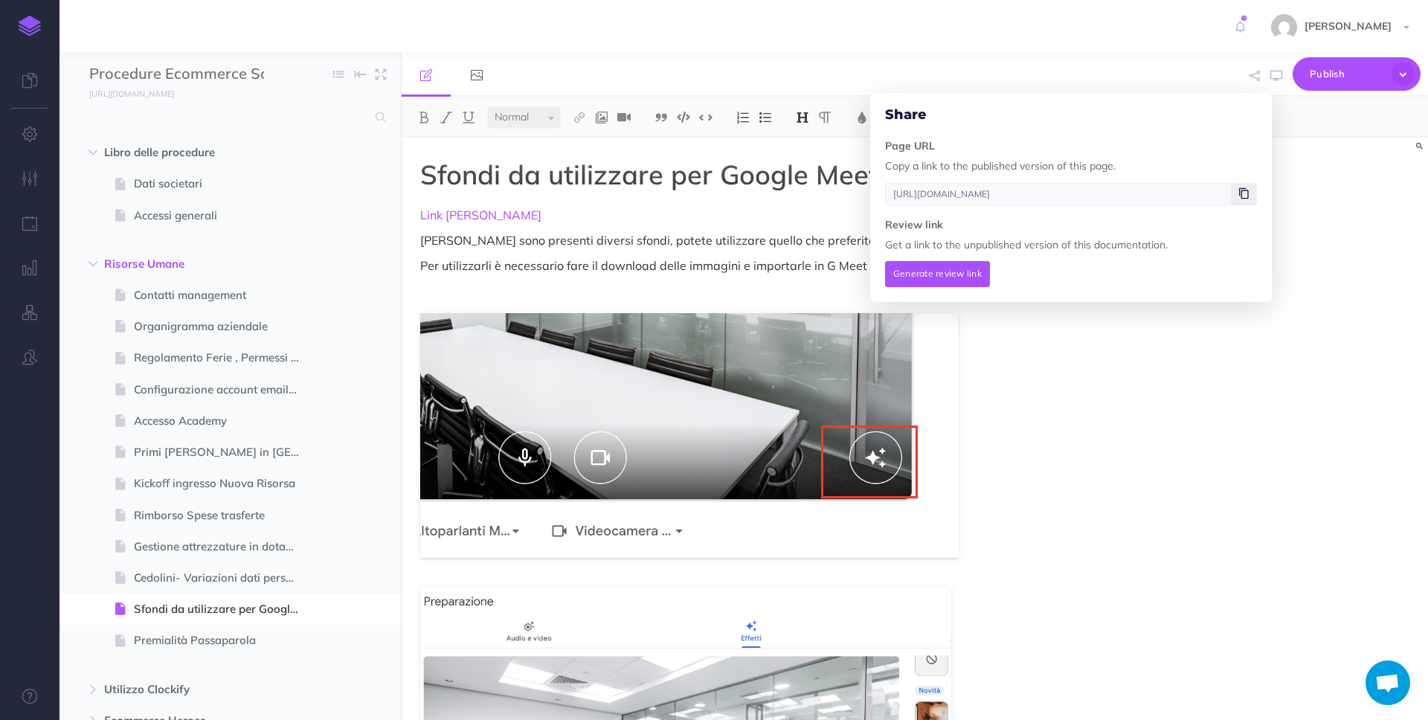
click at [1247, 193] on icon at bounding box center [1244, 193] width 10 height 9
click at [1253, 411] on div "Sfondi da utilizzare per Google Meet Link [PERSON_NAME] [PERSON_NAME] sono pres…" at bounding box center [915, 429] width 1026 height 582
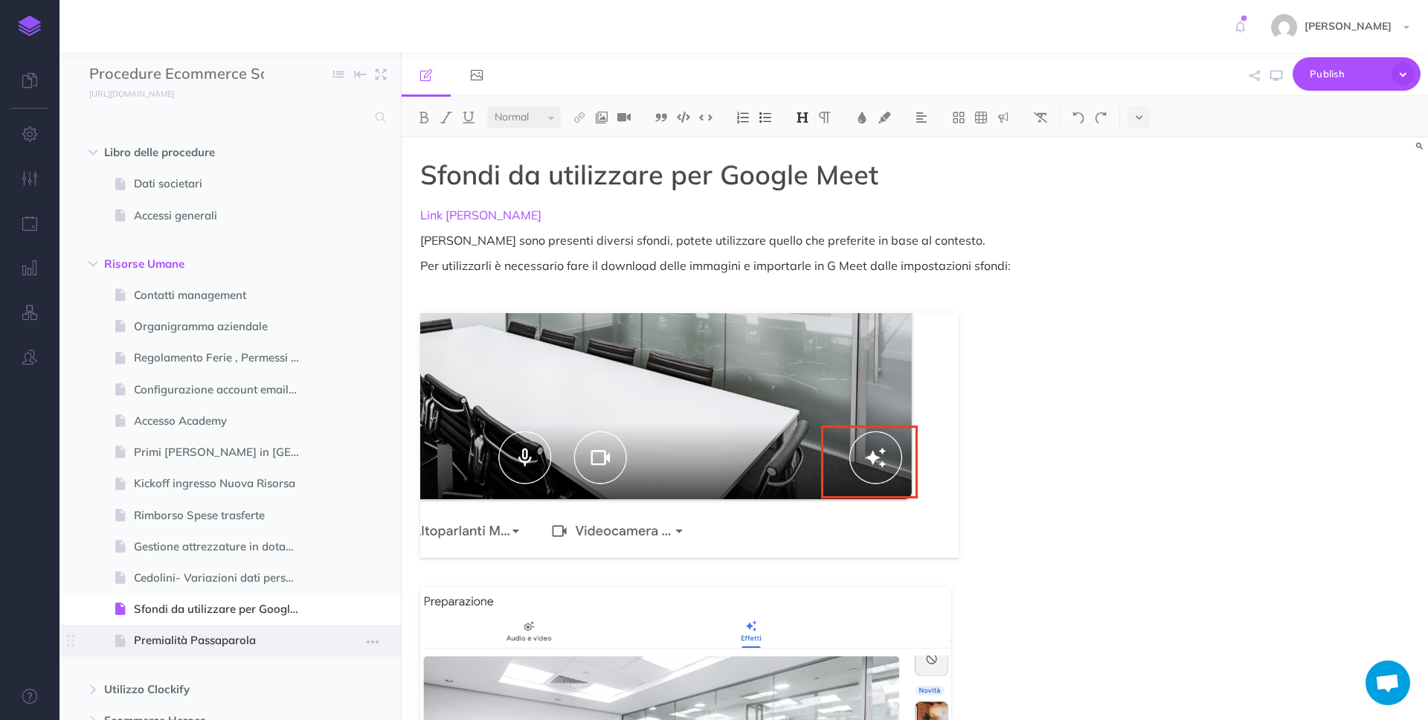
click at [230, 631] on span "Premialità Passaparola" at bounding box center [223, 640] width 178 height 18
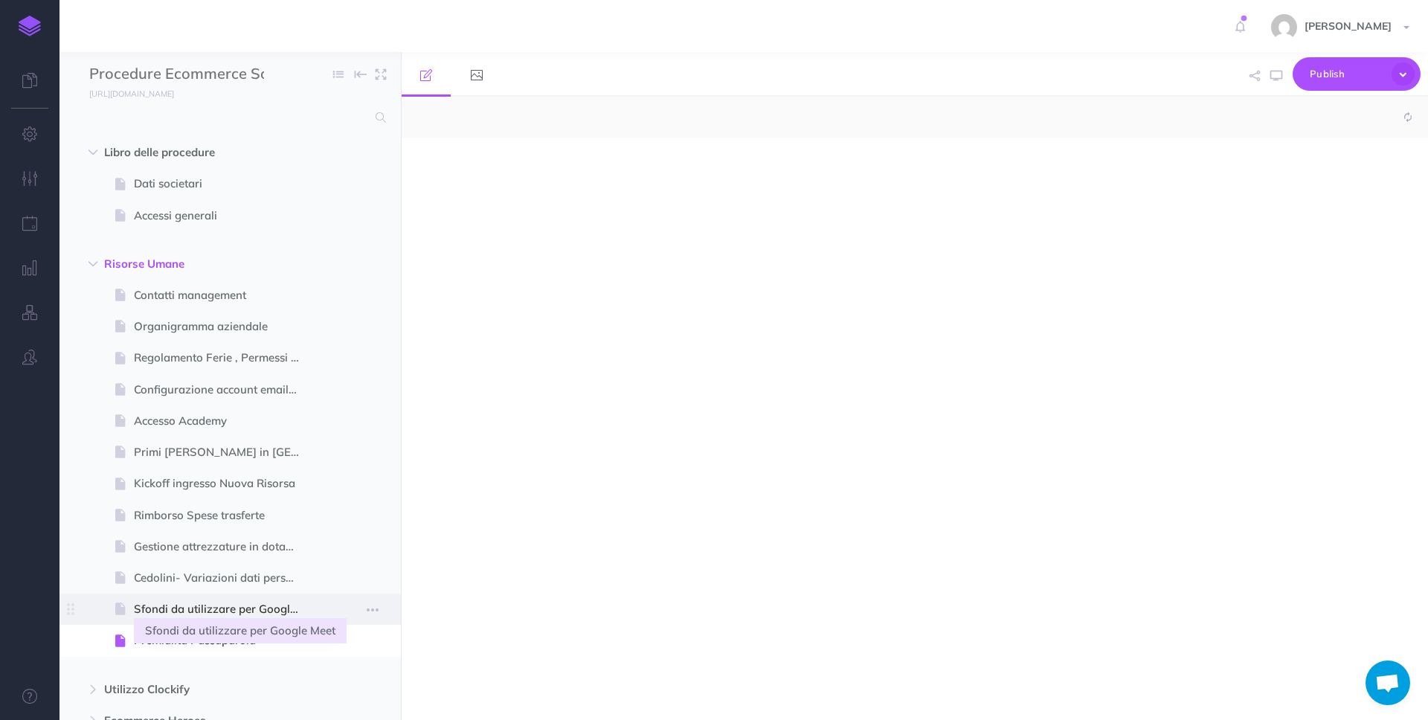
select select "null"
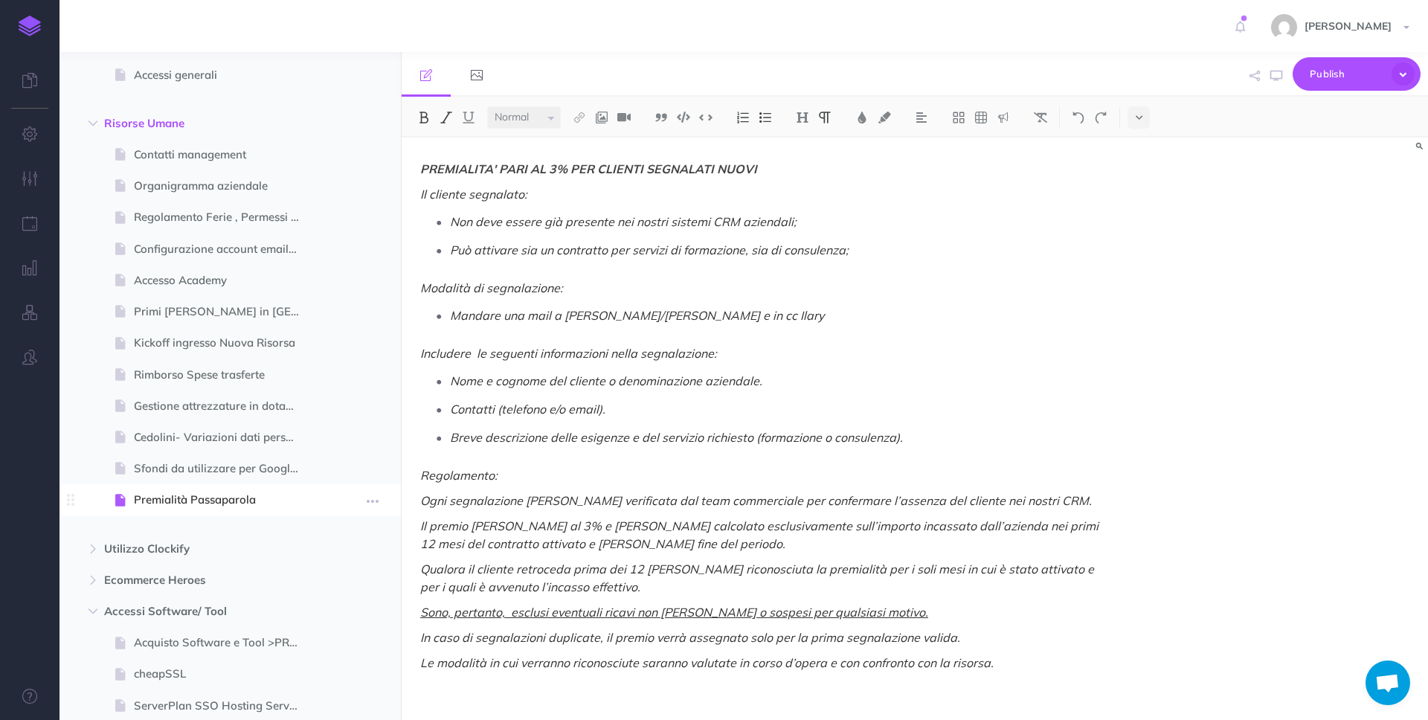
scroll to position [225, 0]
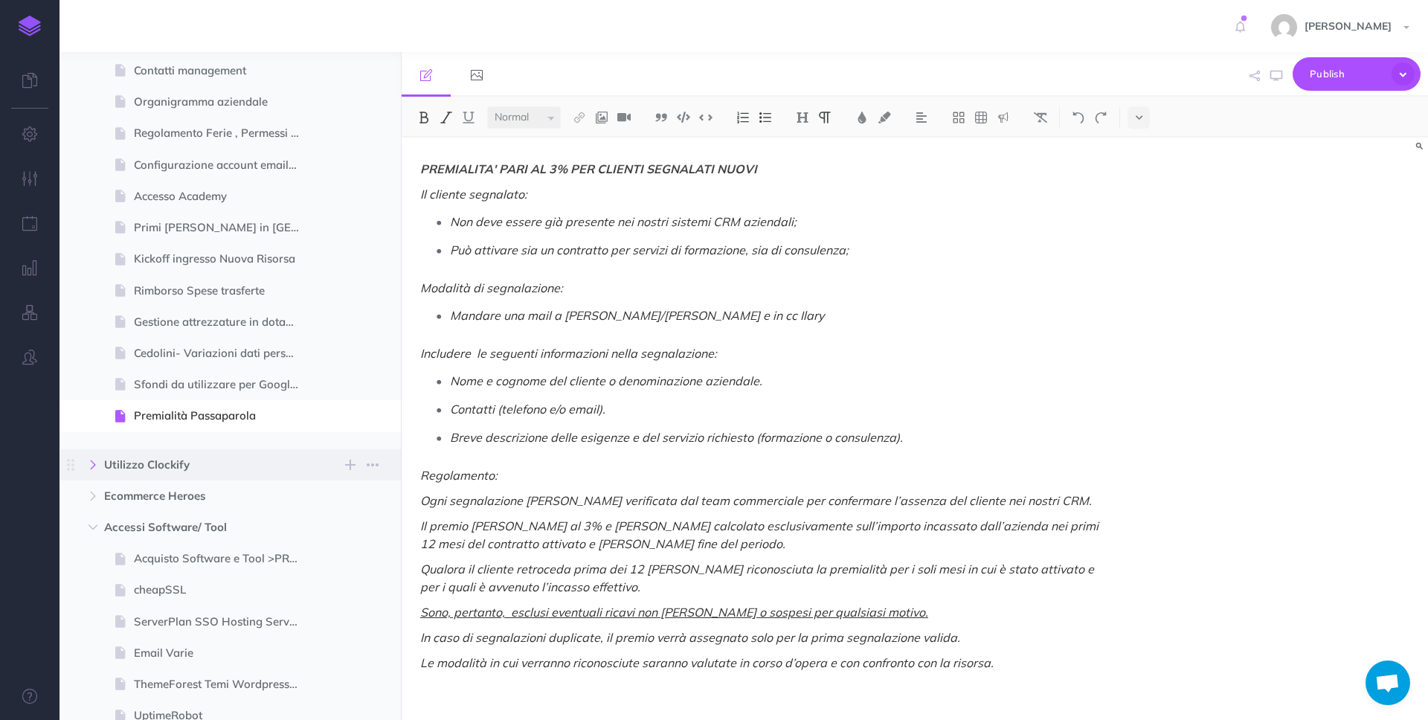
click at [93, 462] on icon "button" at bounding box center [93, 464] width 9 height 9
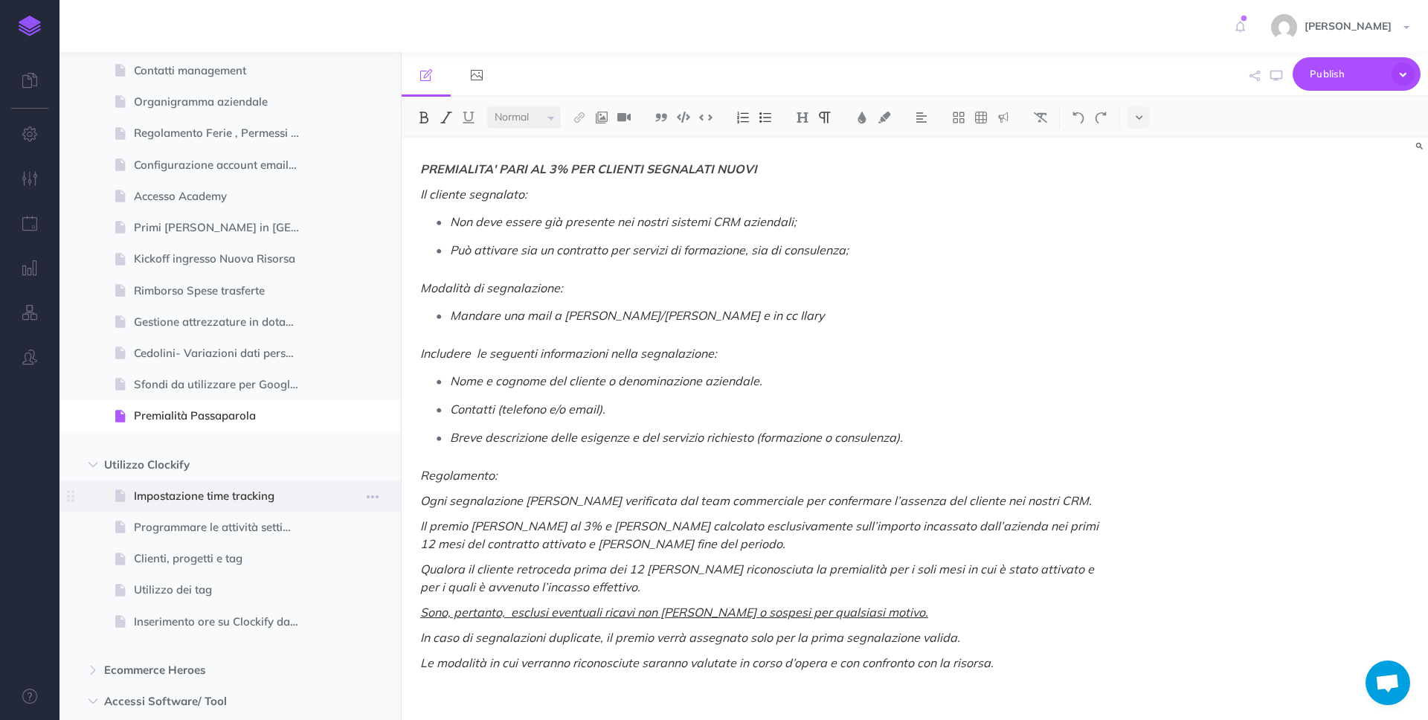
click at [163, 493] on span "Impostazione time tracking" at bounding box center [223, 496] width 178 height 18
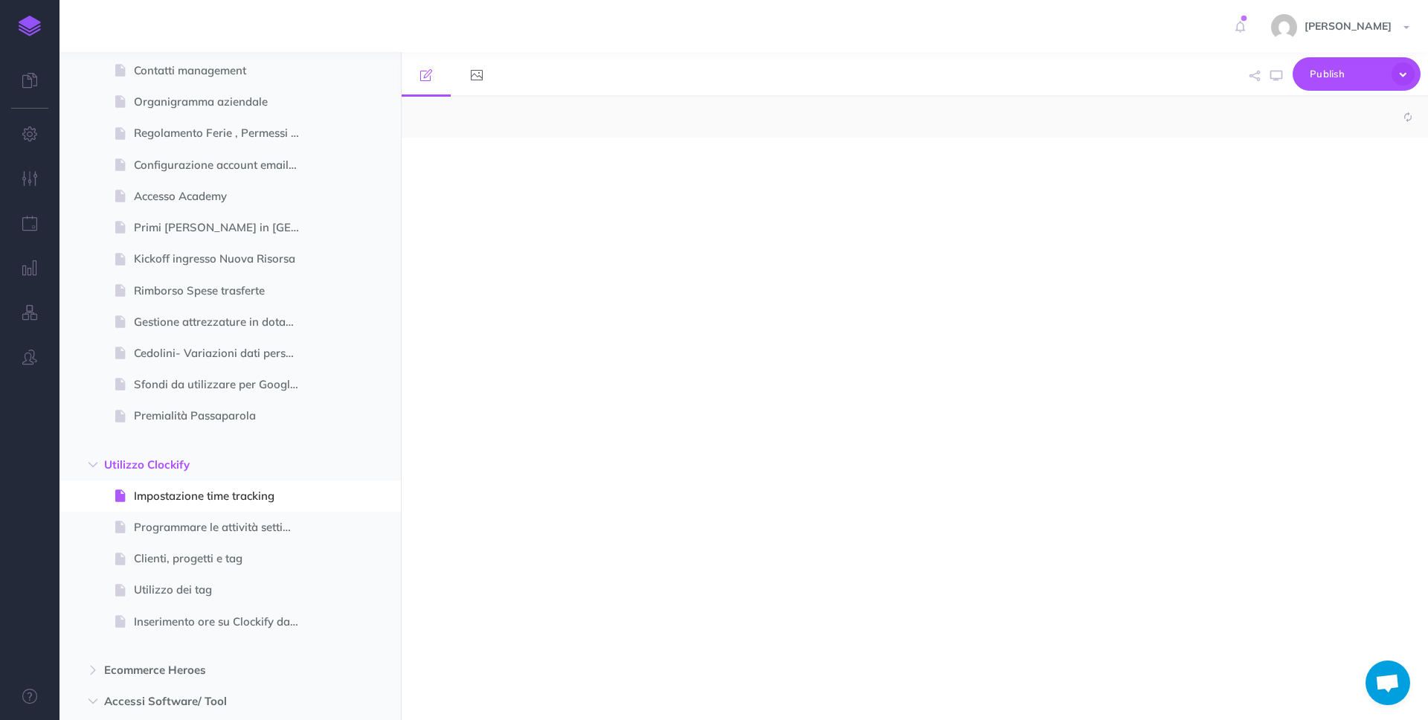
select select "null"
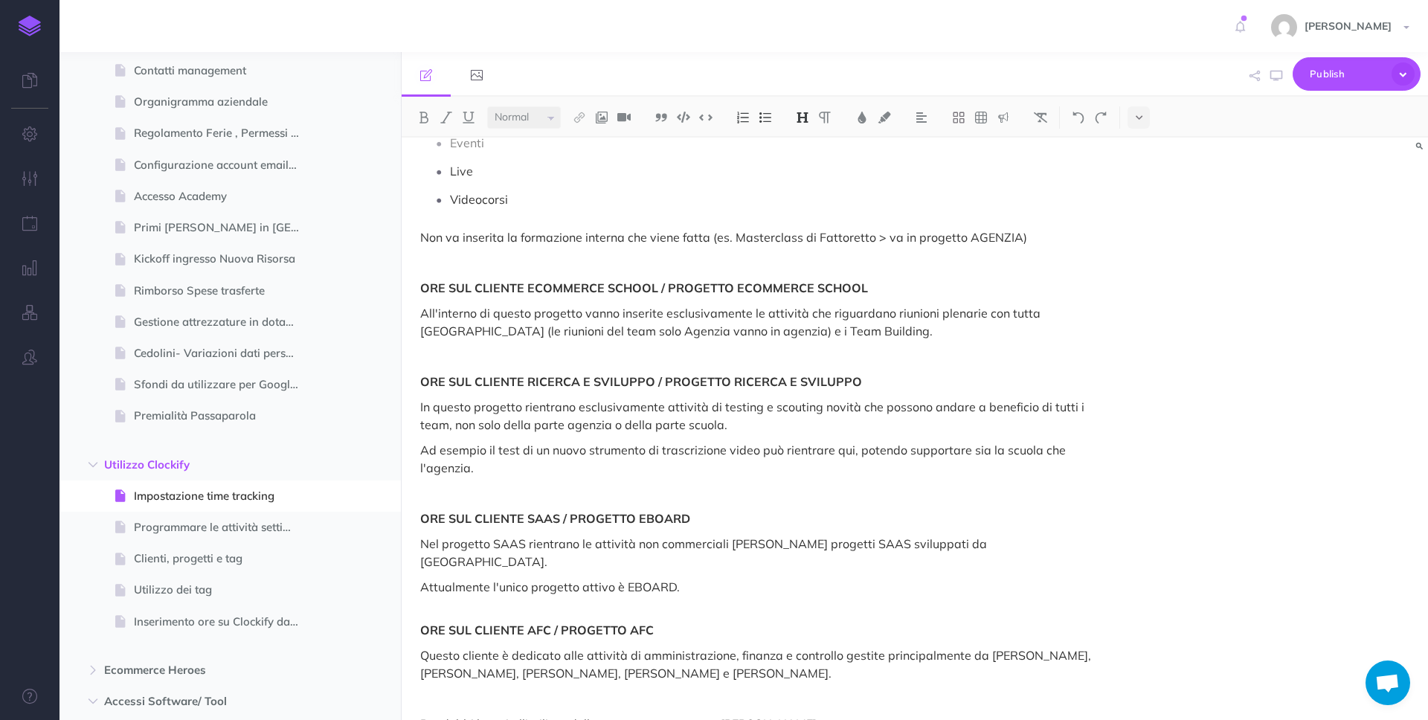
scroll to position [3622, 0]
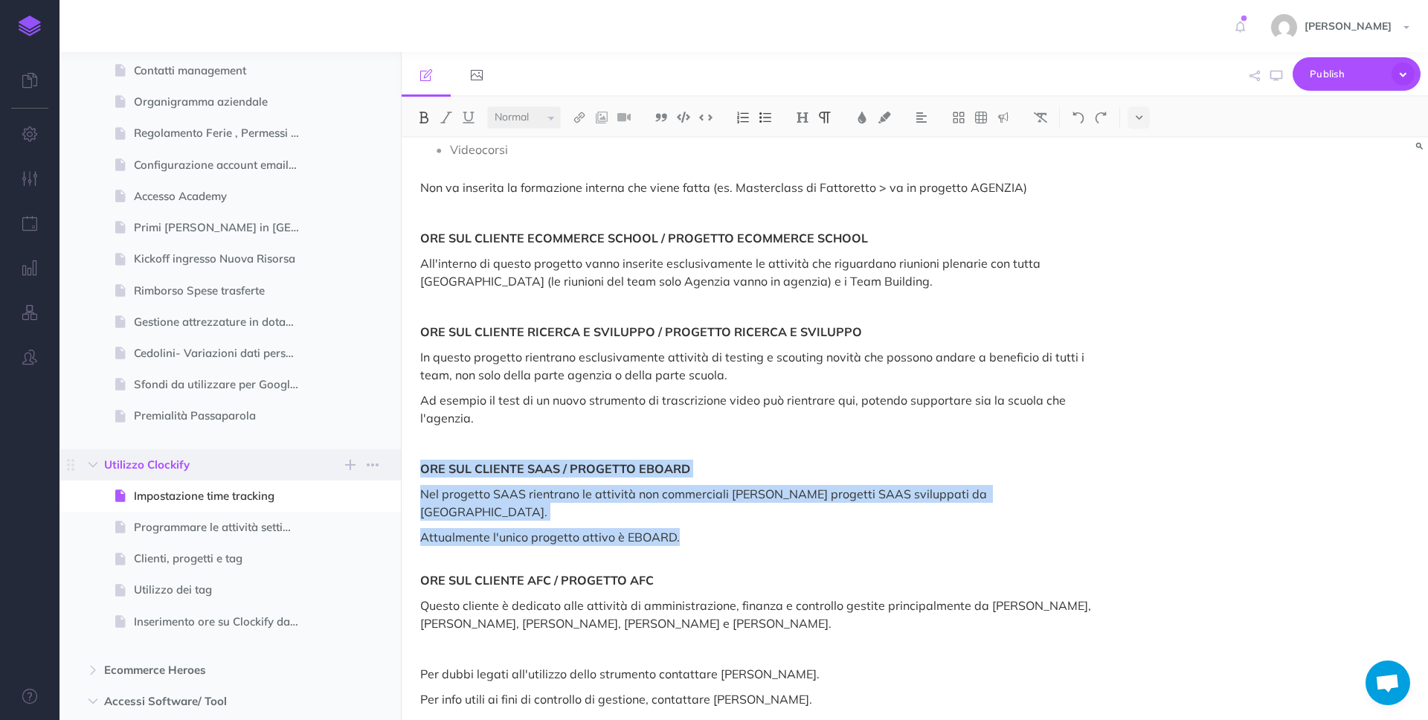
drag, startPoint x: 706, startPoint y: 520, endPoint x: 399, endPoint y: 470, distance: 311.2
click at [399, 470] on div "Procedure Ecommerce School Collapse all Expand all Expand to root folders [URL]…" at bounding box center [744, 386] width 1369 height 668
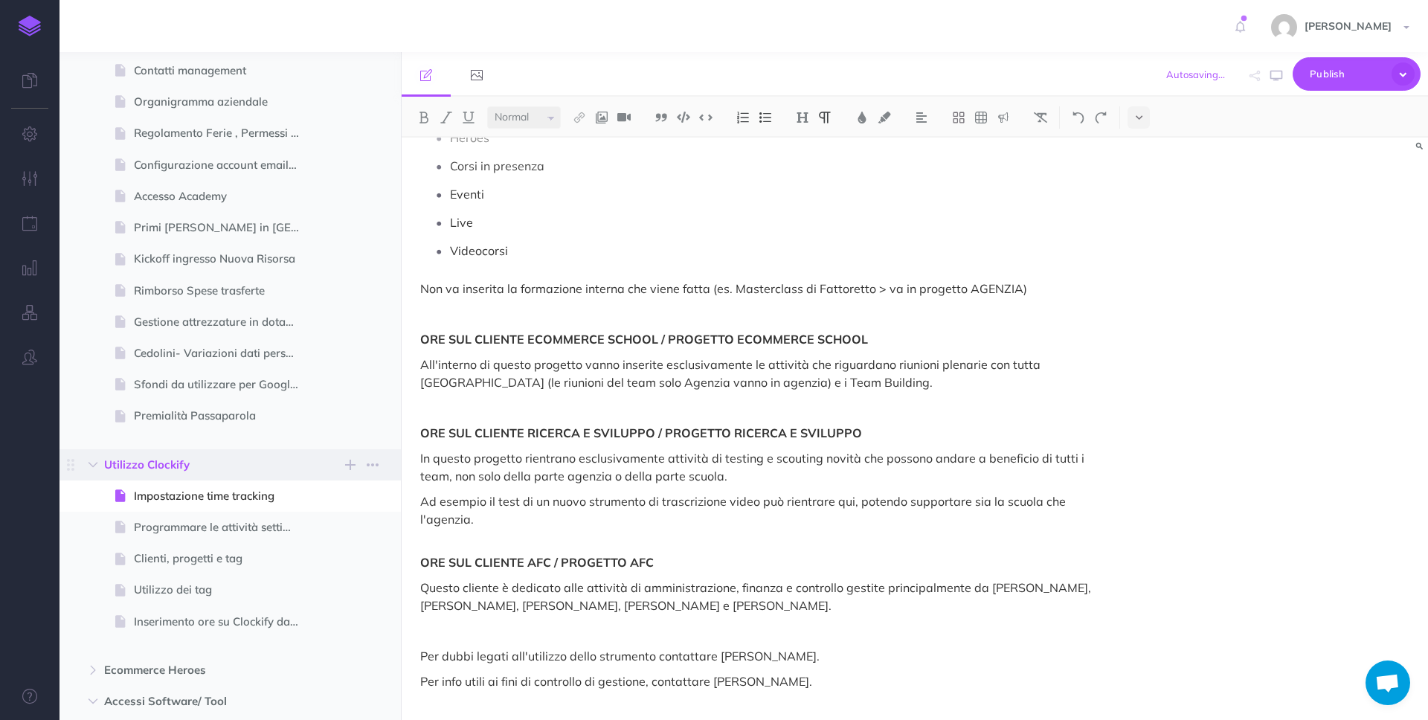
scroll to position [3521, 0]
click at [184, 525] on span "Programmare le attività settimanali" at bounding box center [223, 527] width 178 height 18
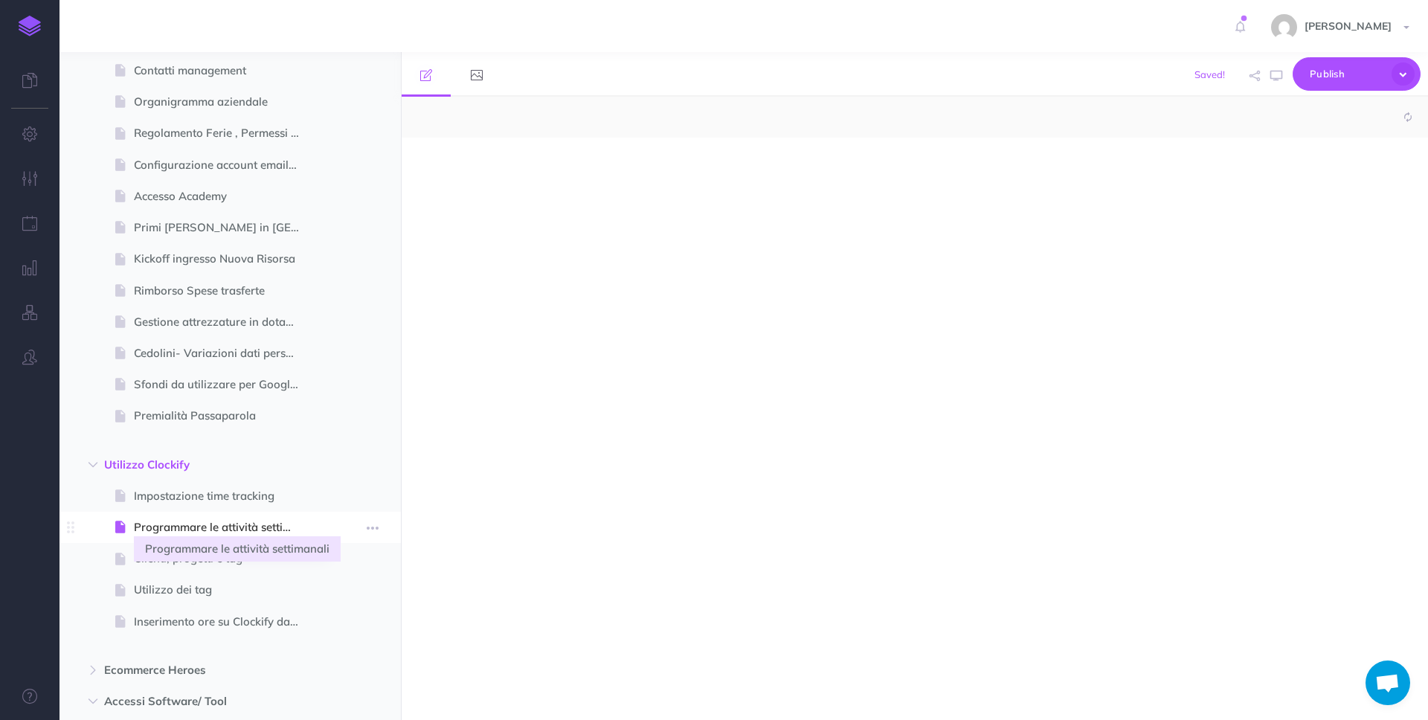
select select "null"
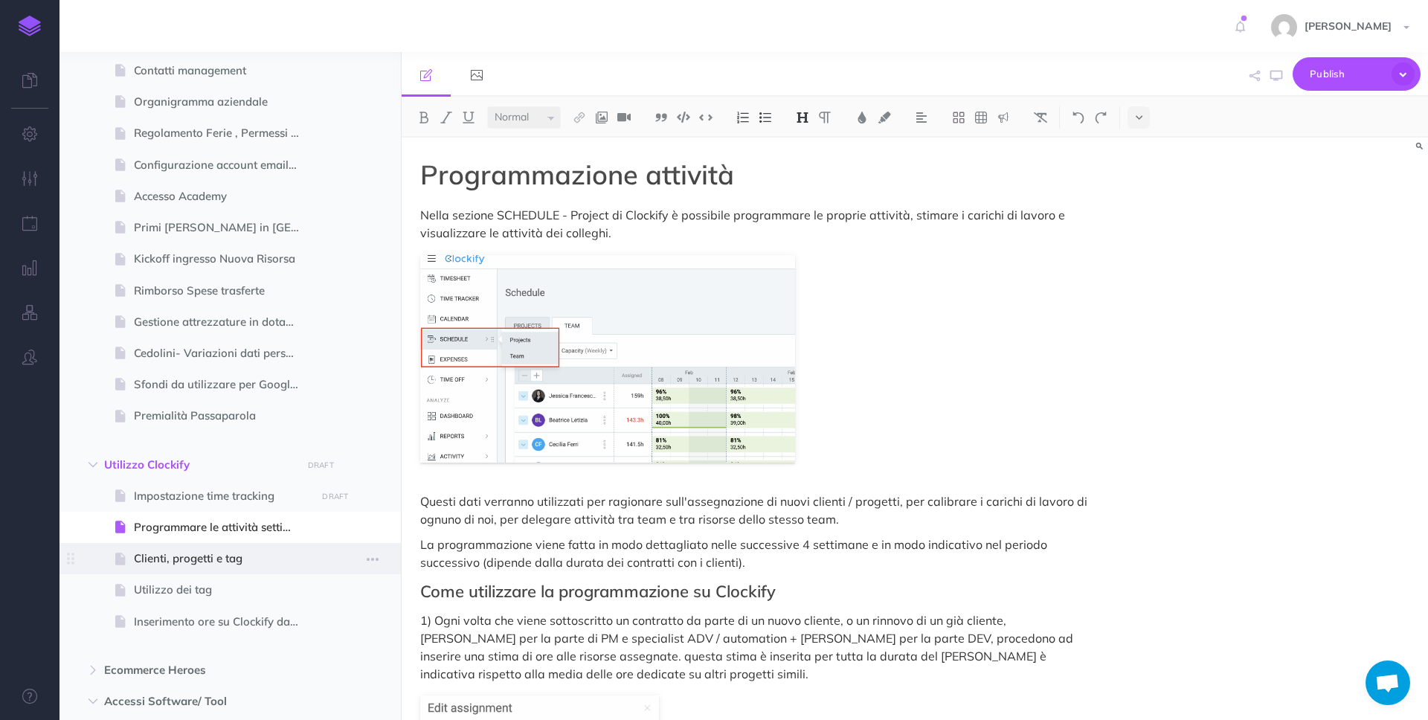
click at [231, 562] on span "Clienti, progetti e tag" at bounding box center [223, 559] width 178 height 18
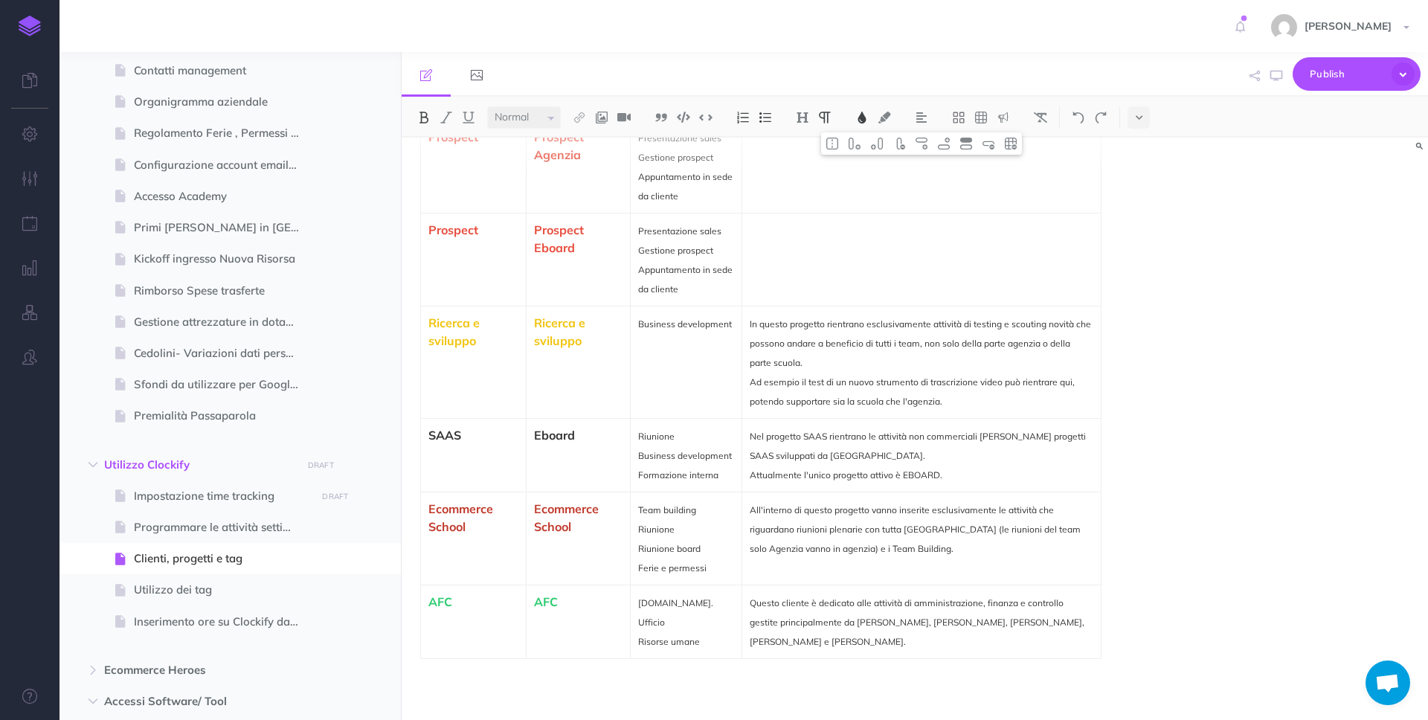
scroll to position [1220, 0]
select select "null"
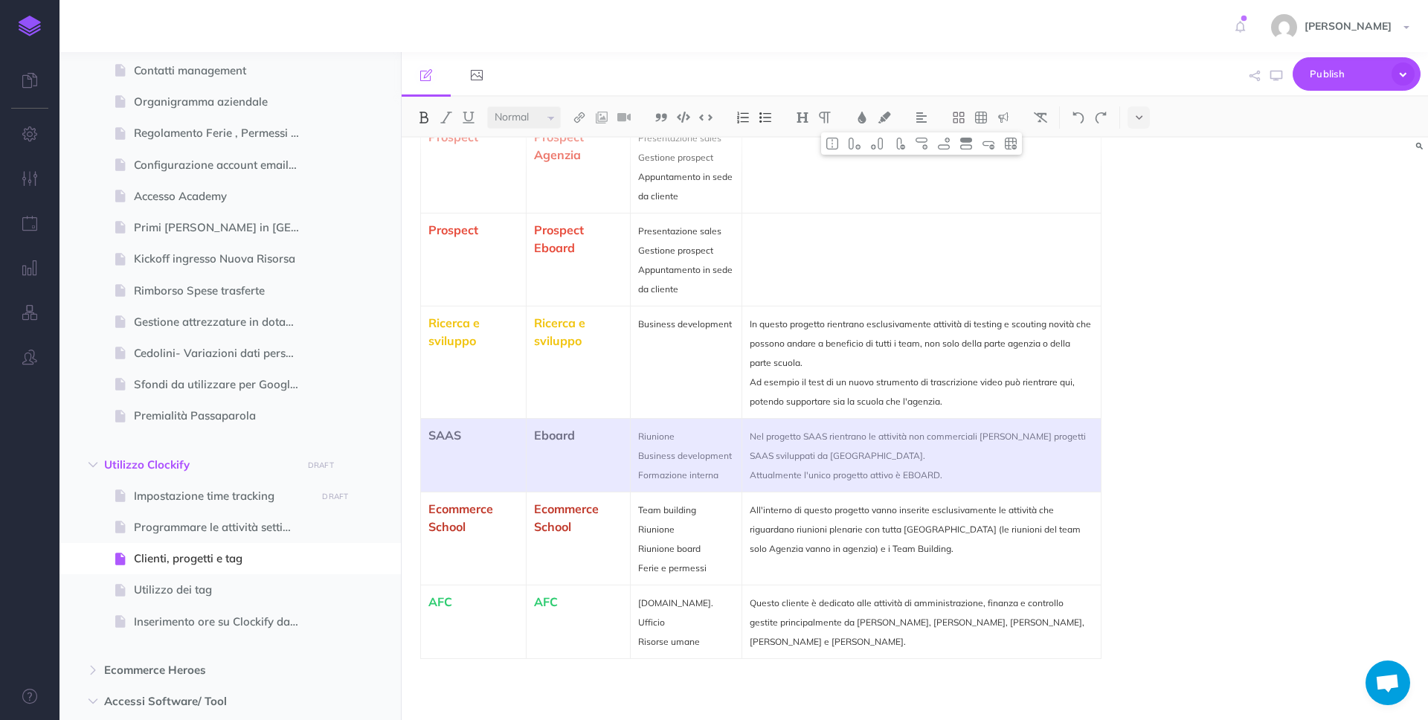
drag, startPoint x: 1082, startPoint y: 472, endPoint x: 480, endPoint y: 450, distance: 602.1
click at [480, 450] on tr "SAAS Eboard Riunione Business development Formazione interna Nel progetto SAAS …" at bounding box center [761, 456] width 681 height 74
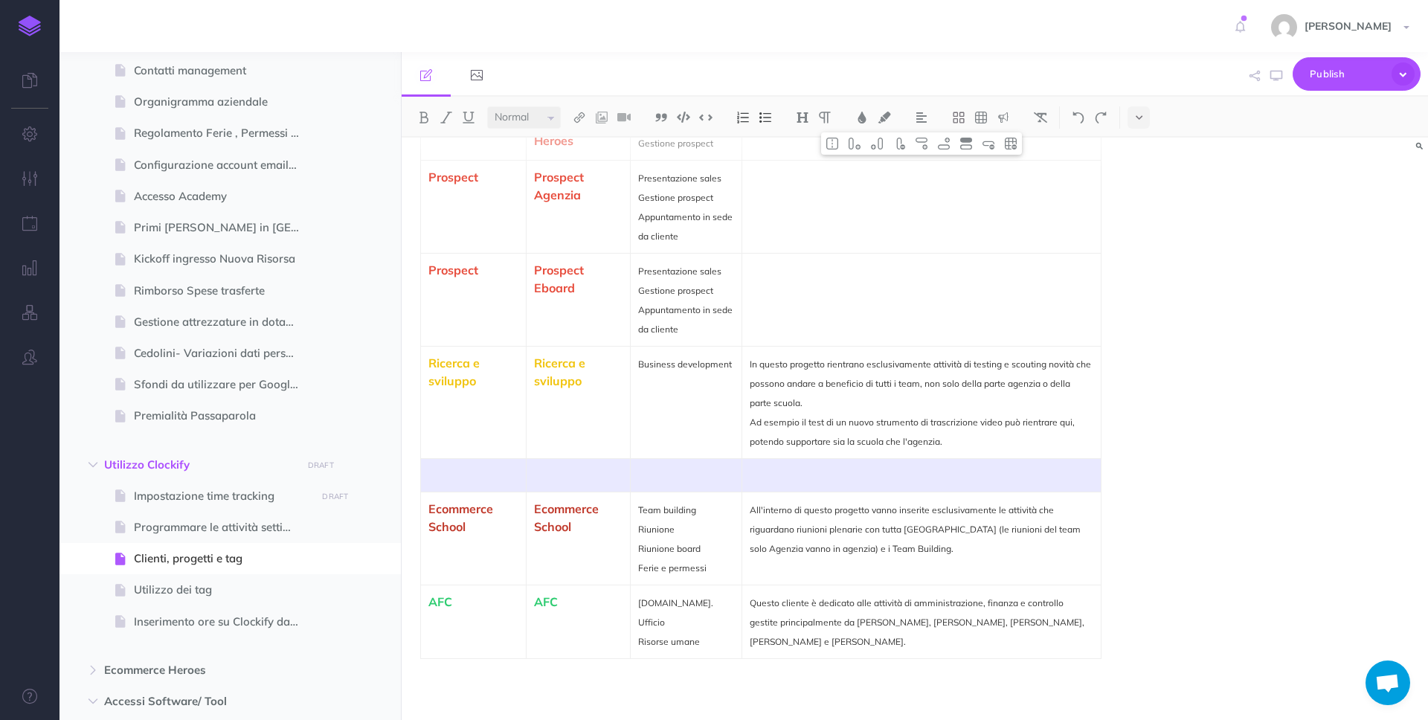
scroll to position [1160, 0]
click at [540, 478] on p at bounding box center [578, 475] width 89 height 18
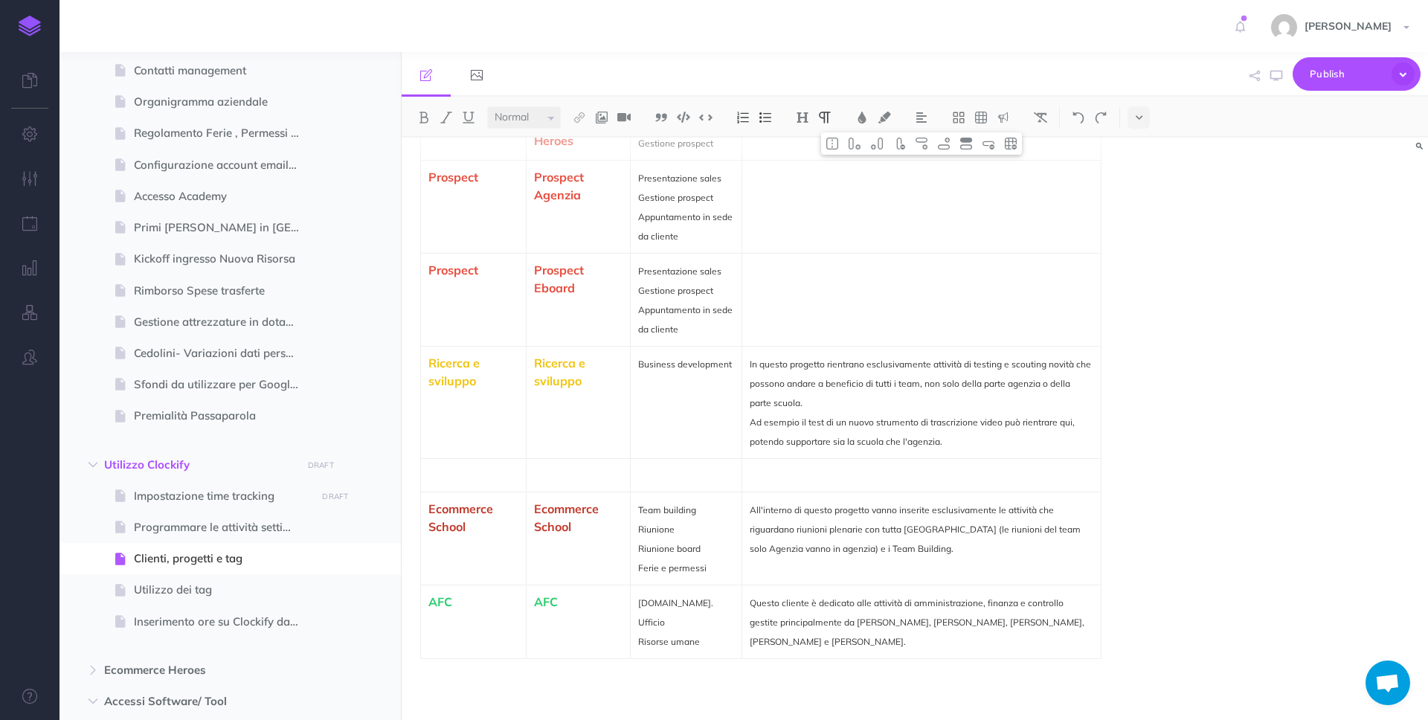
click at [457, 475] on p at bounding box center [473, 475] width 90 height 18
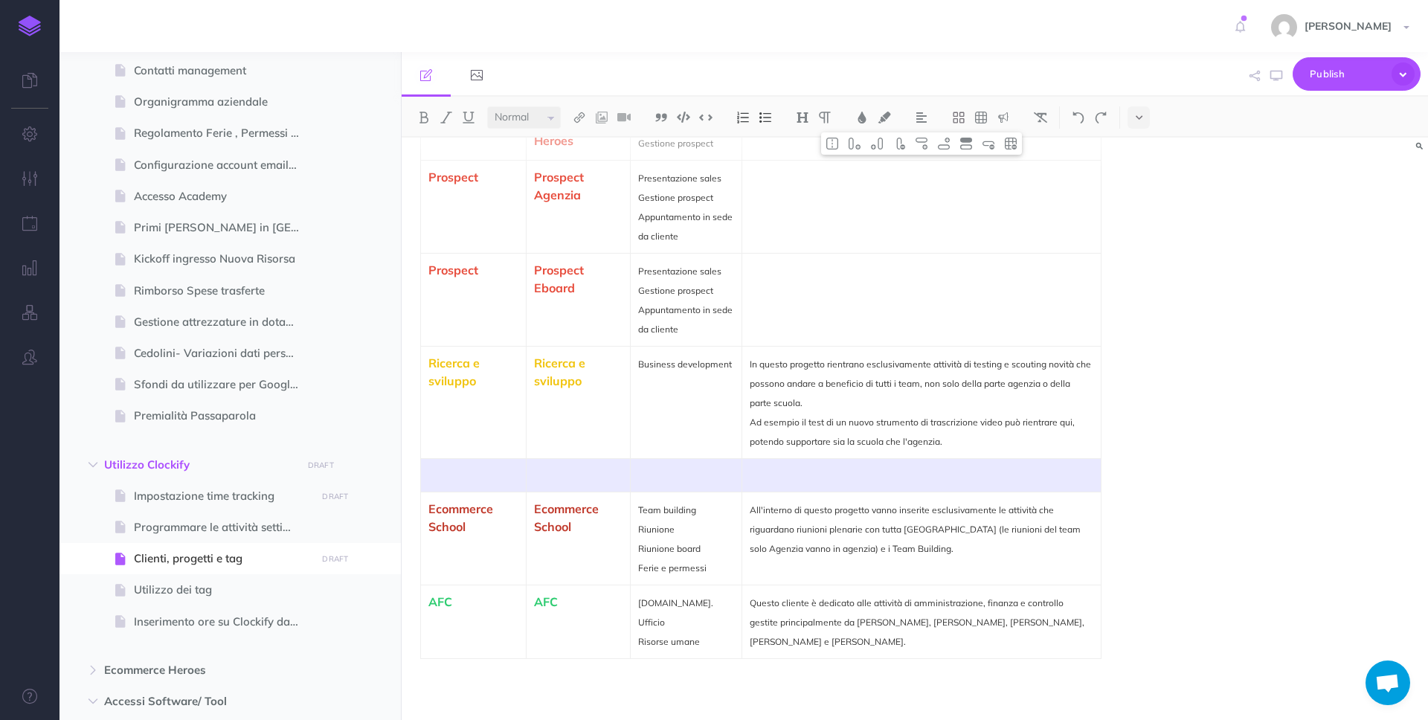
drag, startPoint x: 457, startPoint y: 475, endPoint x: 877, endPoint y: 467, distance: 419.6
click at [877, 467] on tr at bounding box center [761, 475] width 681 height 33
click at [206, 581] on span "Utilizzo dei tag" at bounding box center [223, 590] width 178 height 18
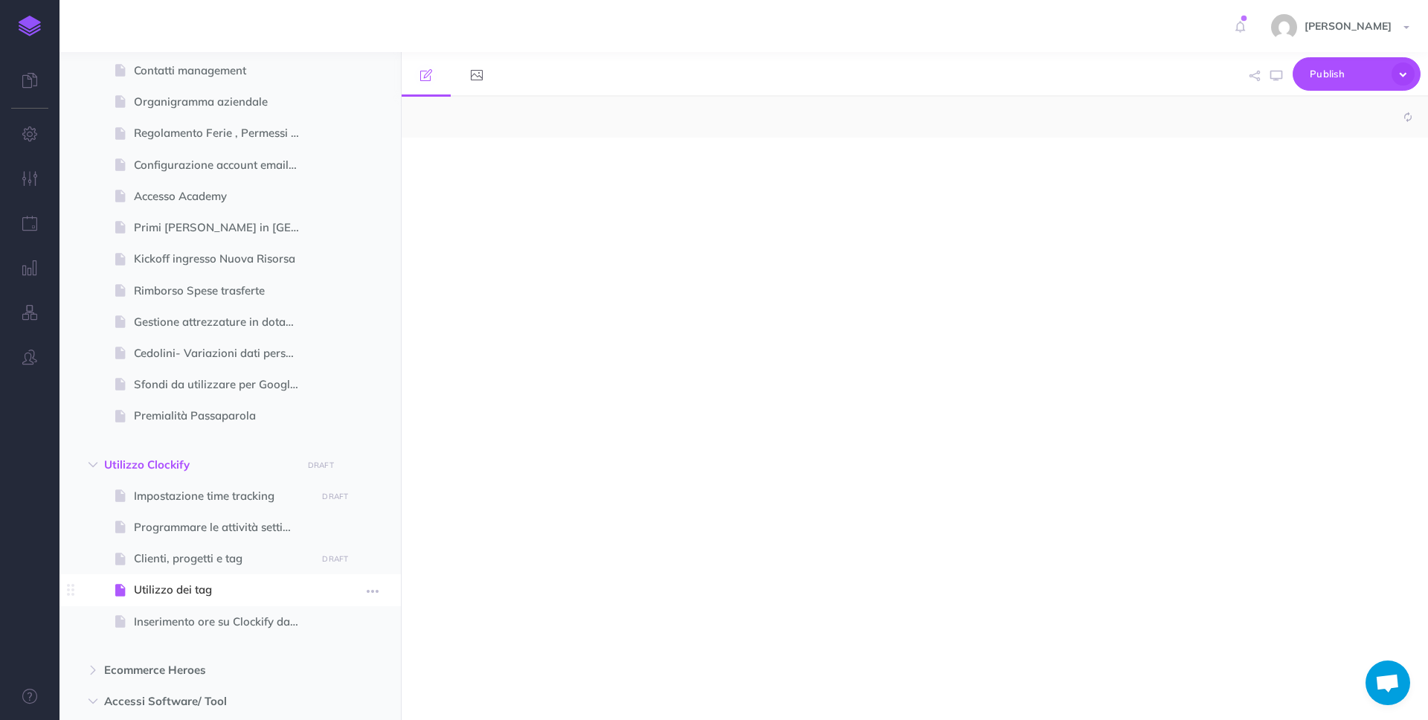
select select "null"
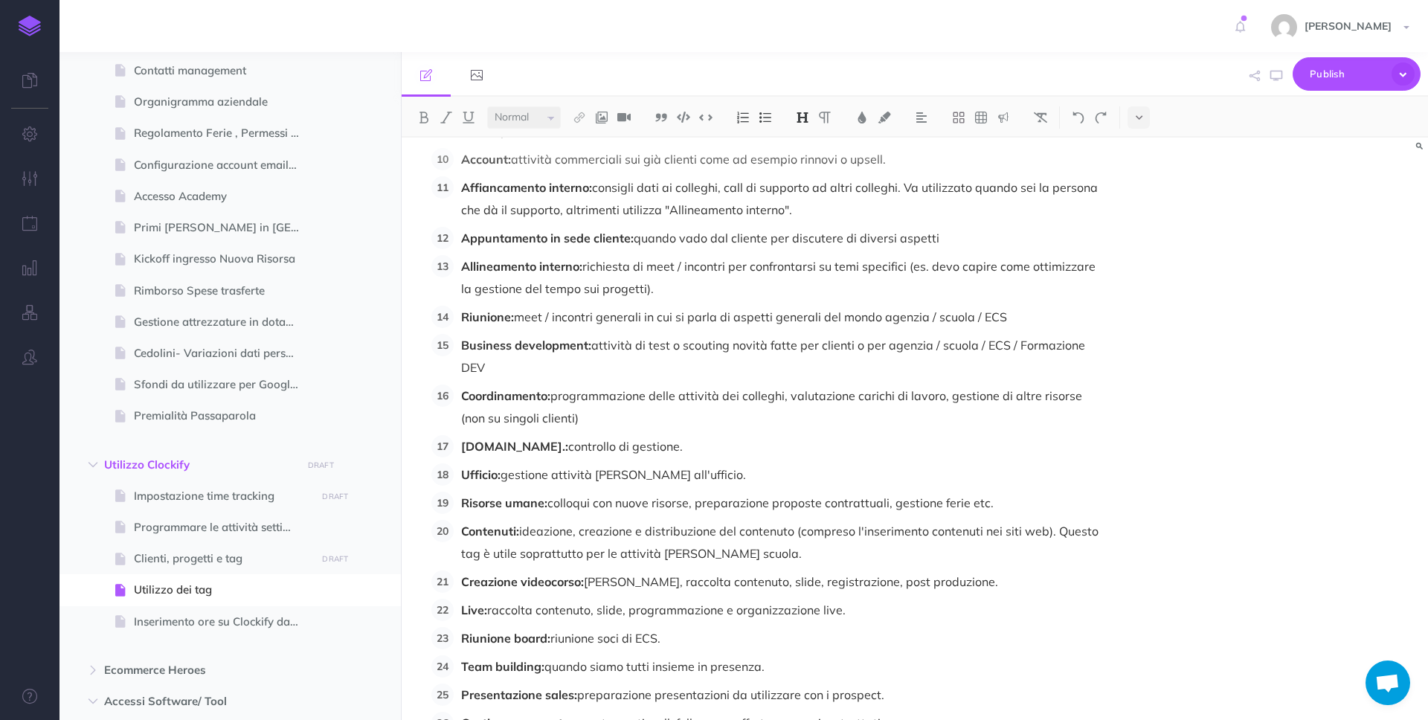
scroll to position [557, 0]
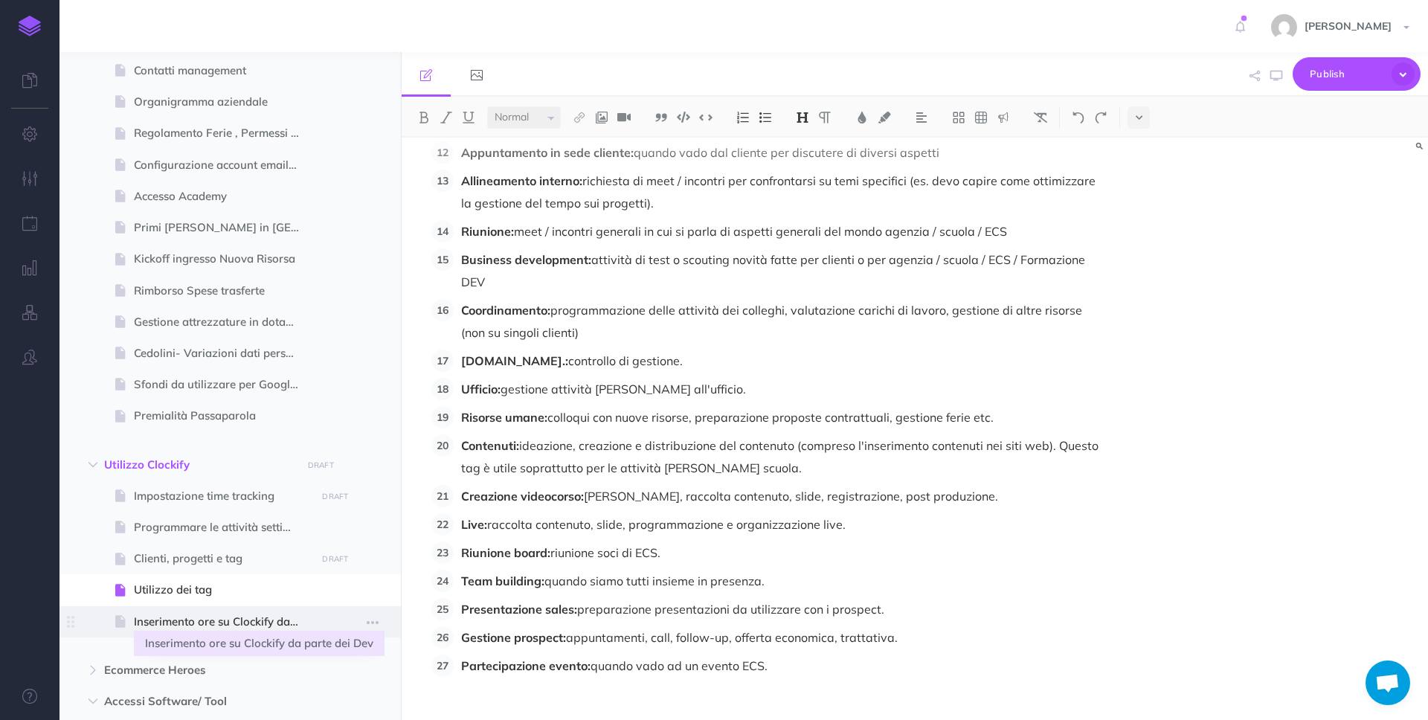
click at [172, 620] on span "Inserimento ore su Clockify da parte dei Dev" at bounding box center [223, 622] width 178 height 18
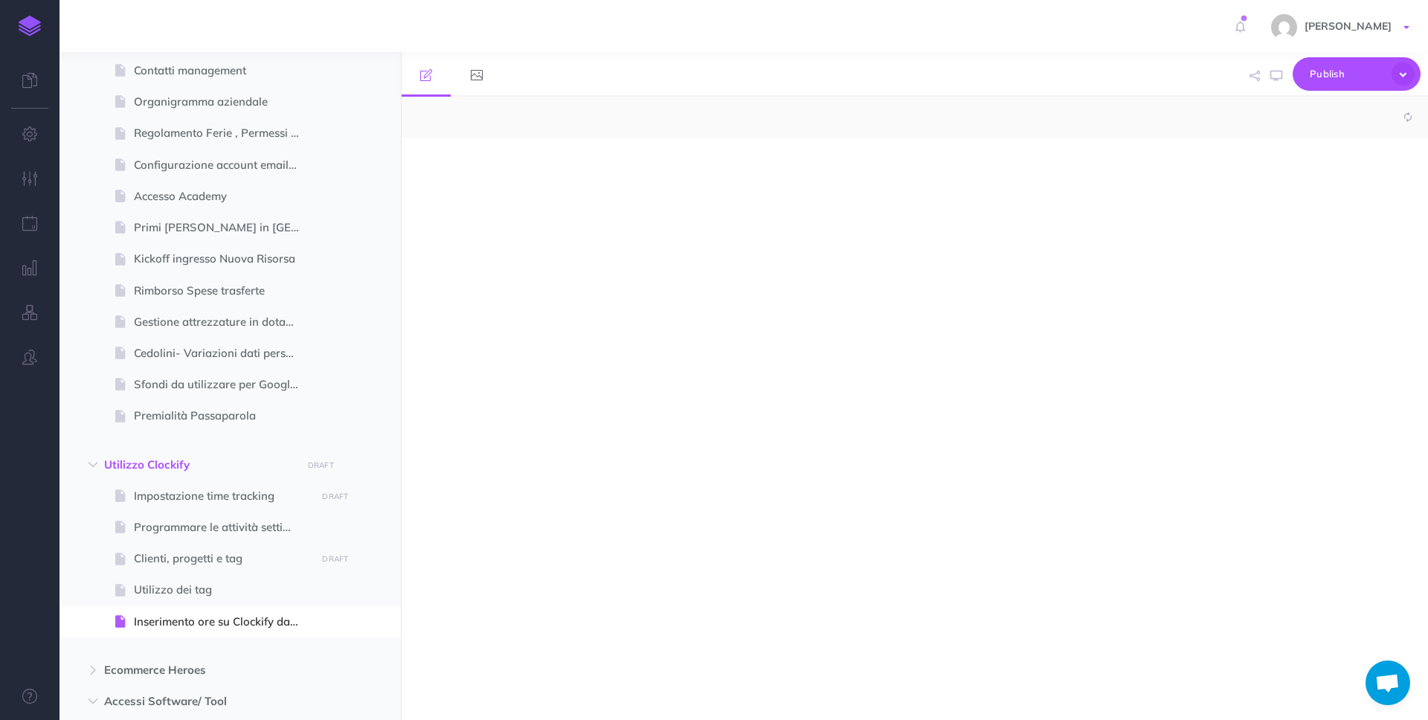
select select "null"
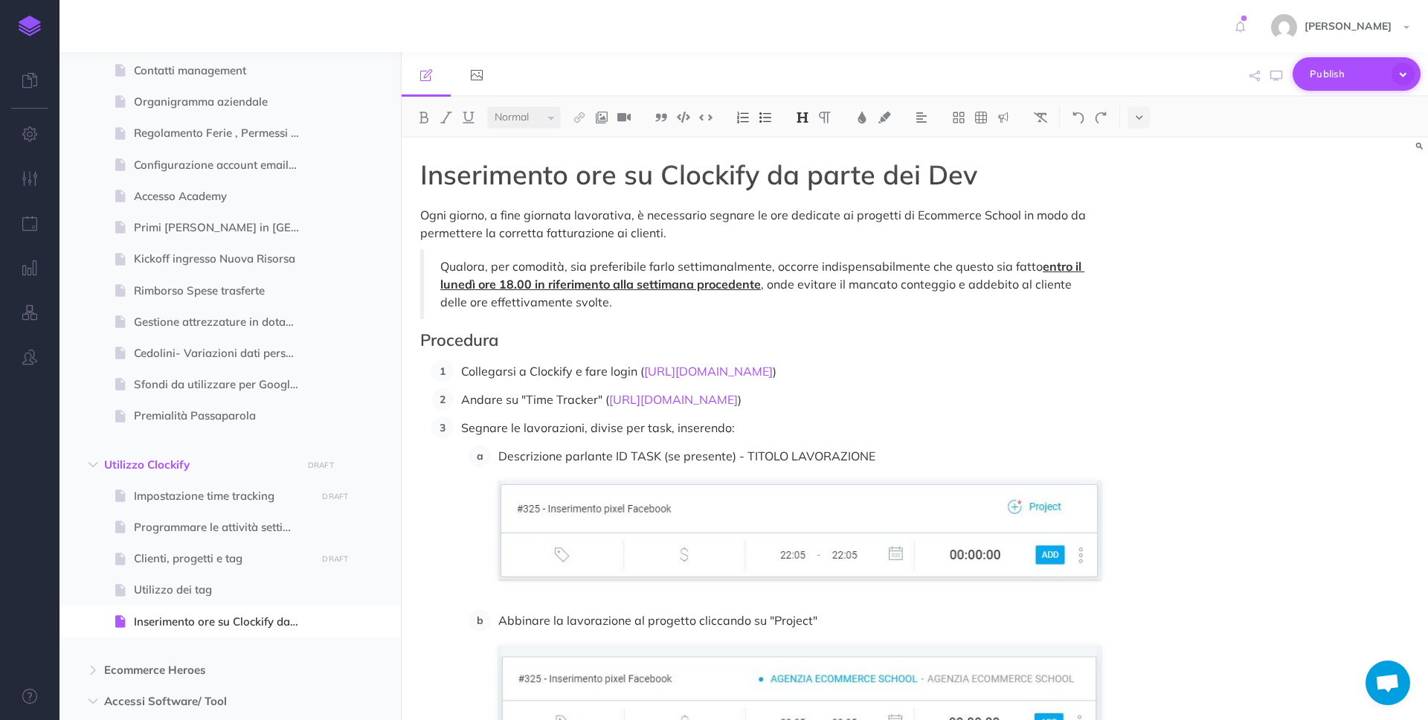
click at [1315, 68] on span "Publish" at bounding box center [1347, 73] width 74 height 23
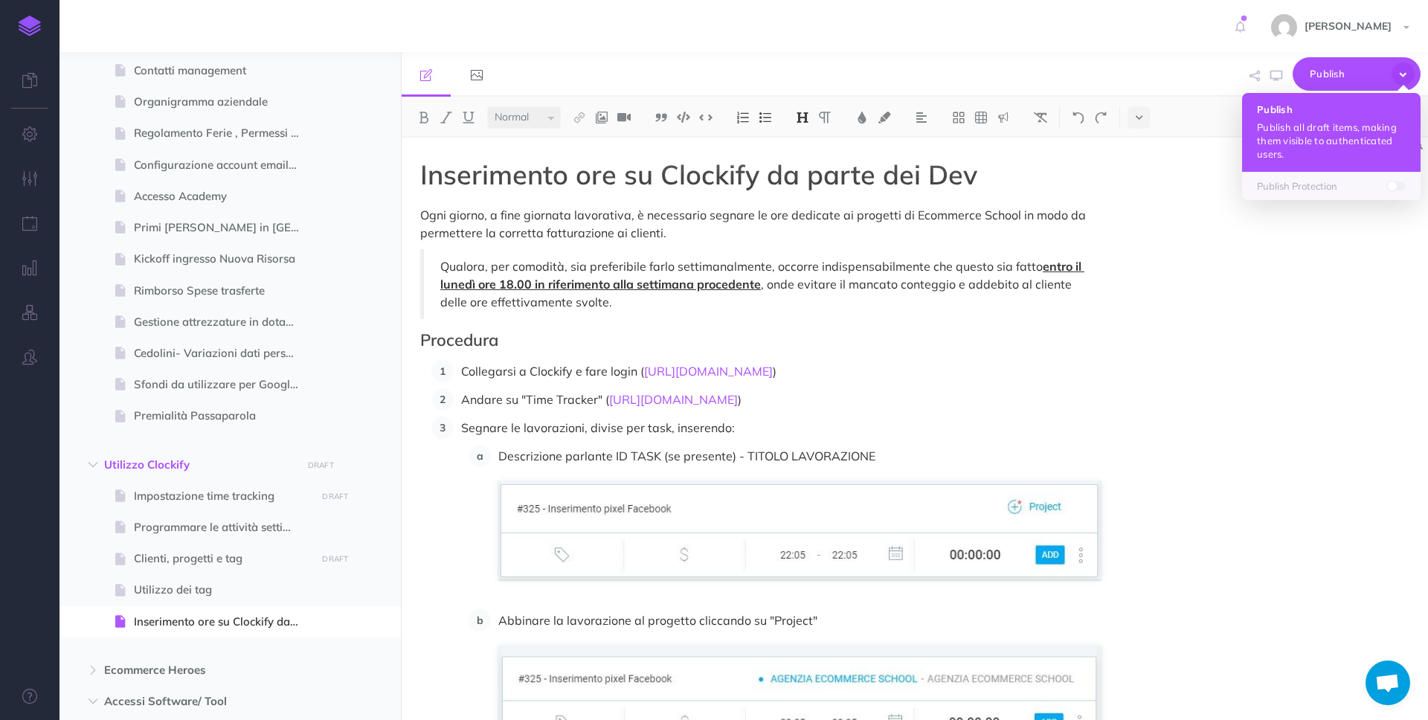
click at [1325, 149] on p "Publish all draft items, making them visible to authenticated users." at bounding box center [1331, 140] width 149 height 40
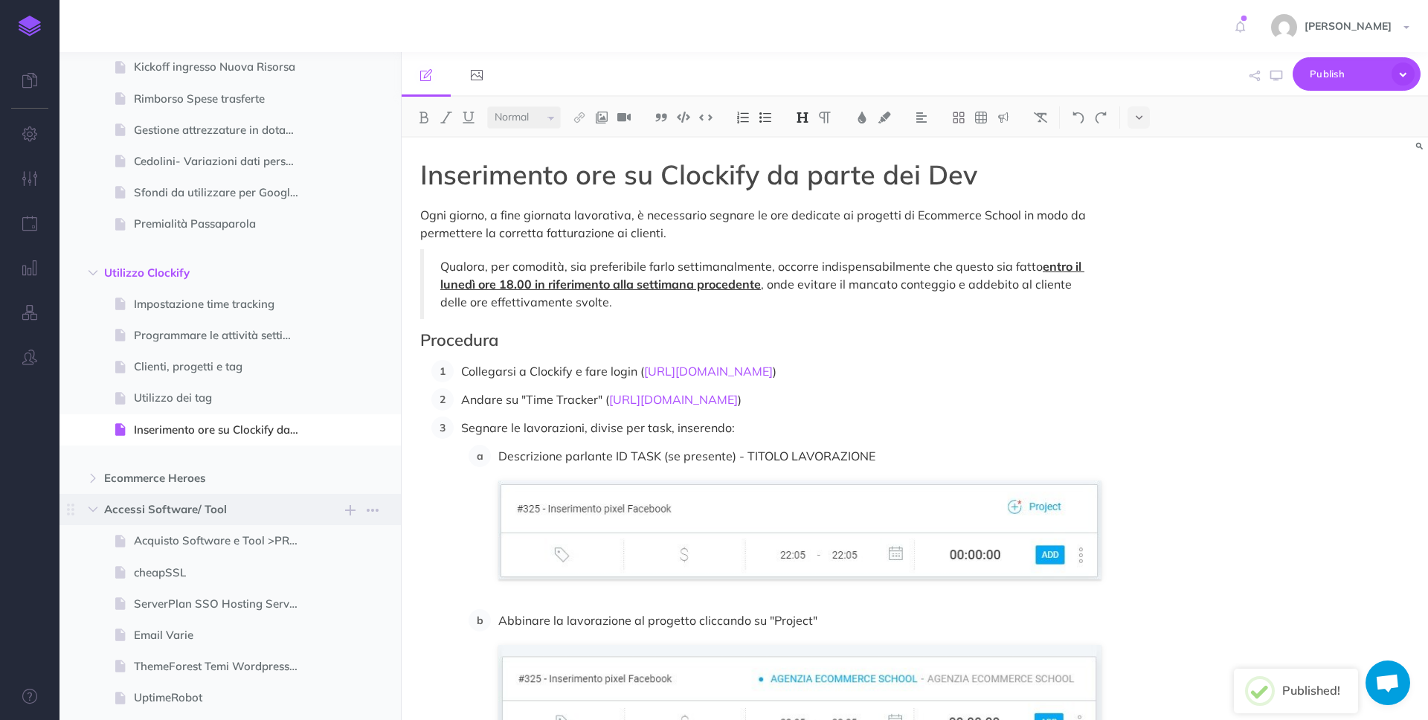
scroll to position [472, 0]
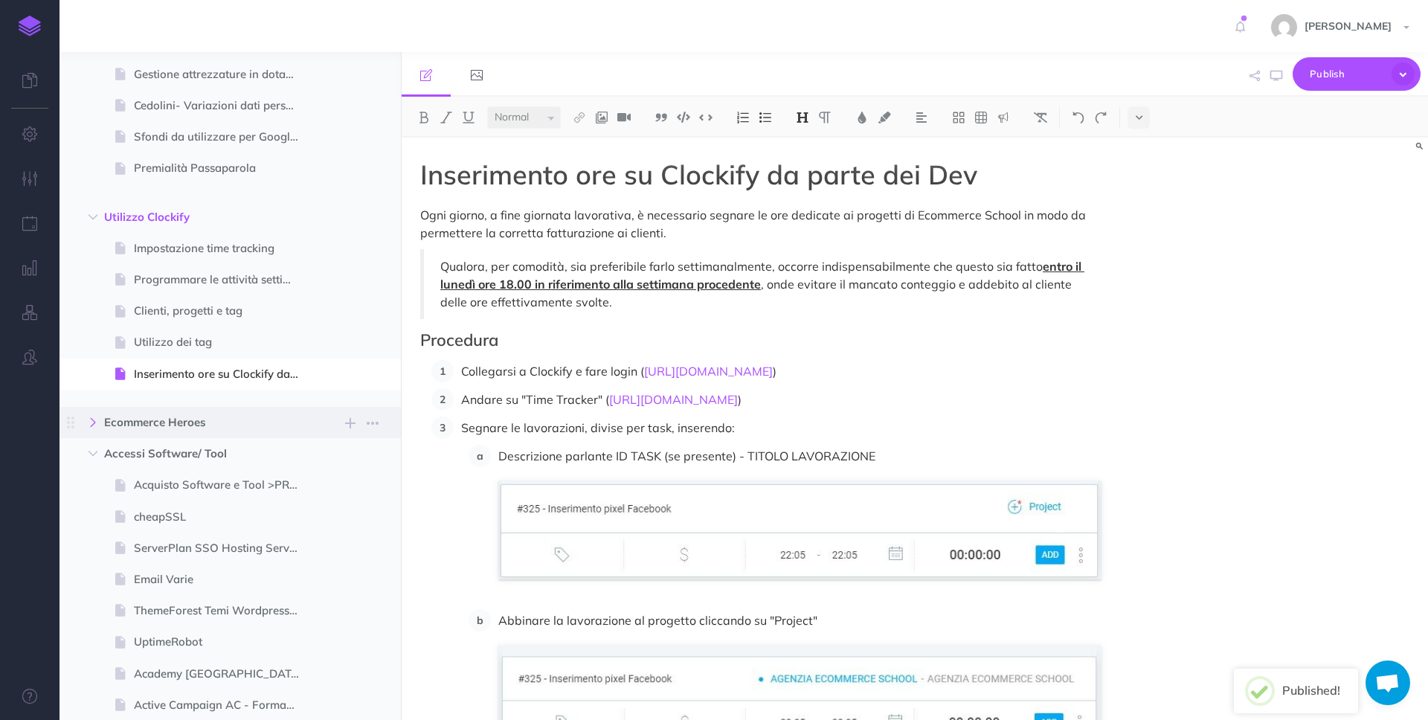
click at [106, 425] on button "button" at bounding box center [93, 423] width 27 height 18
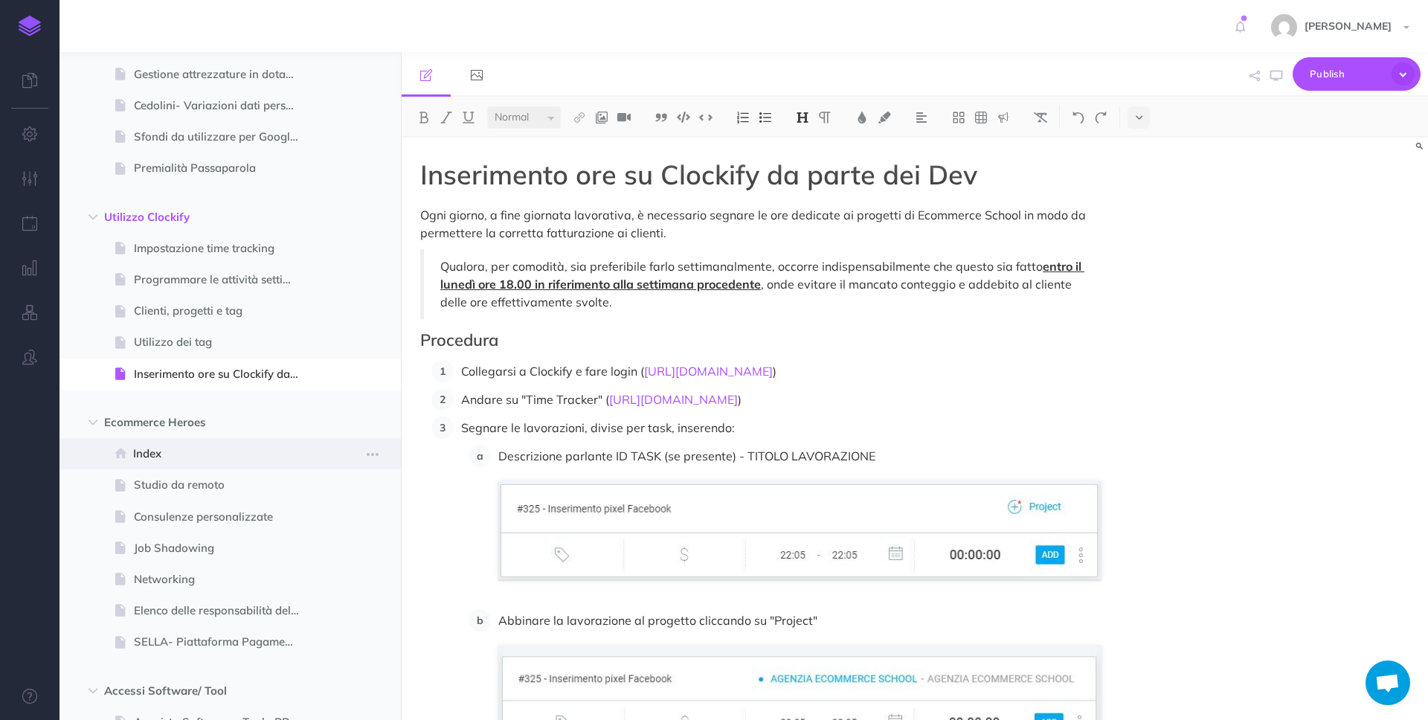
click at [169, 457] on span "Index" at bounding box center [222, 454] width 179 height 18
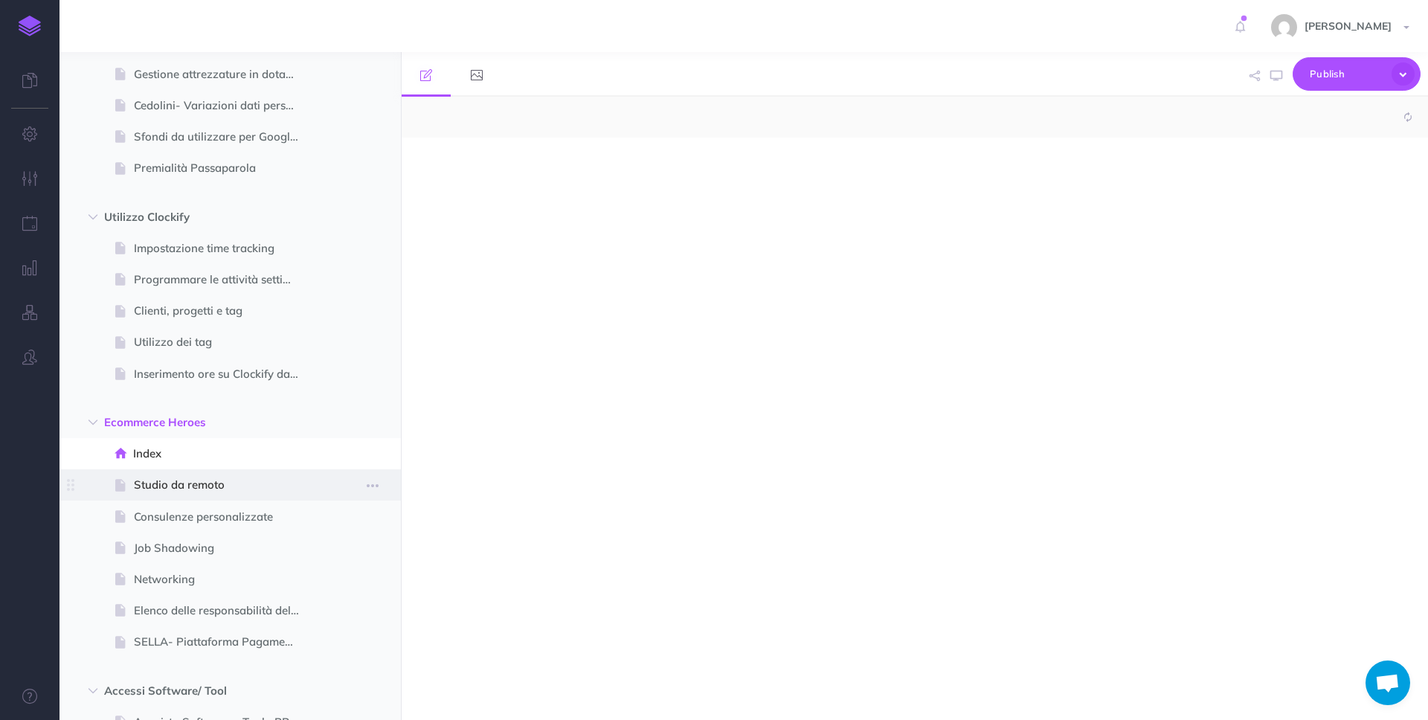
select select "null"
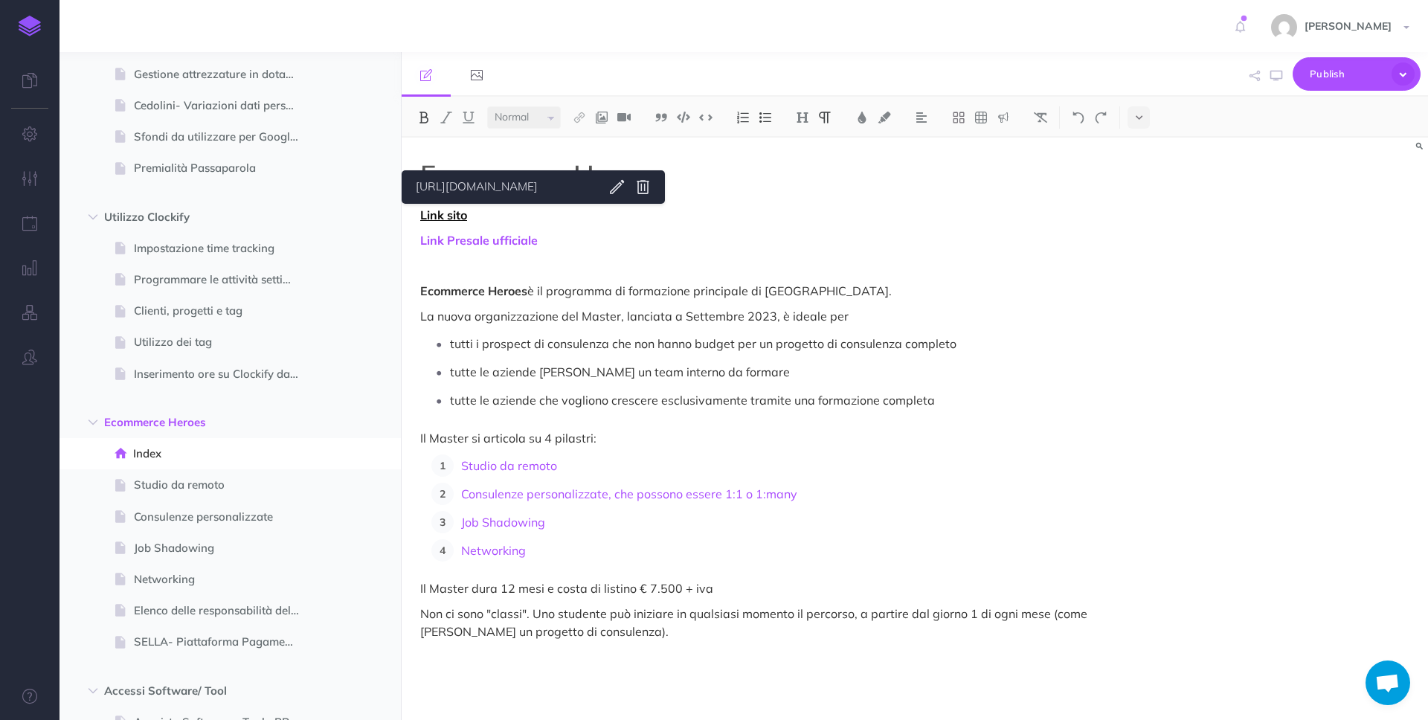
click at [445, 222] on link "Link sito" at bounding box center [443, 215] width 47 height 15
click at [487, 189] on link "[URL][DOMAIN_NAME]" at bounding box center [504, 187] width 186 height 19
